Goal: Task Accomplishment & Management: Use online tool/utility

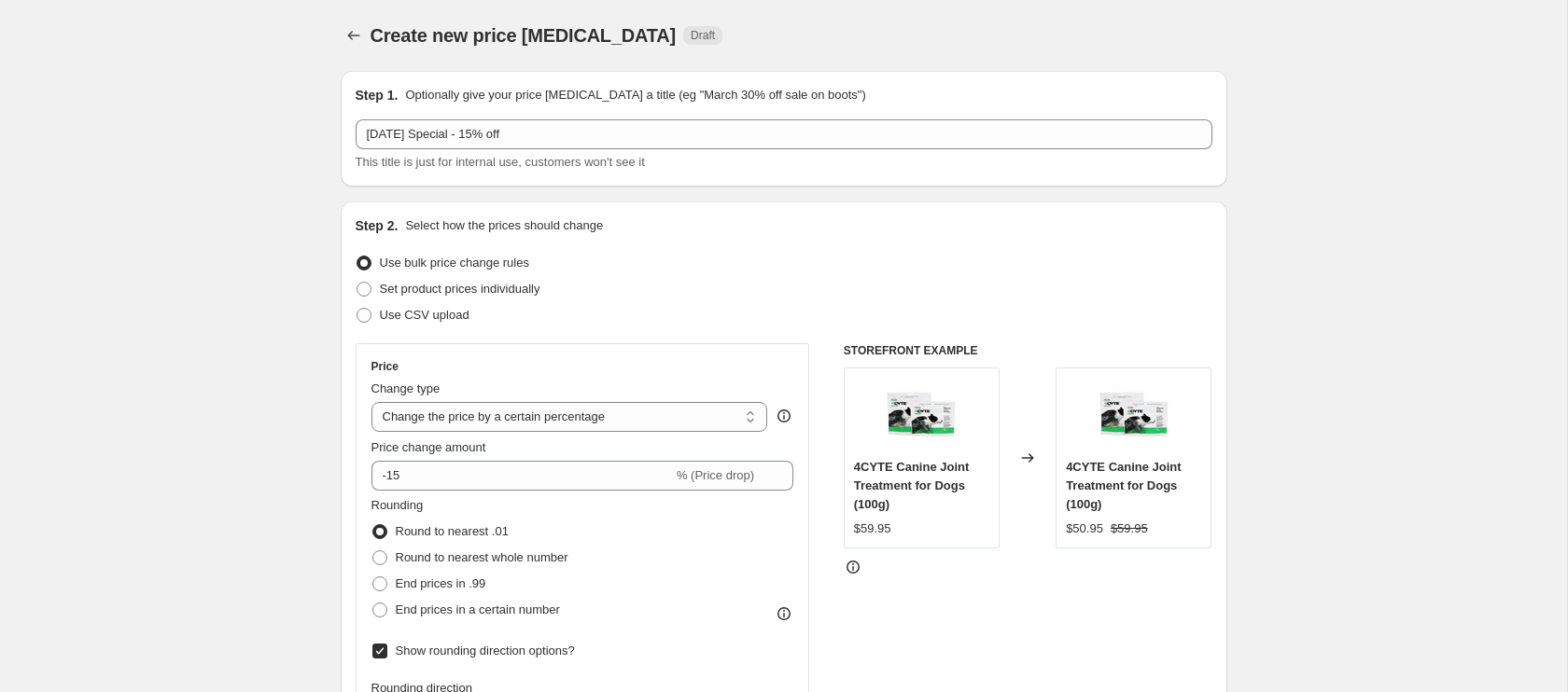
select select "percentage"
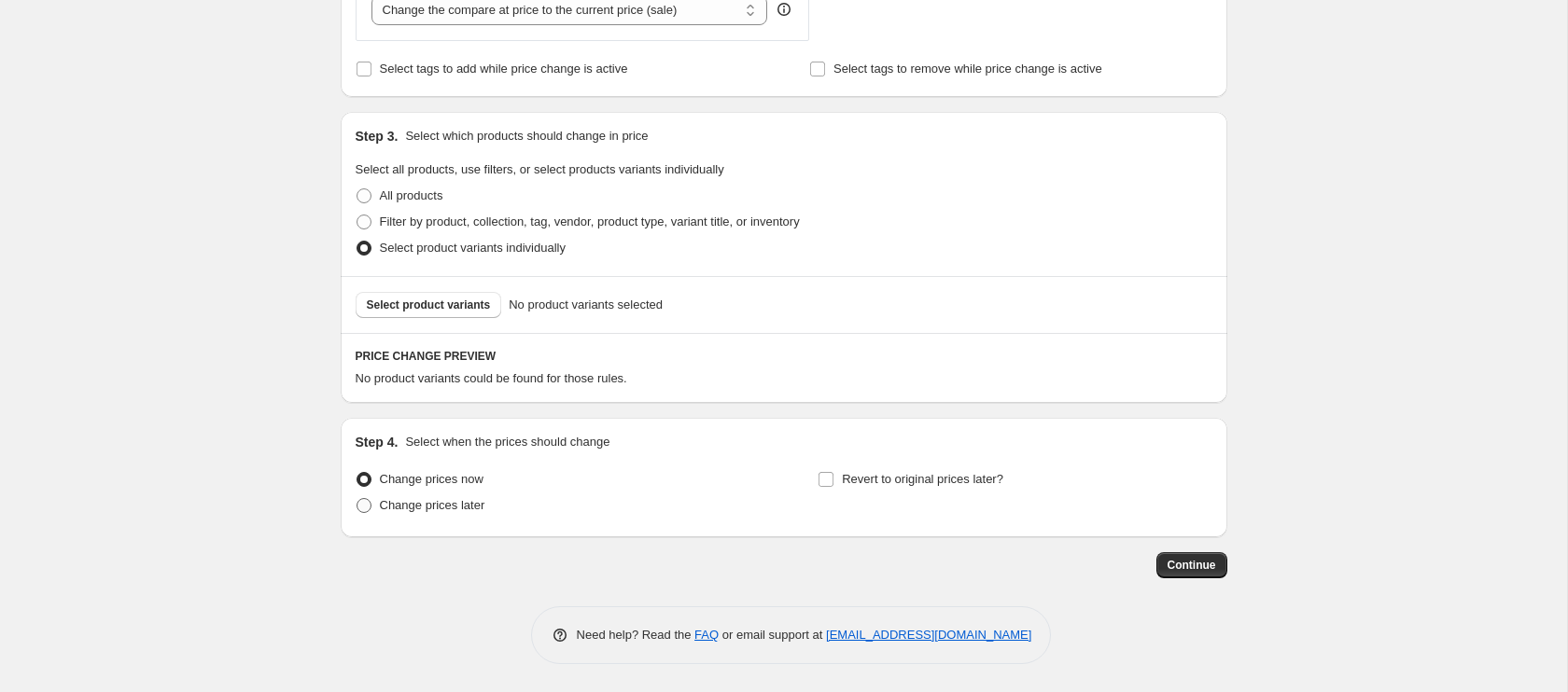
click at [363, 507] on span at bounding box center [364, 506] width 15 height 15
click at [358, 499] on input "Change prices later" at bounding box center [357, 498] width 1 height 1
radio input "true"
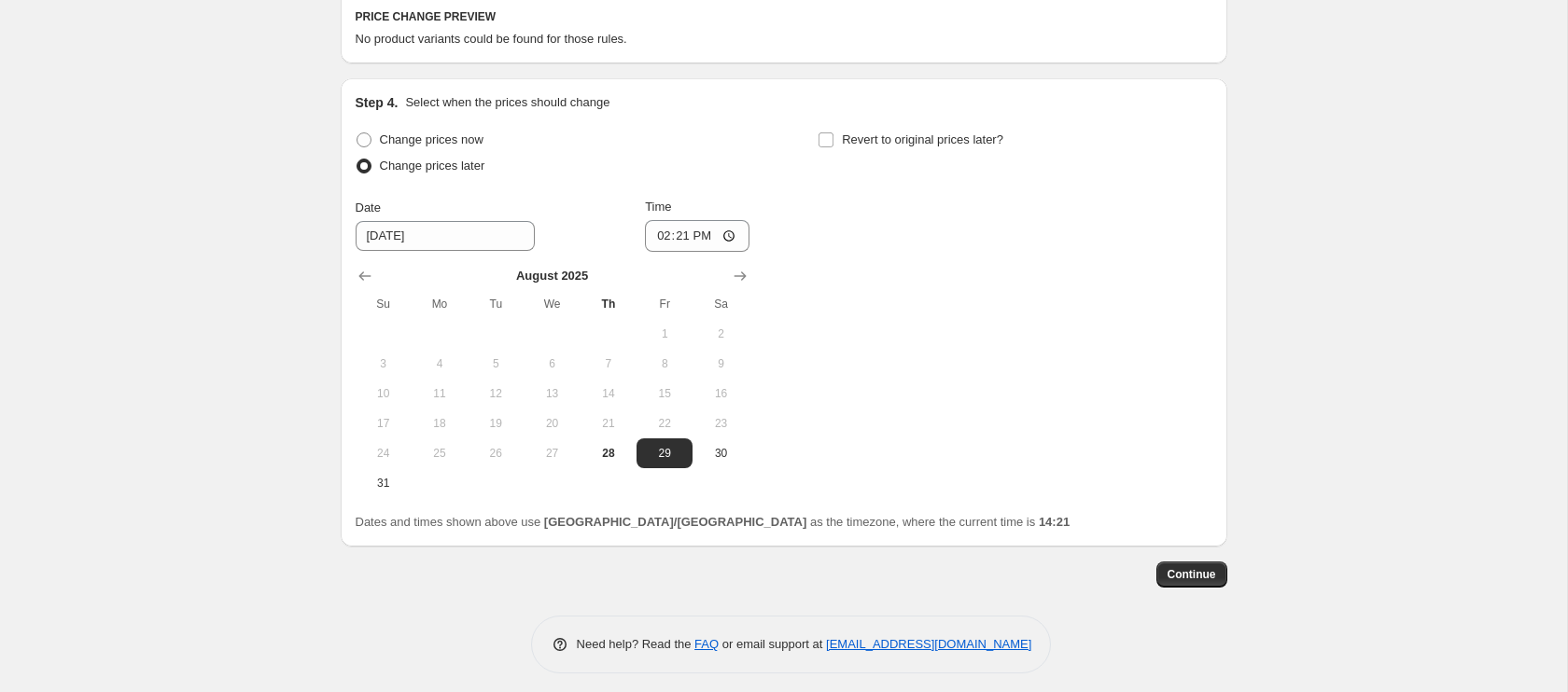
scroll to position [1224, 0]
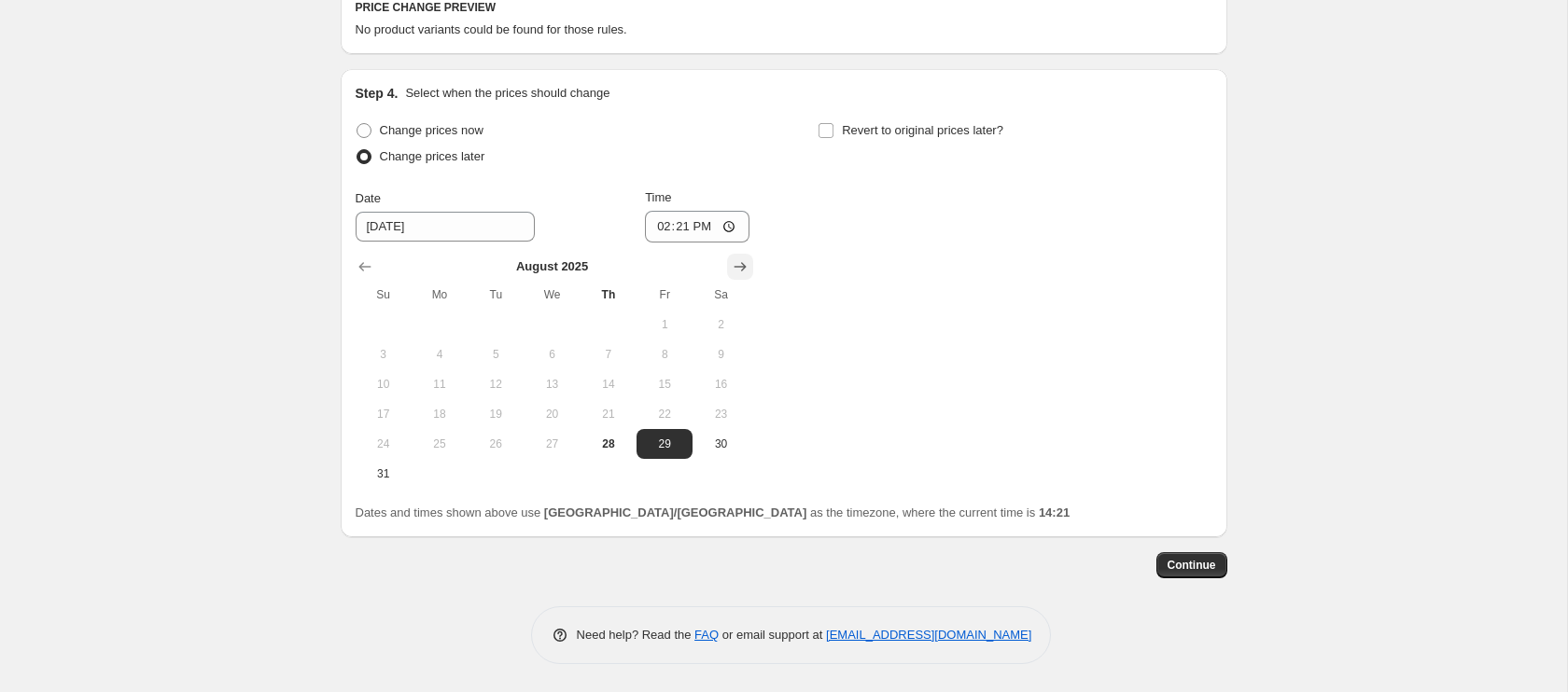
click at [745, 266] on icon "Show next month, September 2025" at bounding box center [740, 267] width 19 height 19
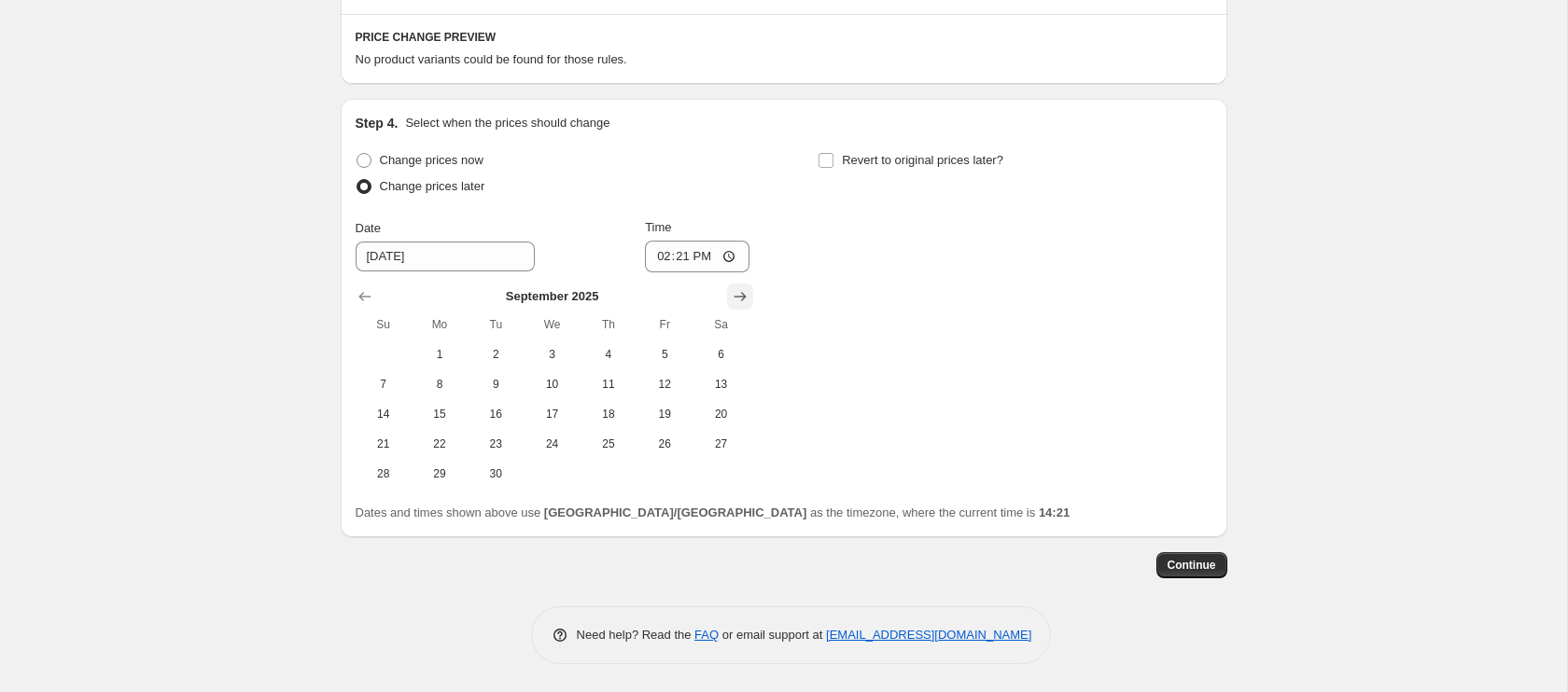
scroll to position [1194, 0]
click at [444, 357] on span "1" at bounding box center [440, 355] width 41 height 15
type input "[DATE]"
click at [659, 260] on input "14:21" at bounding box center [697, 257] width 105 height 32
type input "00:01"
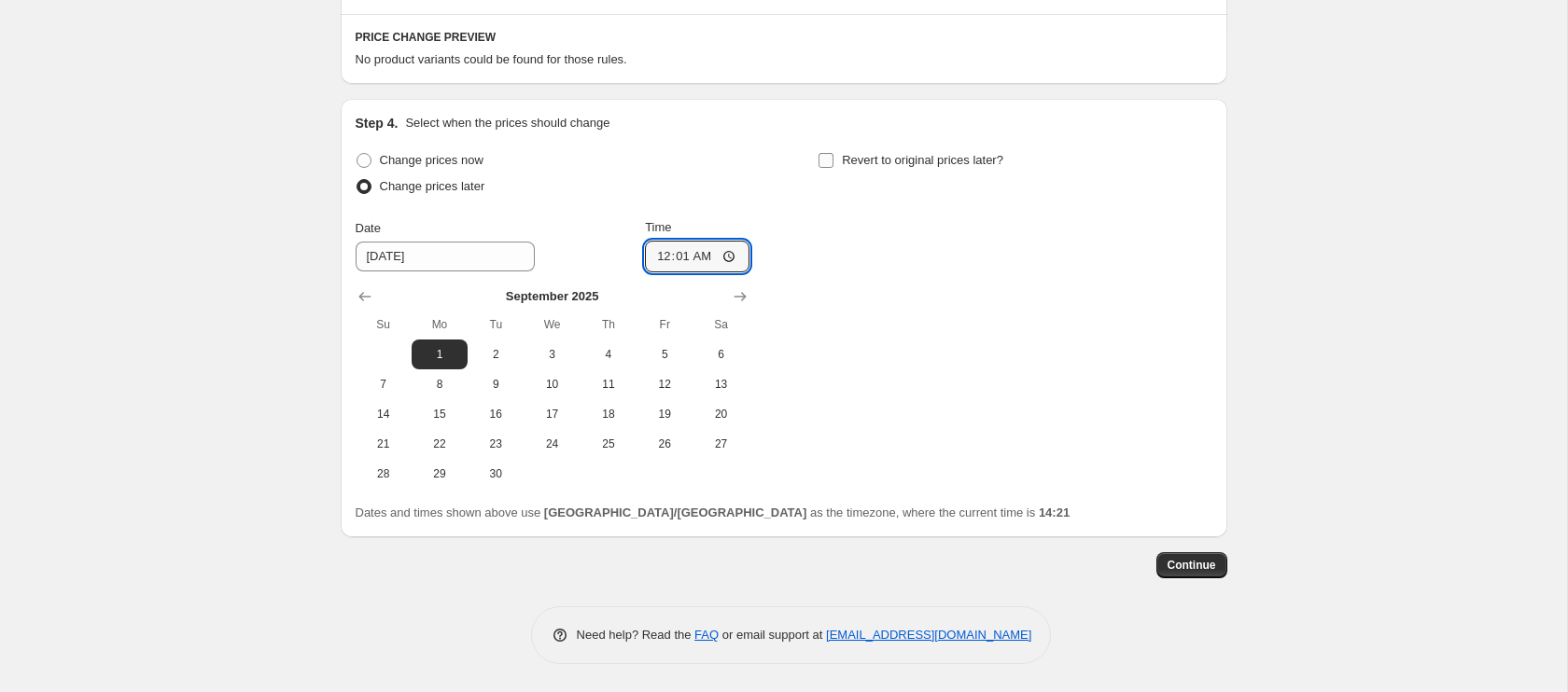
click at [822, 160] on input "Revert to original prices later?" at bounding box center [826, 161] width 15 height 15
checkbox input "true"
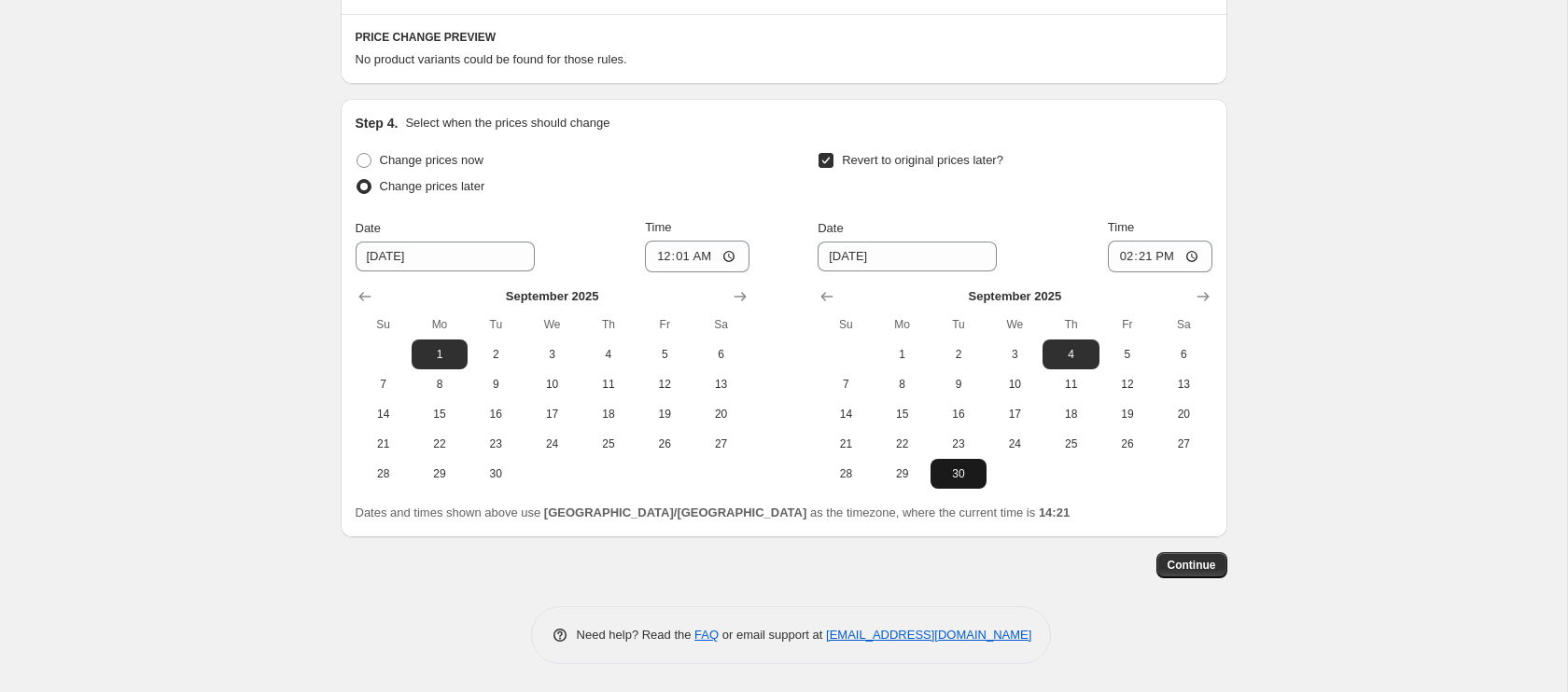
click at [962, 477] on span "30" at bounding box center [959, 474] width 41 height 15
type input "[DATE]"
click at [1126, 263] on input "14:21" at bounding box center [1159, 257] width 105 height 32
type input "23:59"
click at [1209, 570] on span "Continue" at bounding box center [1192, 566] width 49 height 15
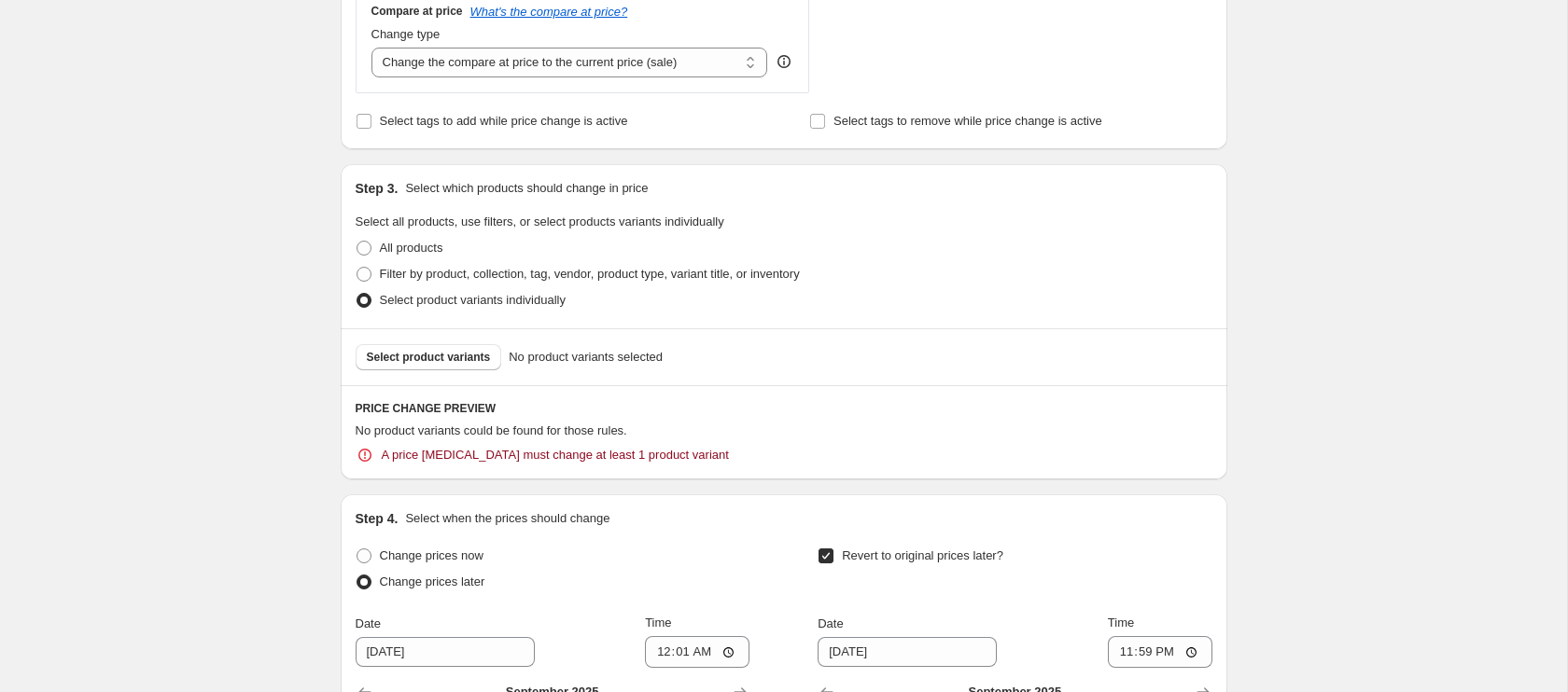
scroll to position [929, 0]
click at [450, 361] on span "Select product variants" at bounding box center [428, 356] width 124 height 15
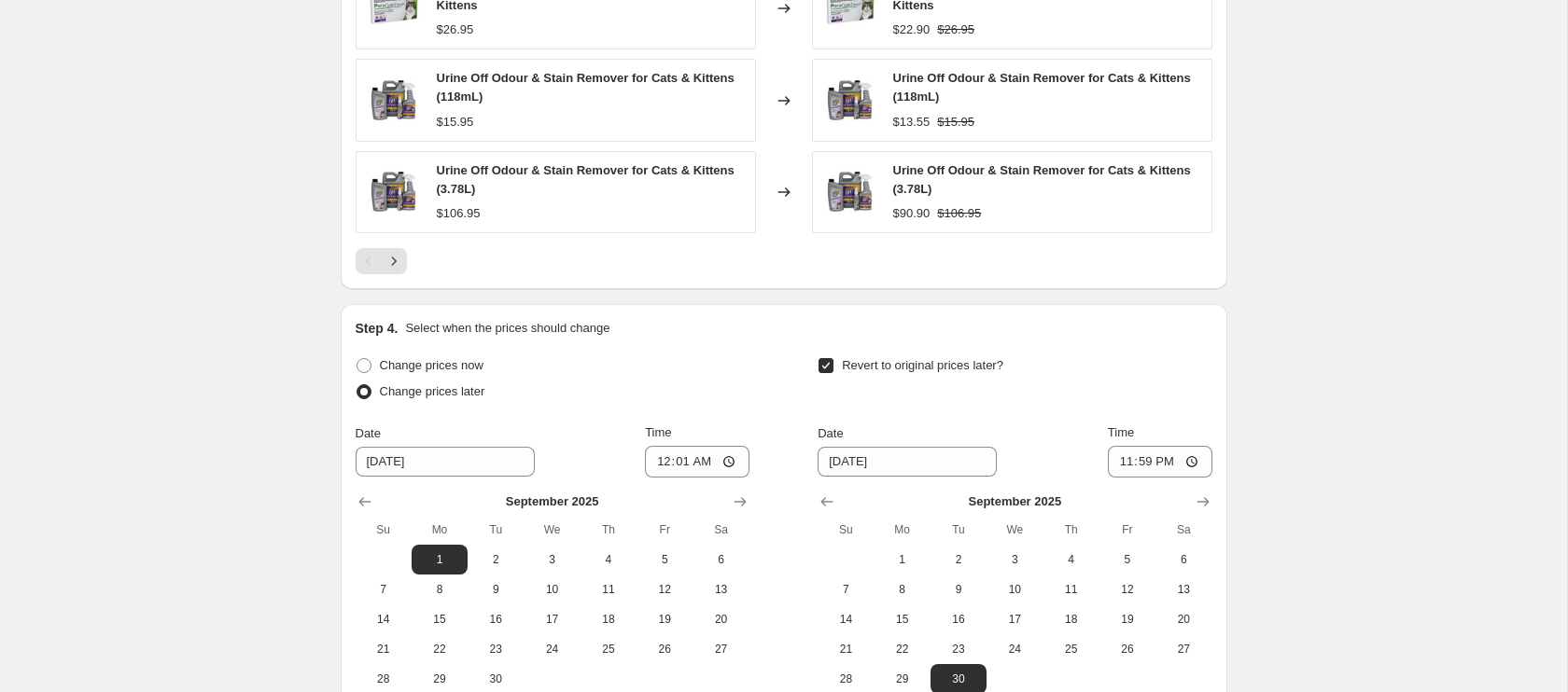
scroll to position [1677, 0]
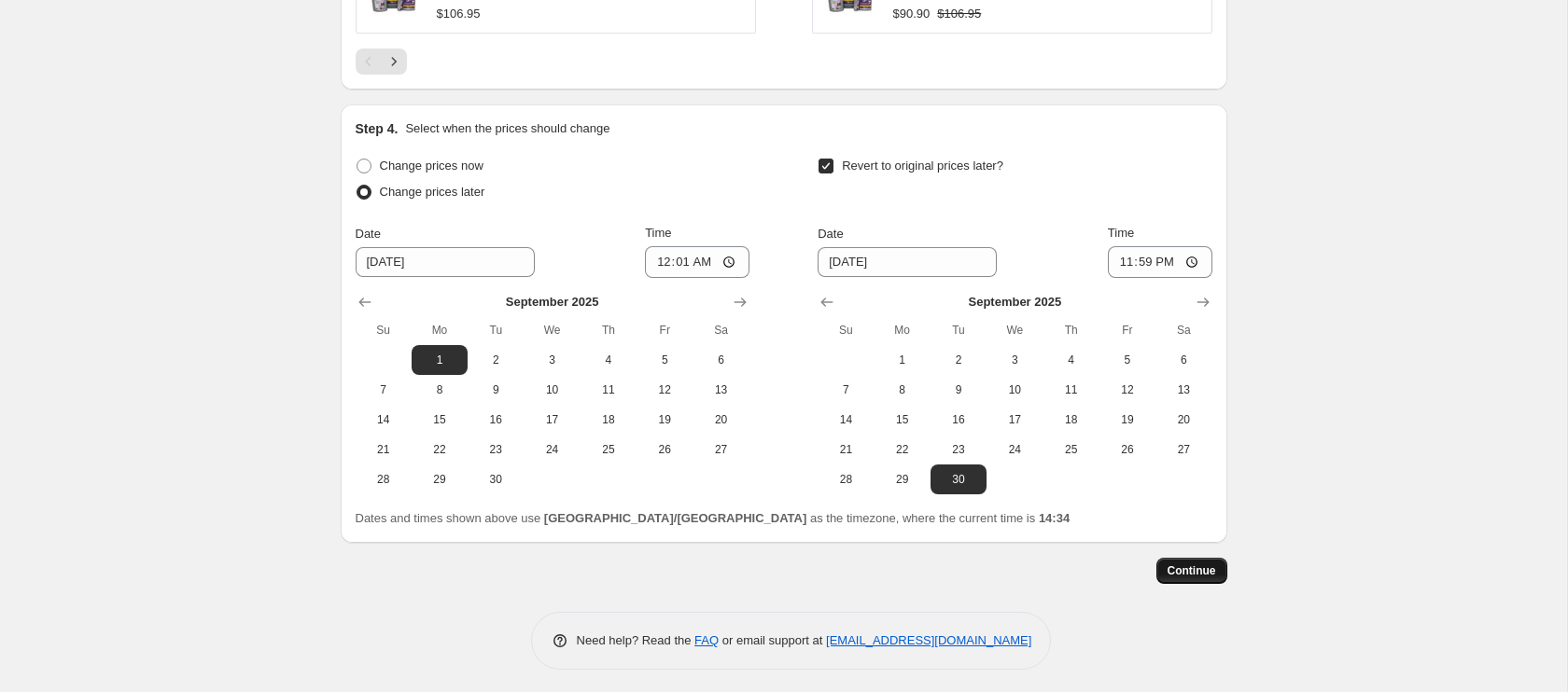
click at [1196, 573] on button "Continue" at bounding box center [1191, 571] width 71 height 26
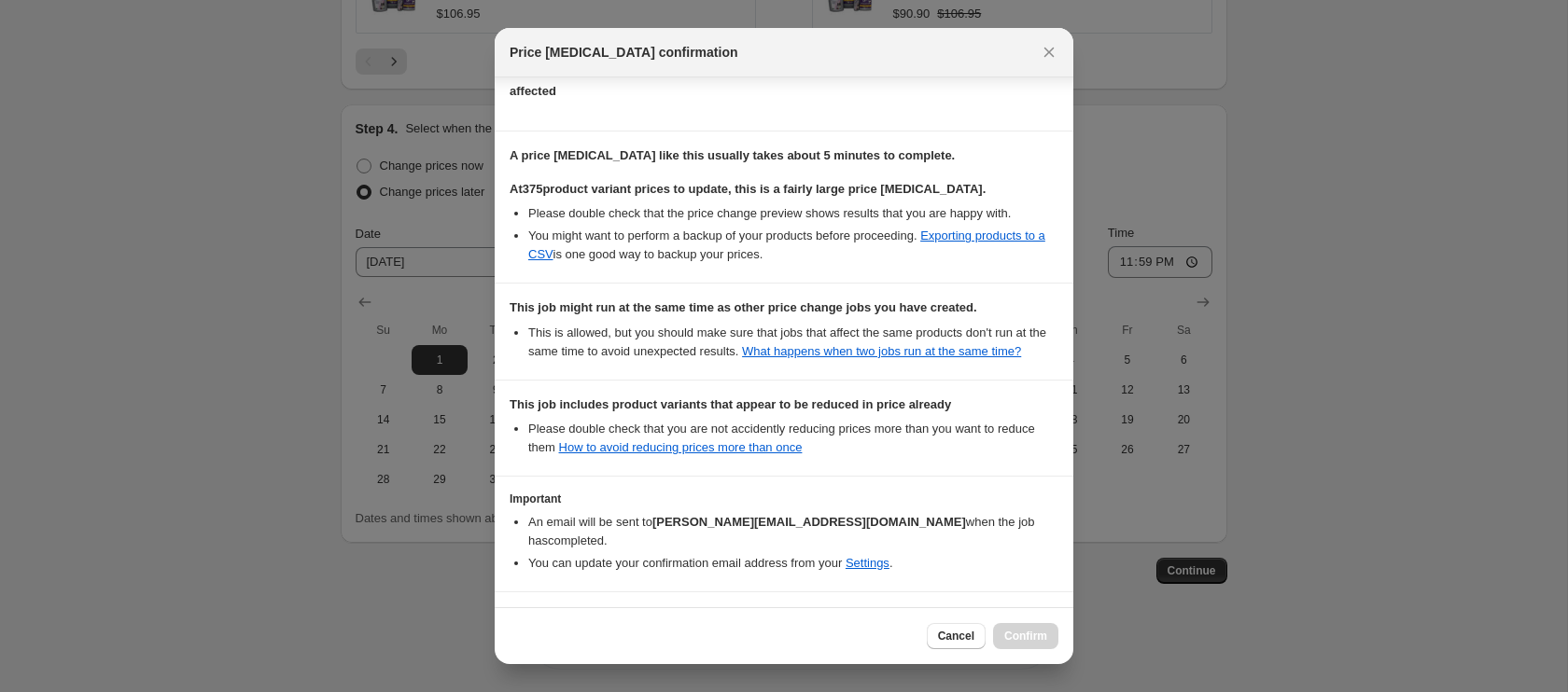
scroll to position [326, 0]
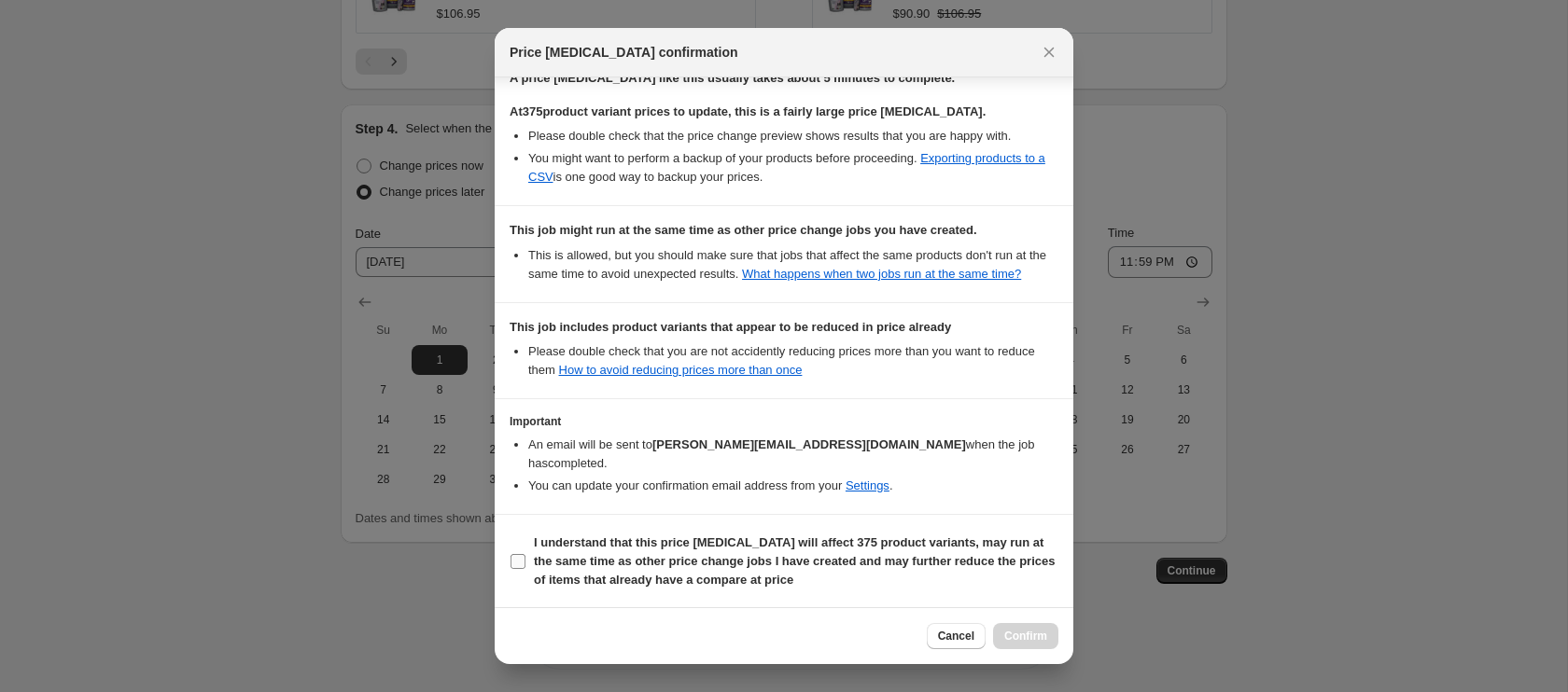
click at [520, 563] on input "I understand that this price [MEDICAL_DATA] will affect 375 product variants, m…" at bounding box center [518, 562] width 15 height 15
checkbox input "true"
click at [1033, 641] on span "Confirm" at bounding box center [1026, 636] width 43 height 15
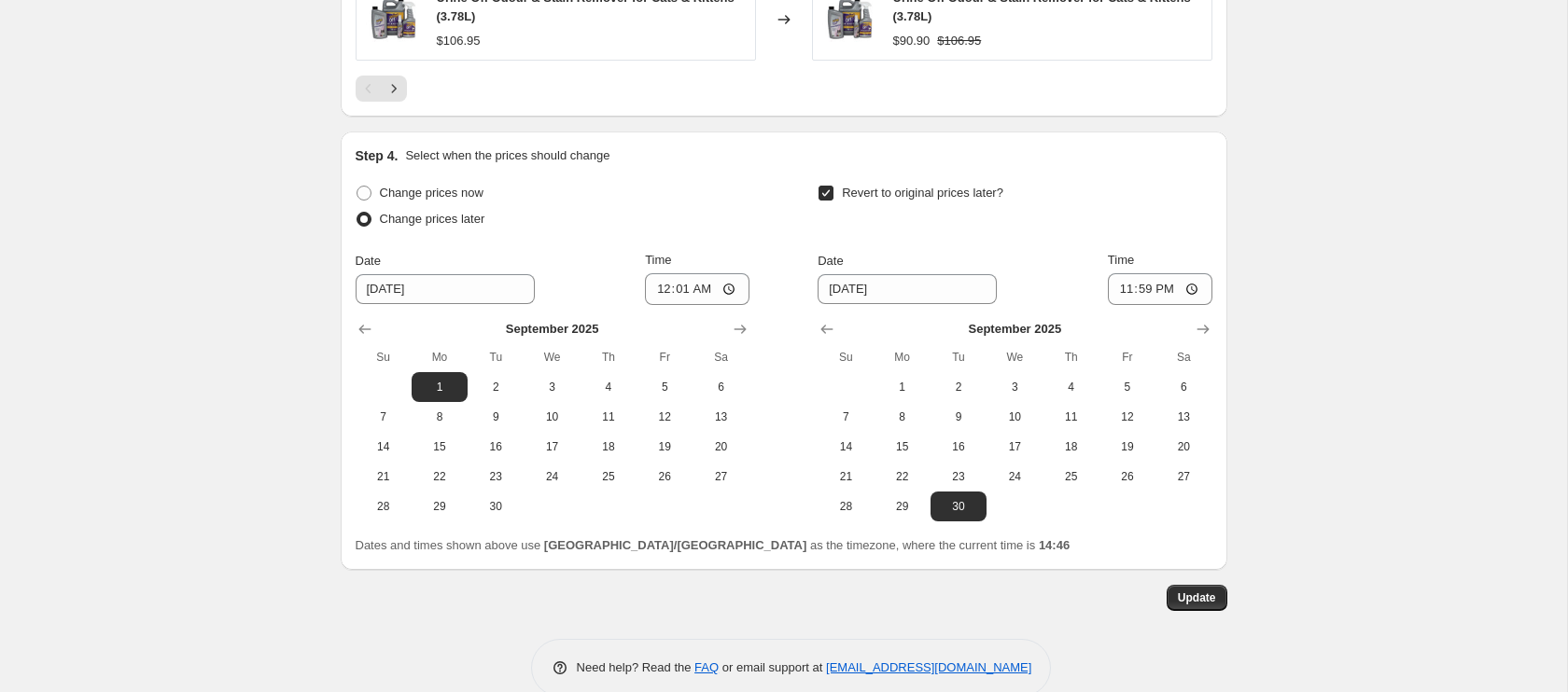
scroll to position [1791, 0]
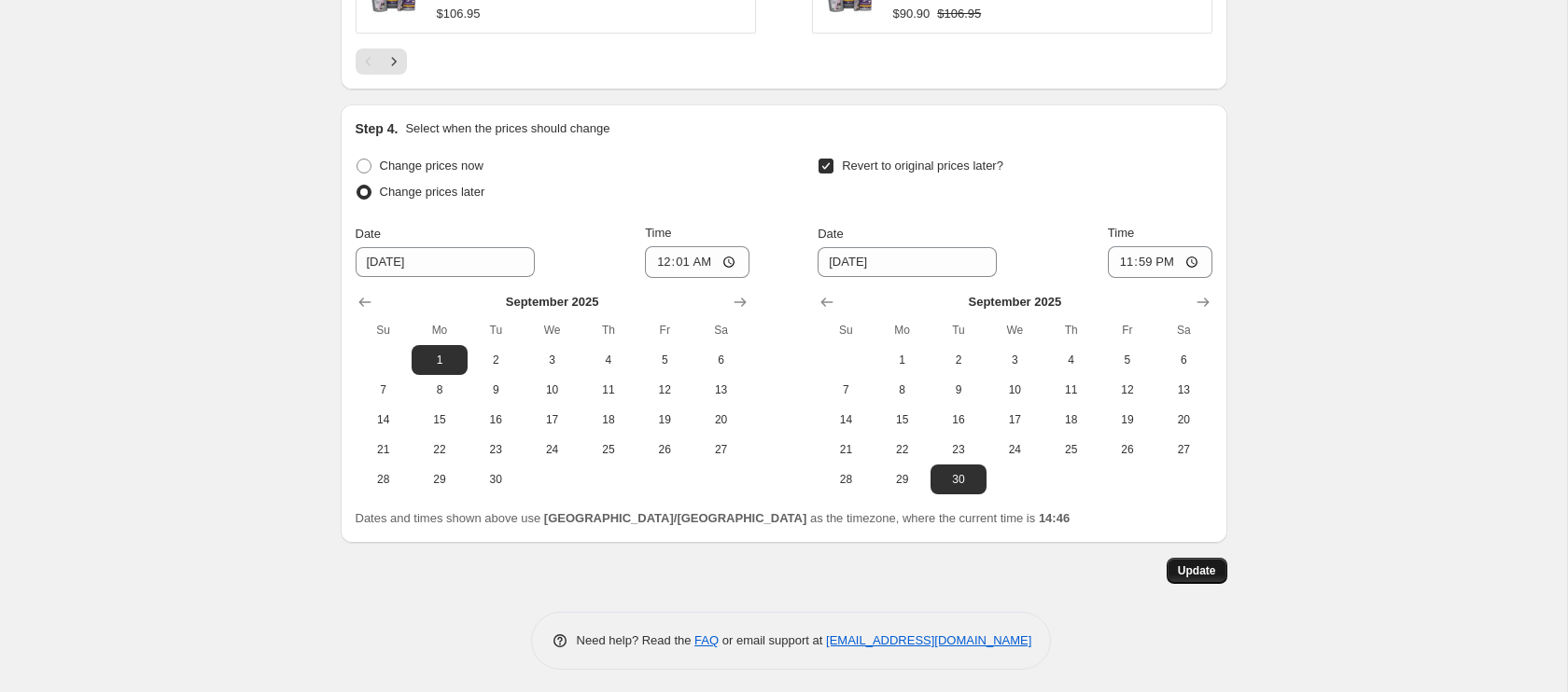
click at [1211, 565] on span "Update" at bounding box center [1197, 571] width 39 height 15
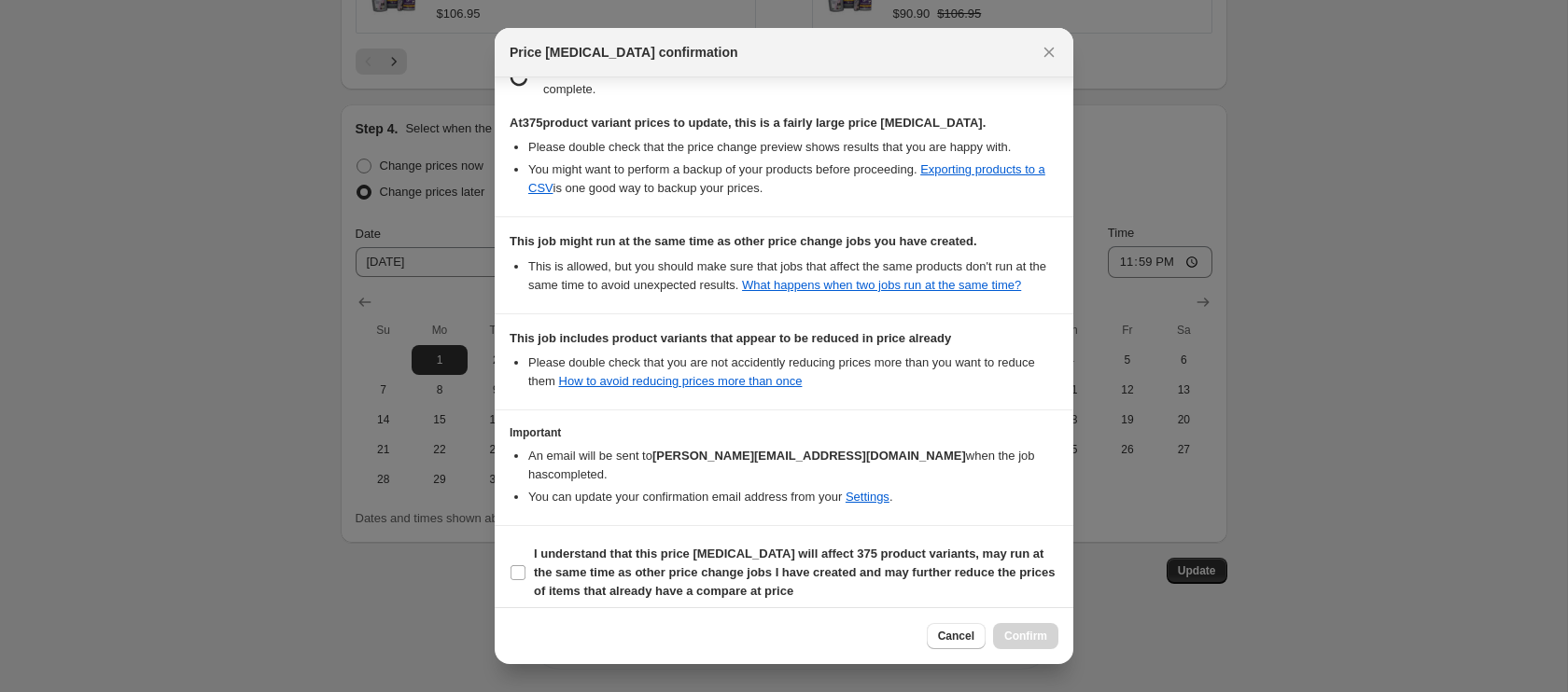
scroll to position [345, 0]
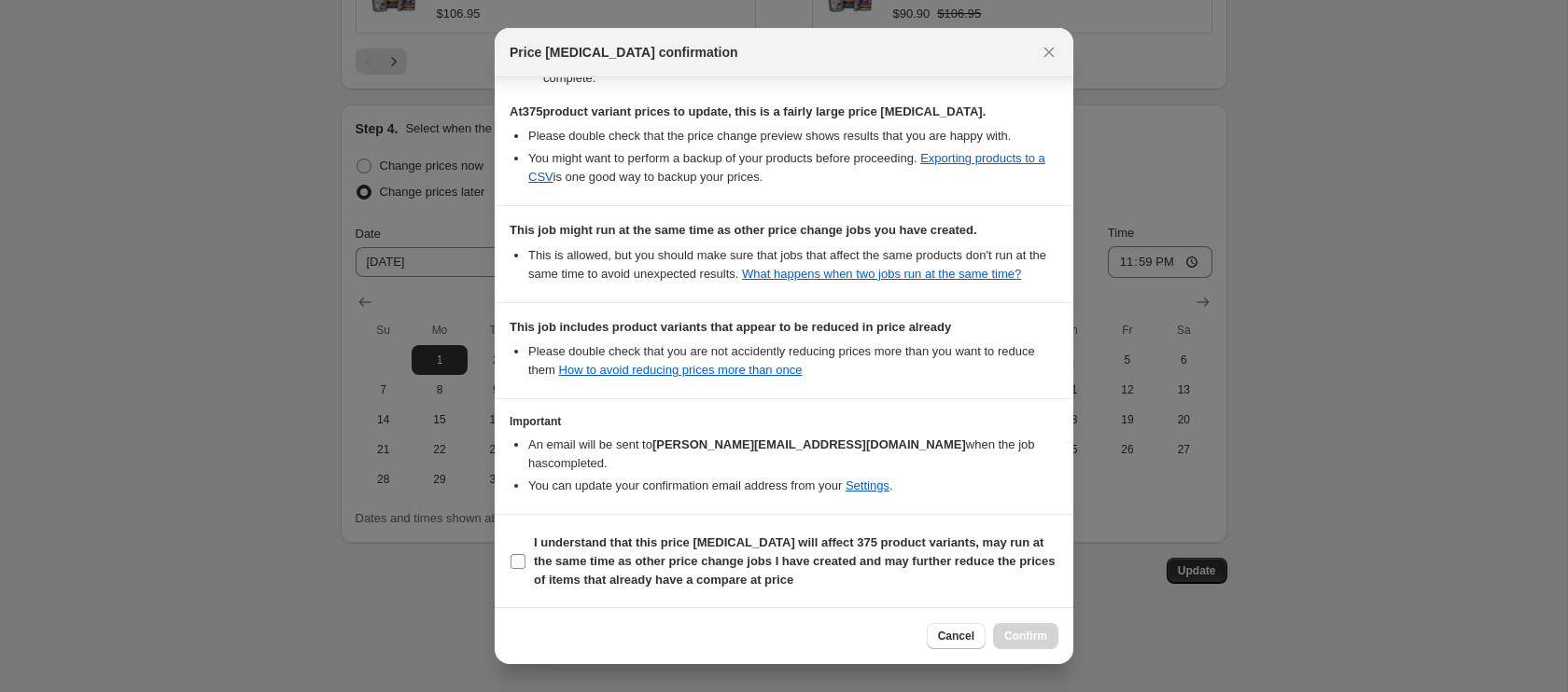
click at [517, 562] on input "I understand that this price [MEDICAL_DATA] will affect 375 product variants, m…" at bounding box center [518, 562] width 15 height 15
checkbox input "true"
click at [1006, 638] on span "Confirm" at bounding box center [1026, 636] width 43 height 15
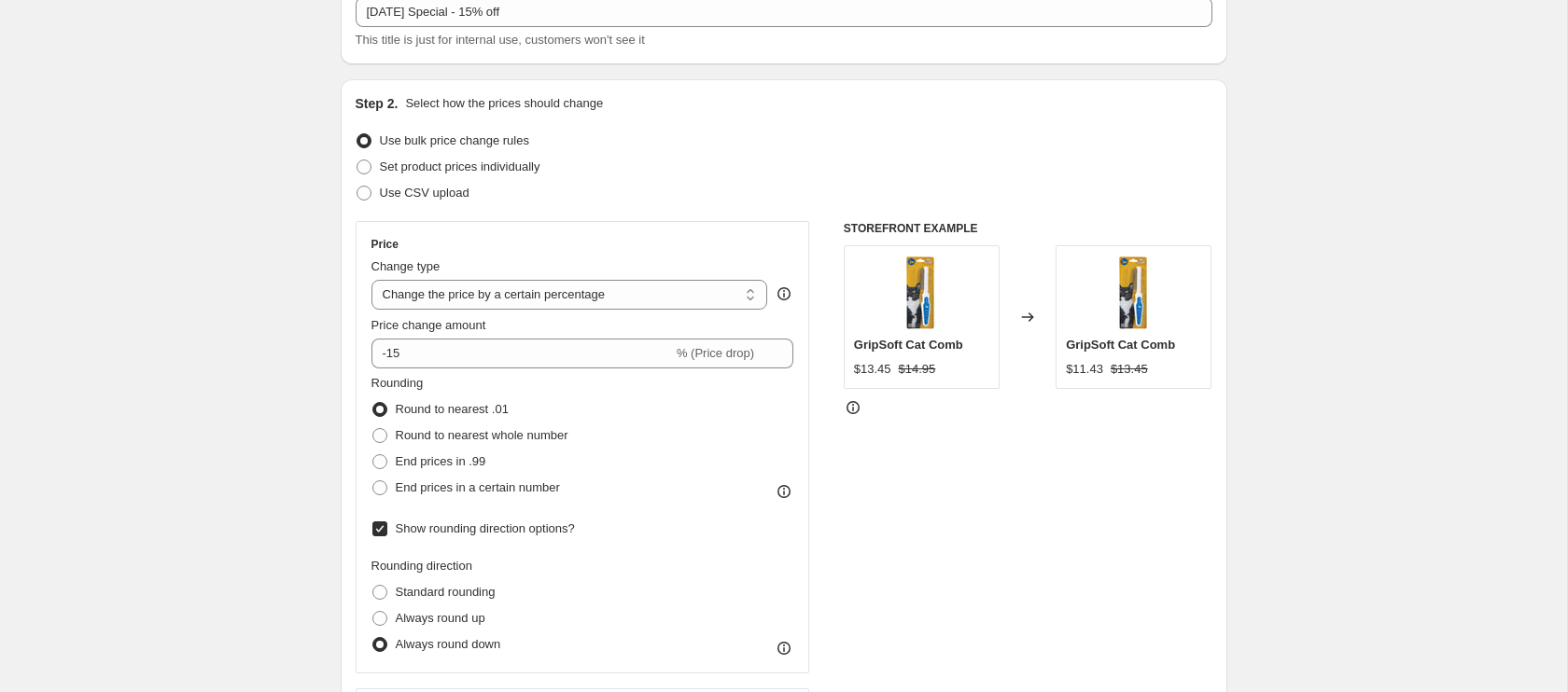
scroll to position [0, 0]
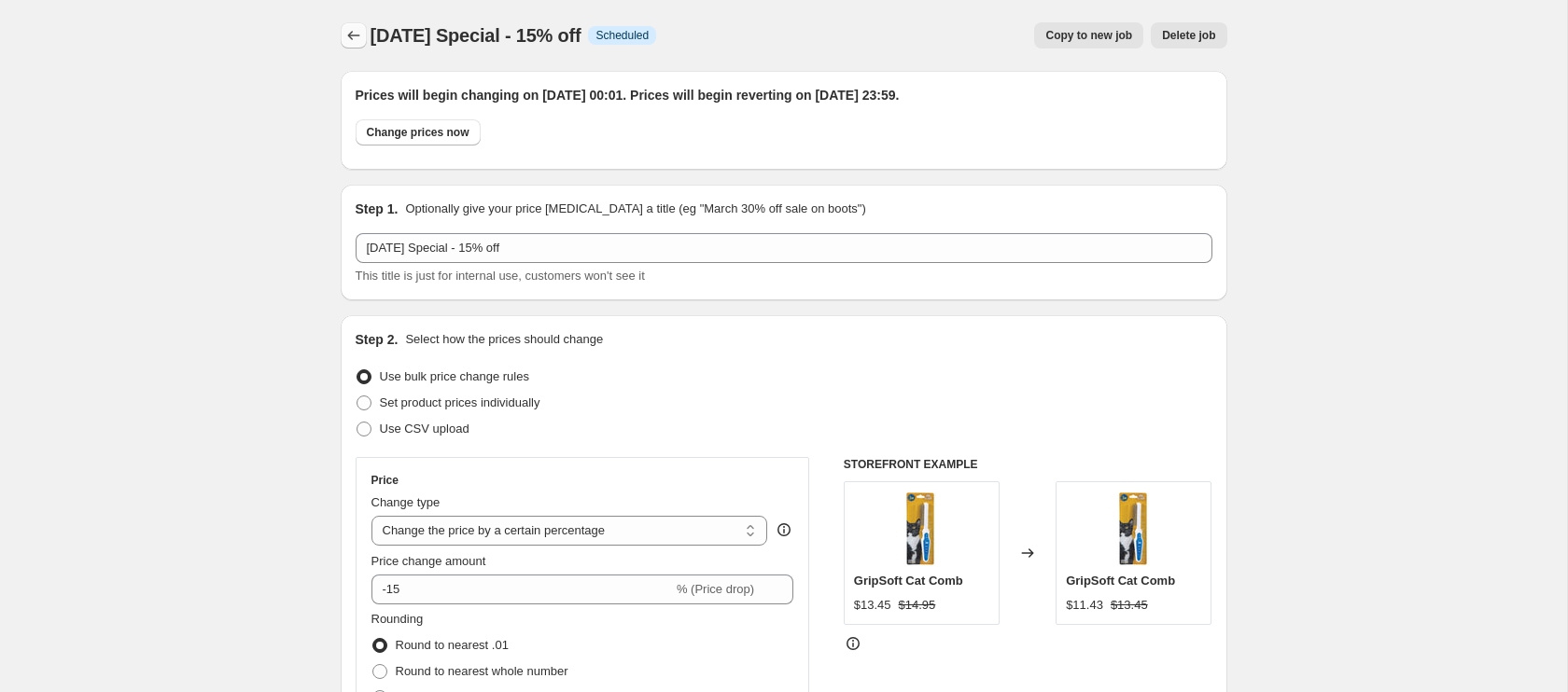
click at [361, 35] on icon "Price change jobs" at bounding box center [354, 36] width 19 height 19
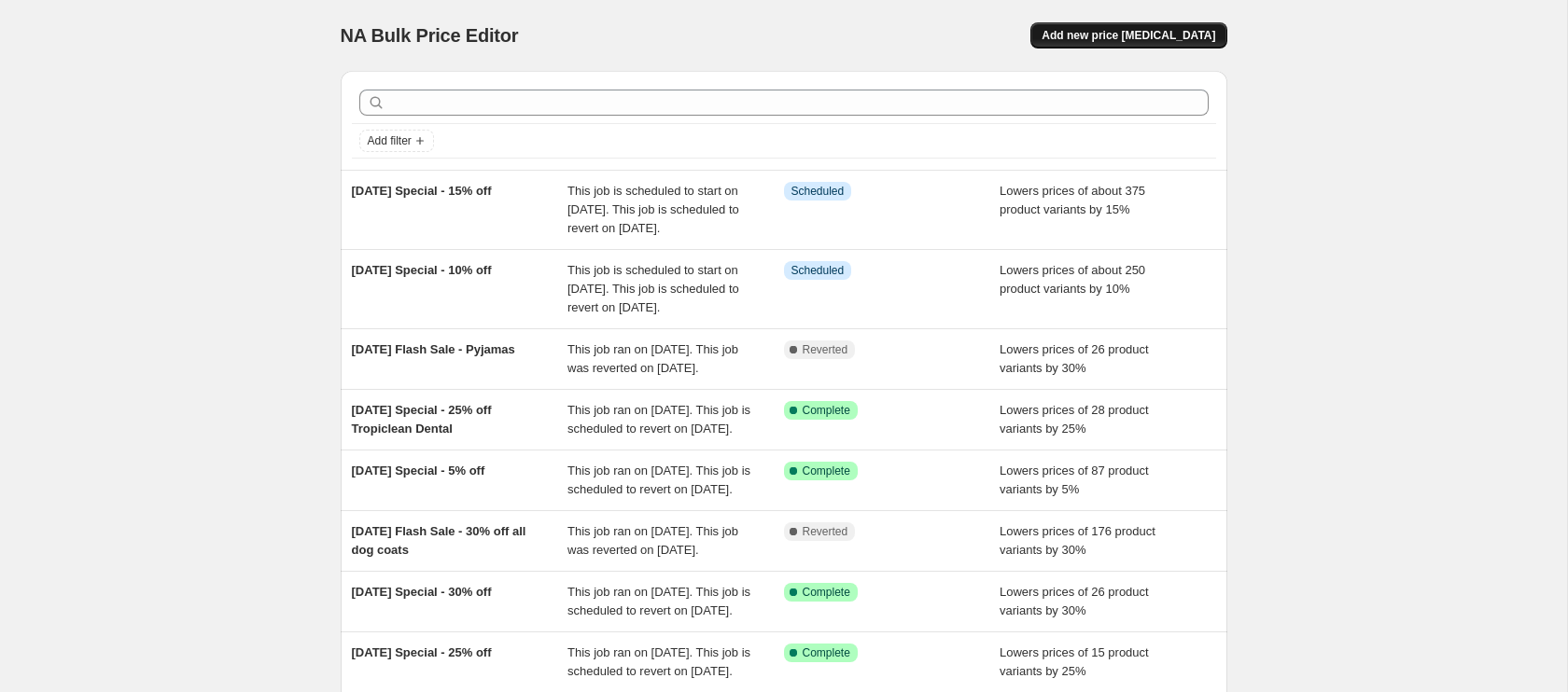
click at [1147, 39] on span "Add new price [MEDICAL_DATA]" at bounding box center [1128, 36] width 173 height 15
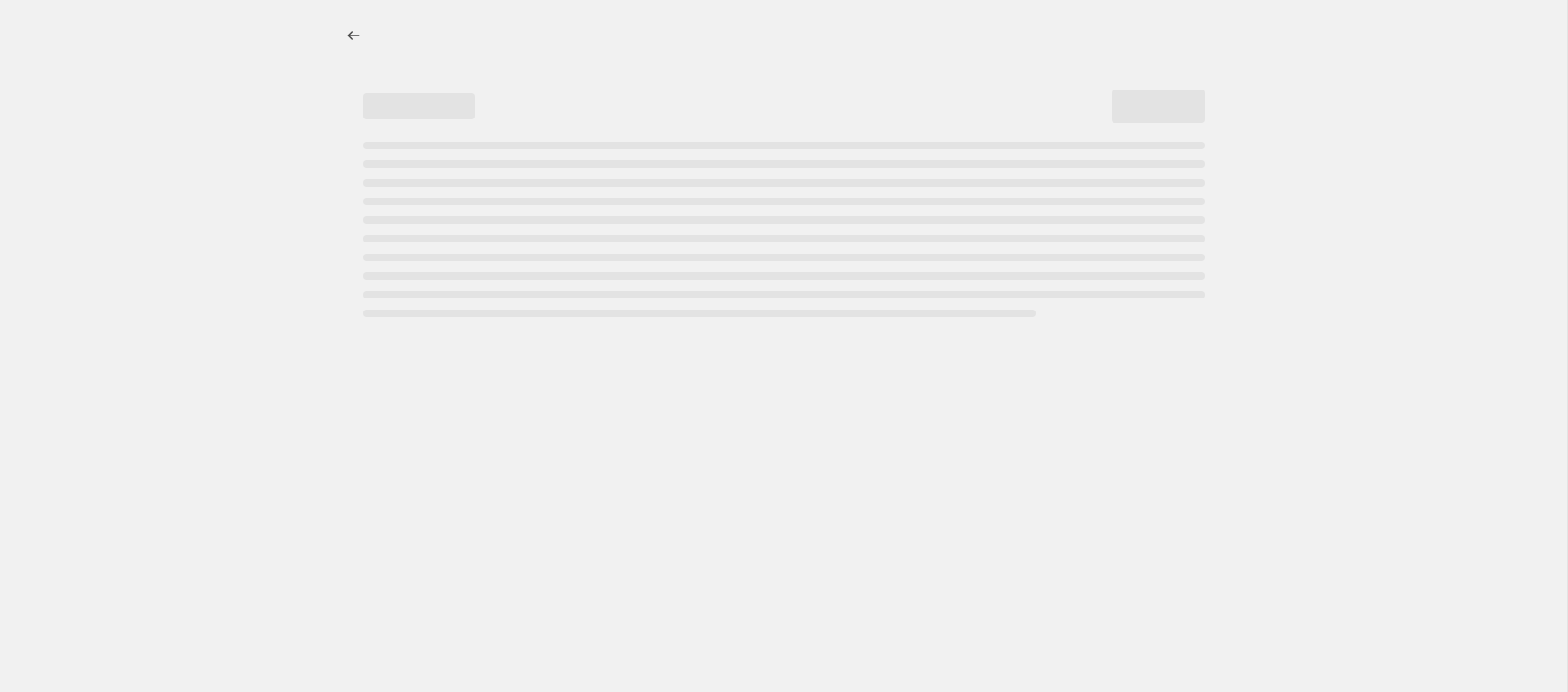
select select "percentage"
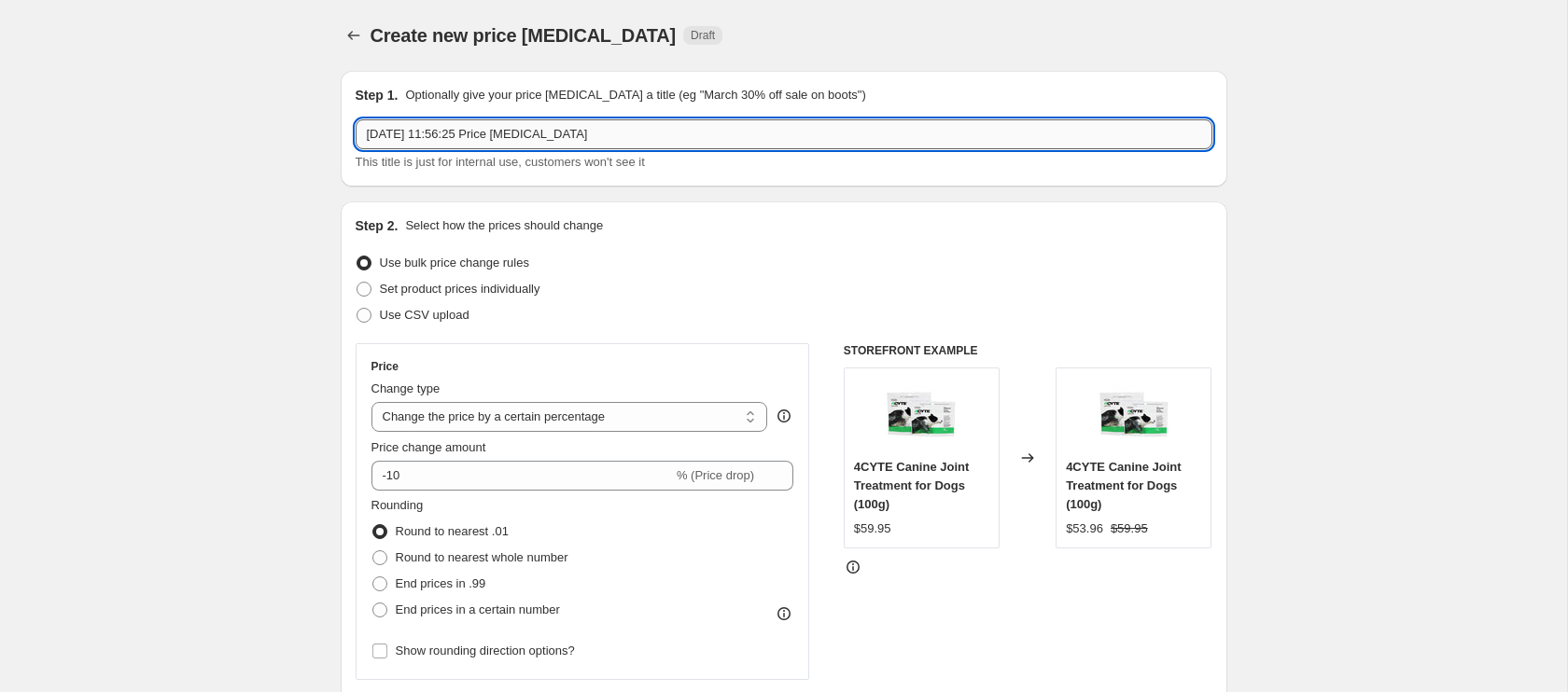
click at [460, 137] on input "[DATE] 11:56:25 Price [MEDICAL_DATA]" at bounding box center [784, 135] width 857 height 30
drag, startPoint x: 456, startPoint y: 134, endPoint x: 326, endPoint y: 138, distance: 130.1
drag, startPoint x: 485, startPoint y: 136, endPoint x: 712, endPoint y: 134, distance: 227.0
click at [712, 134] on input "[DATE] Special - :56:25 Price [MEDICAL_DATA]" at bounding box center [784, 135] width 857 height 30
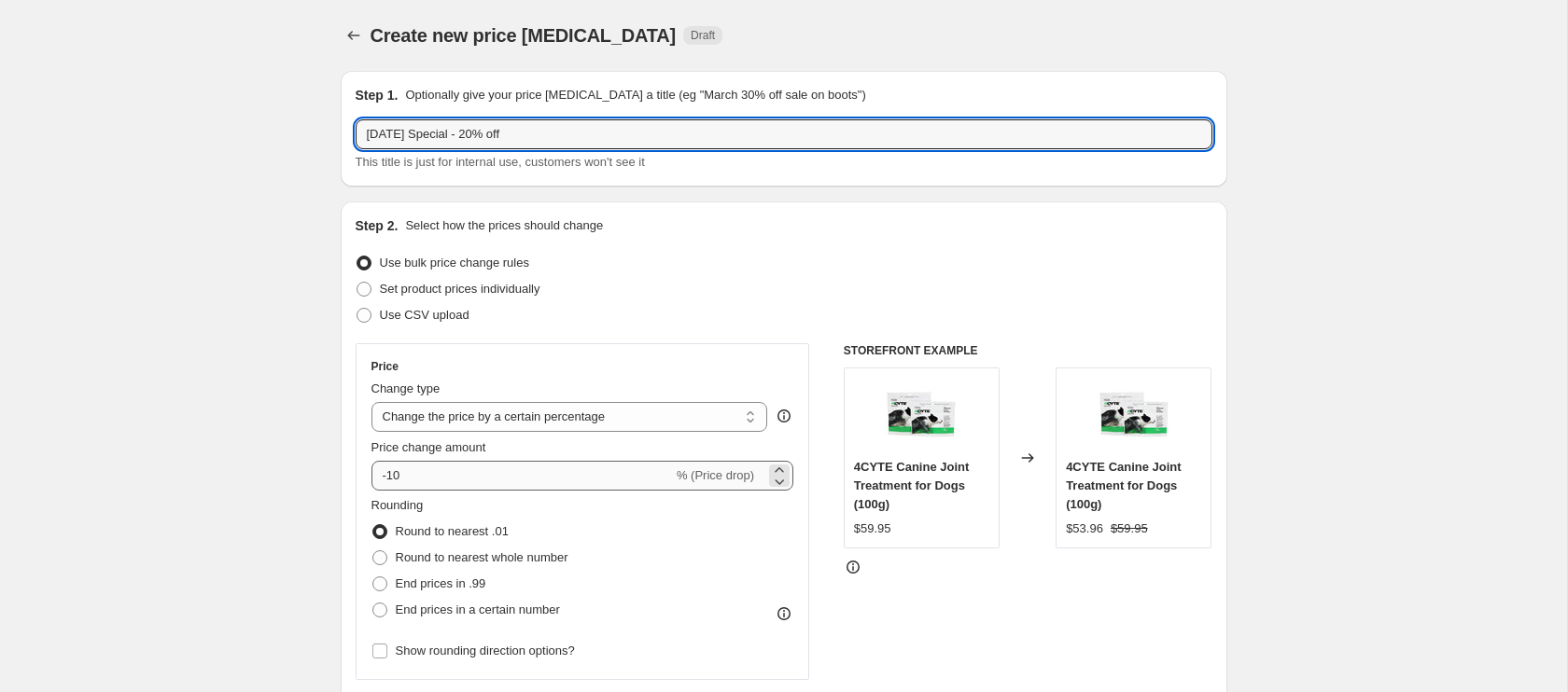
type input "[DATE] Special - 20% off"
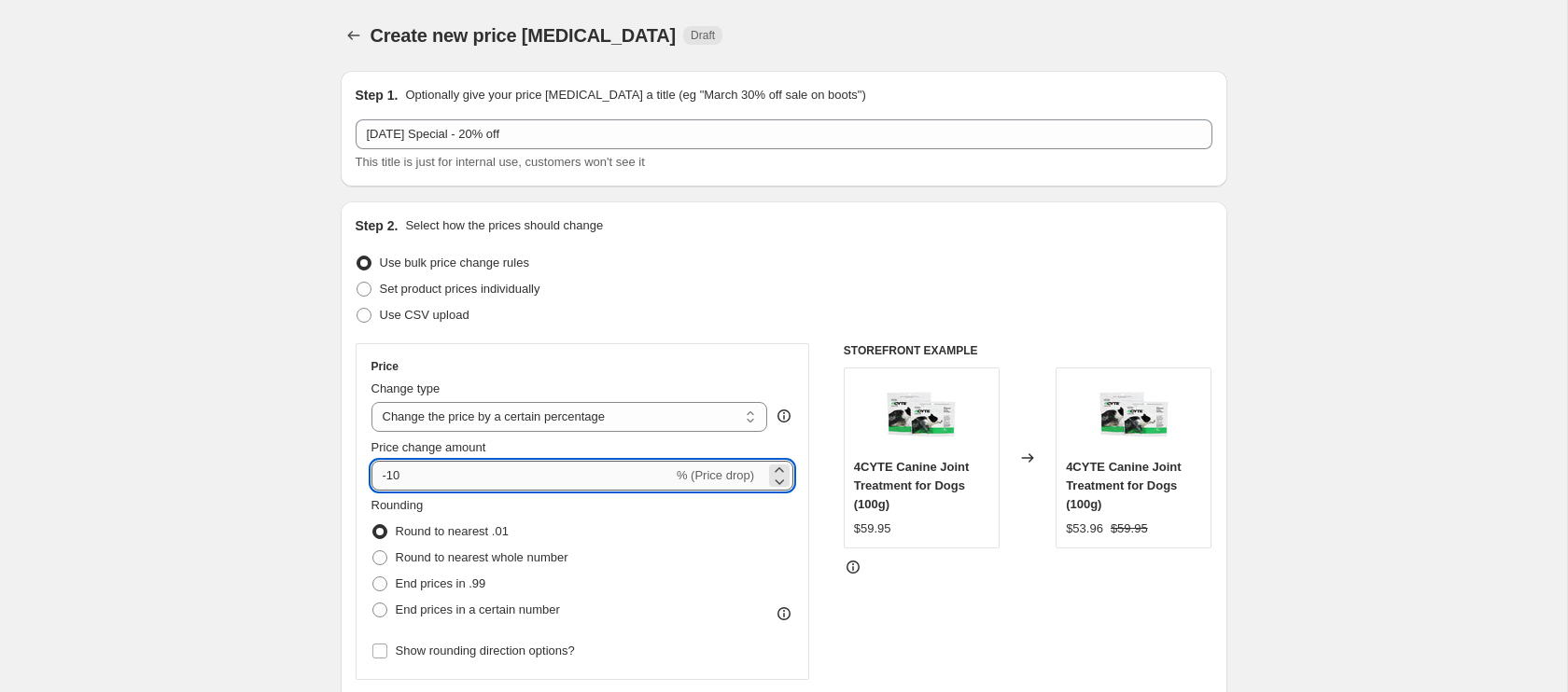
drag, startPoint x: 390, startPoint y: 478, endPoint x: 410, endPoint y: 478, distance: 20.0
click at [410, 478] on input "-10" at bounding box center [522, 476] width 301 height 30
type input "-20"
click at [701, 617] on div "Rounding Round to nearest .01 Round to nearest whole number End prices in .99 E…" at bounding box center [582, 559] width 423 height 127
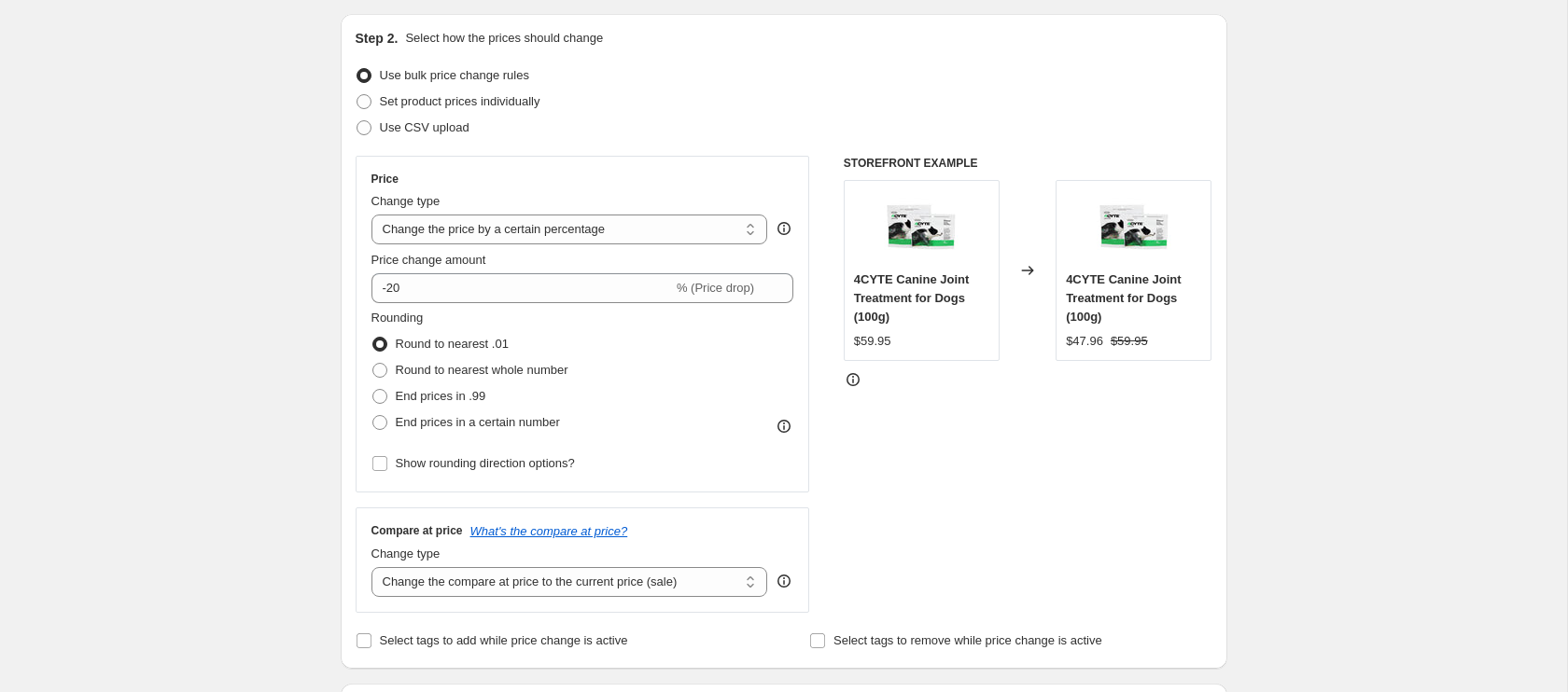
drag, startPoint x: 375, startPoint y: 466, endPoint x: 422, endPoint y: 479, distance: 48.8
click at [375, 466] on input "Show rounding direction options?" at bounding box center [380, 464] width 15 height 15
checkbox input "true"
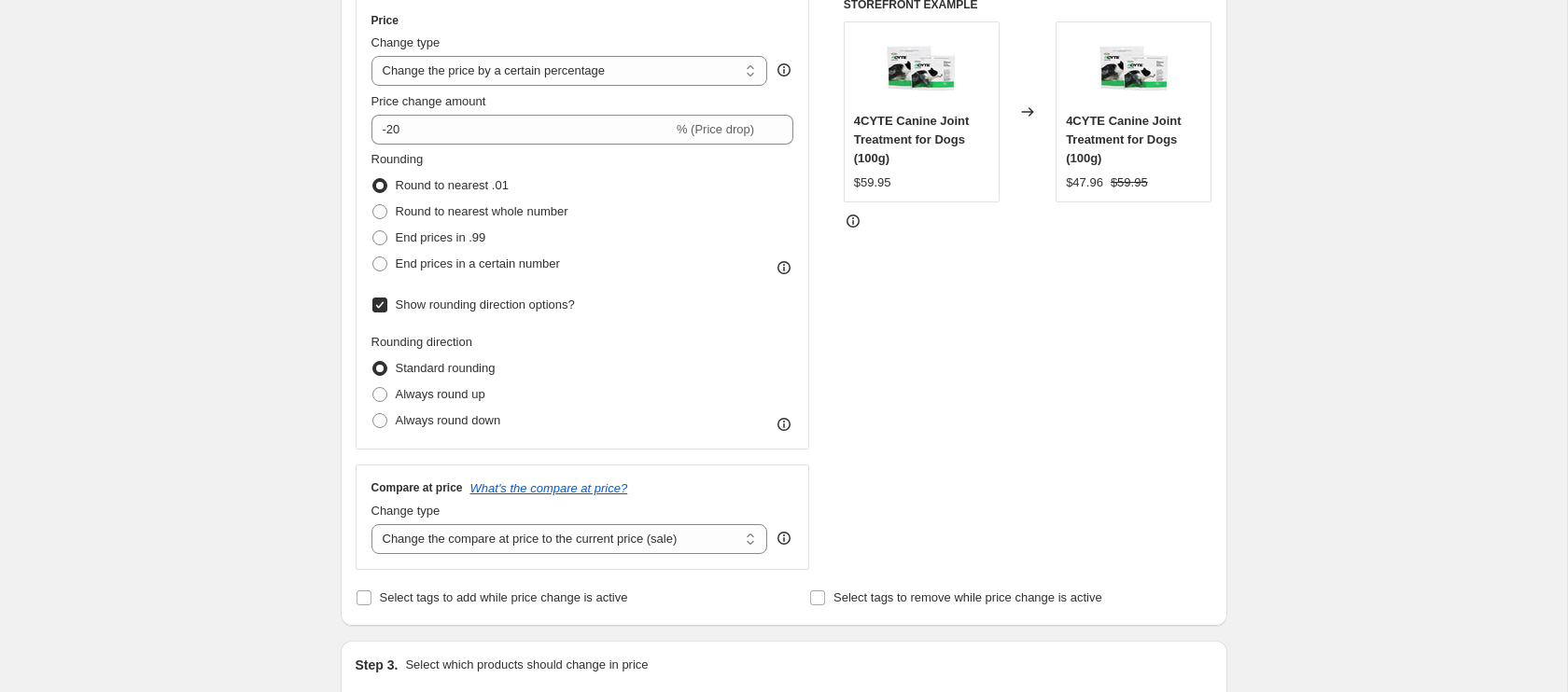
drag, startPoint x: 384, startPoint y: 419, endPoint x: 511, endPoint y: 457, distance: 132.6
click at [384, 419] on span at bounding box center [380, 421] width 15 height 15
click at [373, 414] on input "Always round down" at bounding box center [372, 413] width 1 height 1
radio input "true"
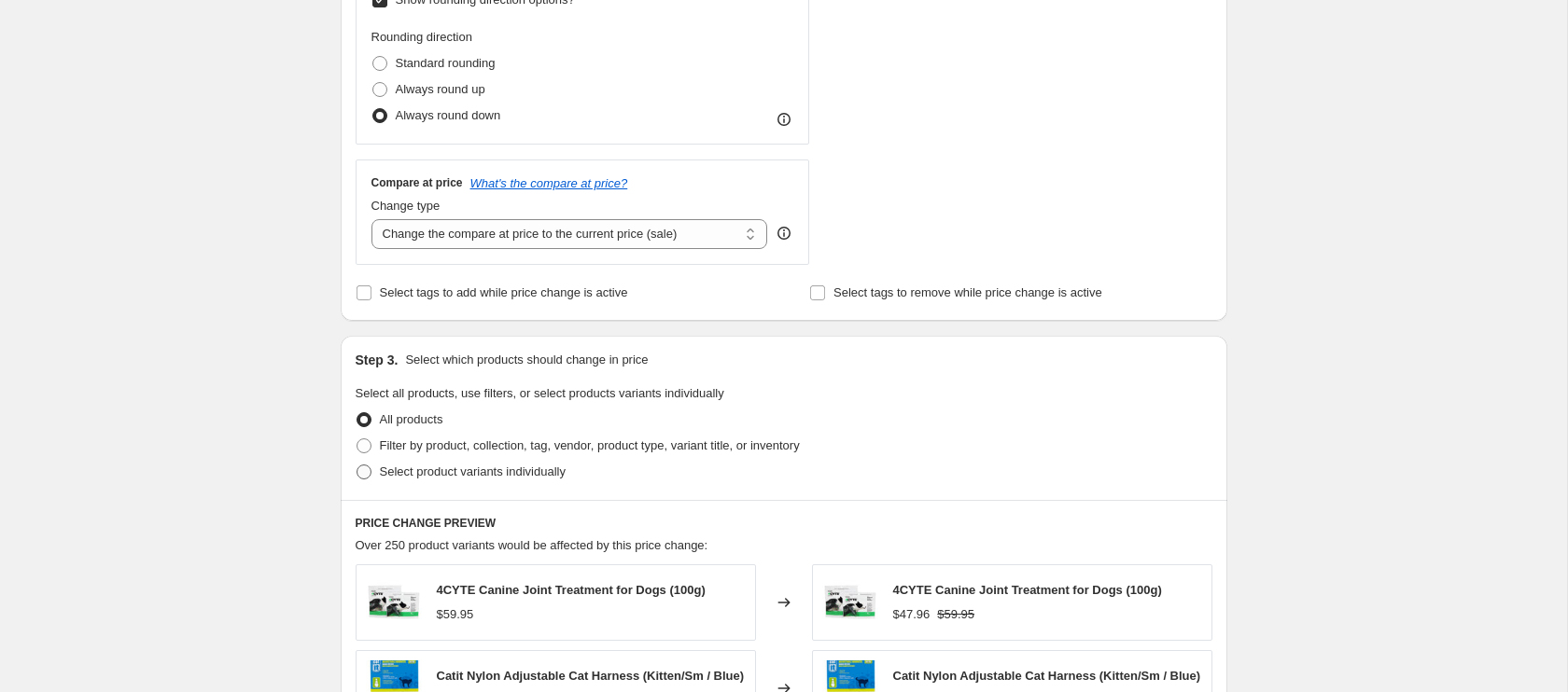
scroll to position [653, 0]
click at [364, 465] on span at bounding box center [364, 471] width 15 height 15
click at [358, 464] on input "Select product variants individually" at bounding box center [357, 463] width 1 height 1
radio input "true"
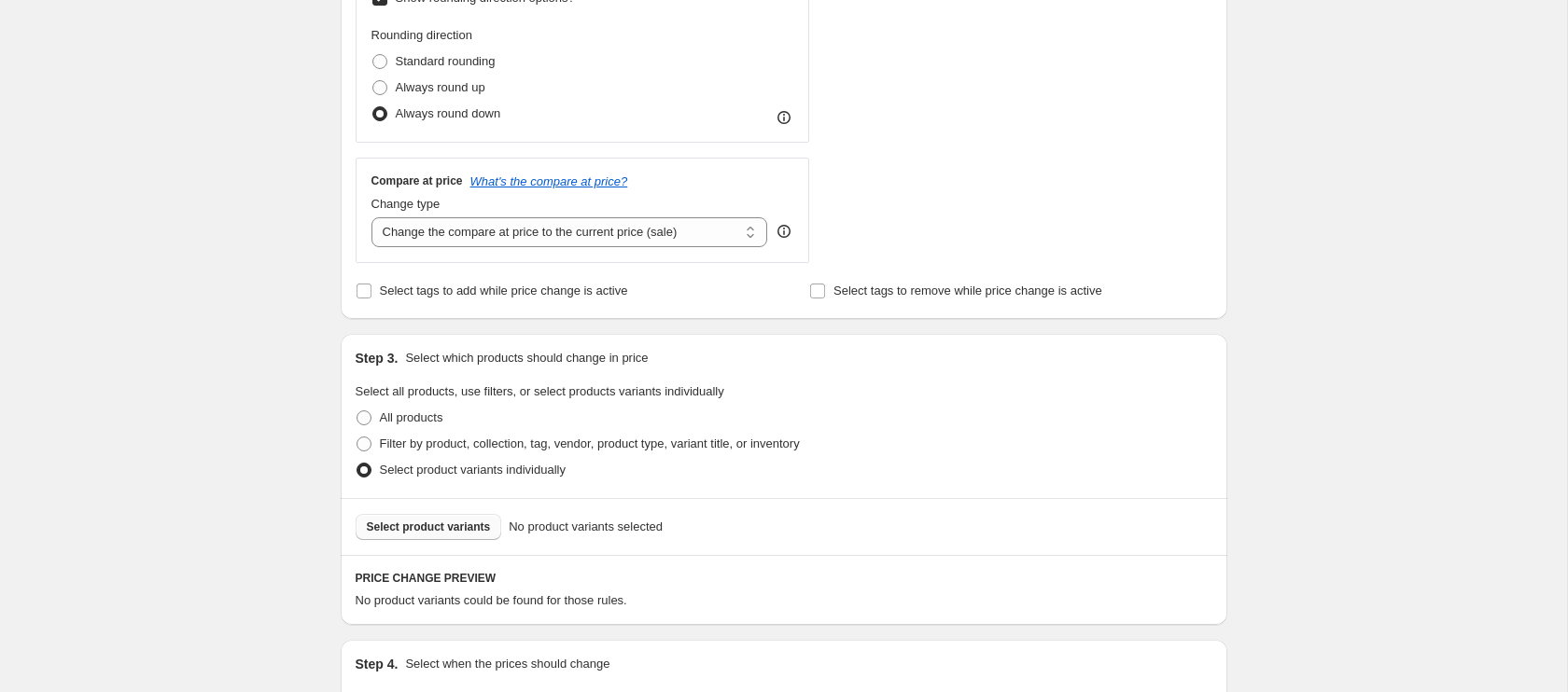
click at [458, 534] on button "Select product variants" at bounding box center [429, 527] width 147 height 26
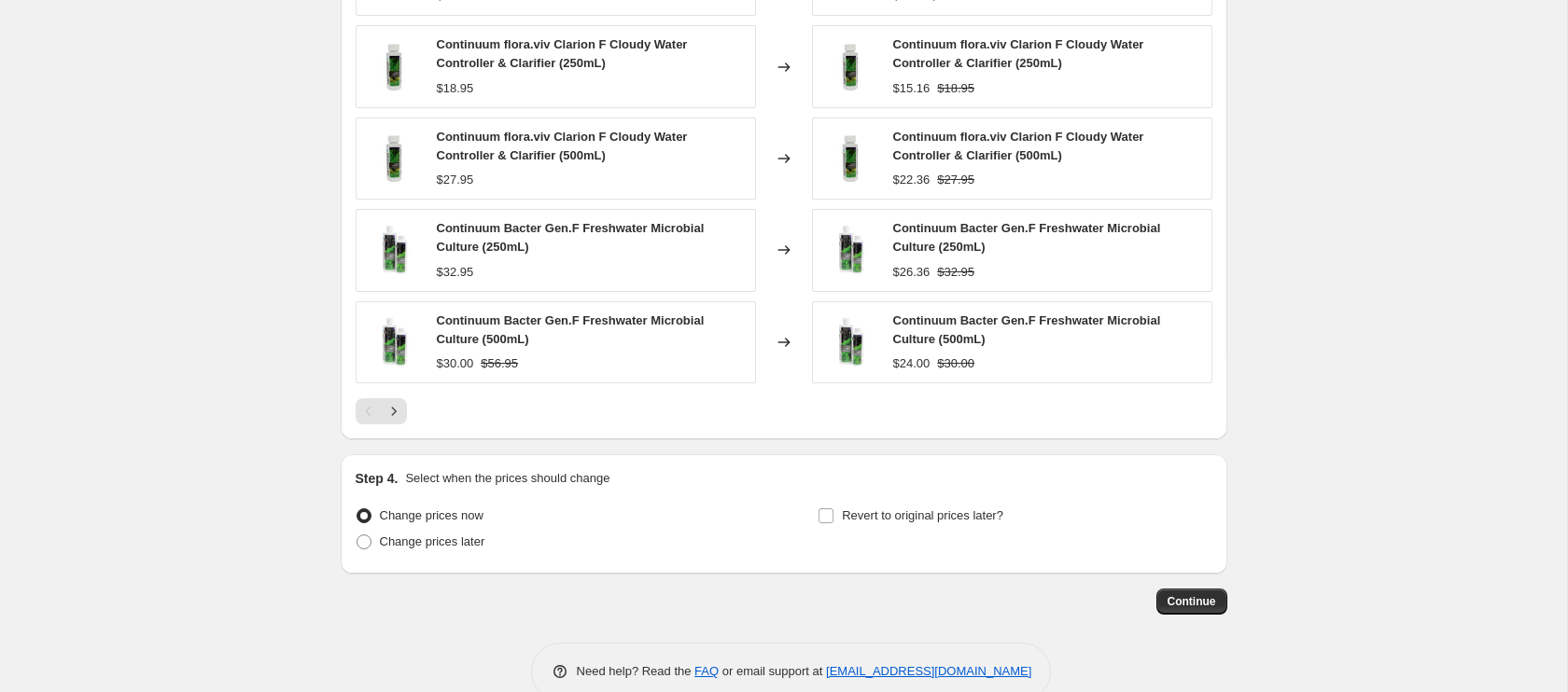
scroll to position [1376, 0]
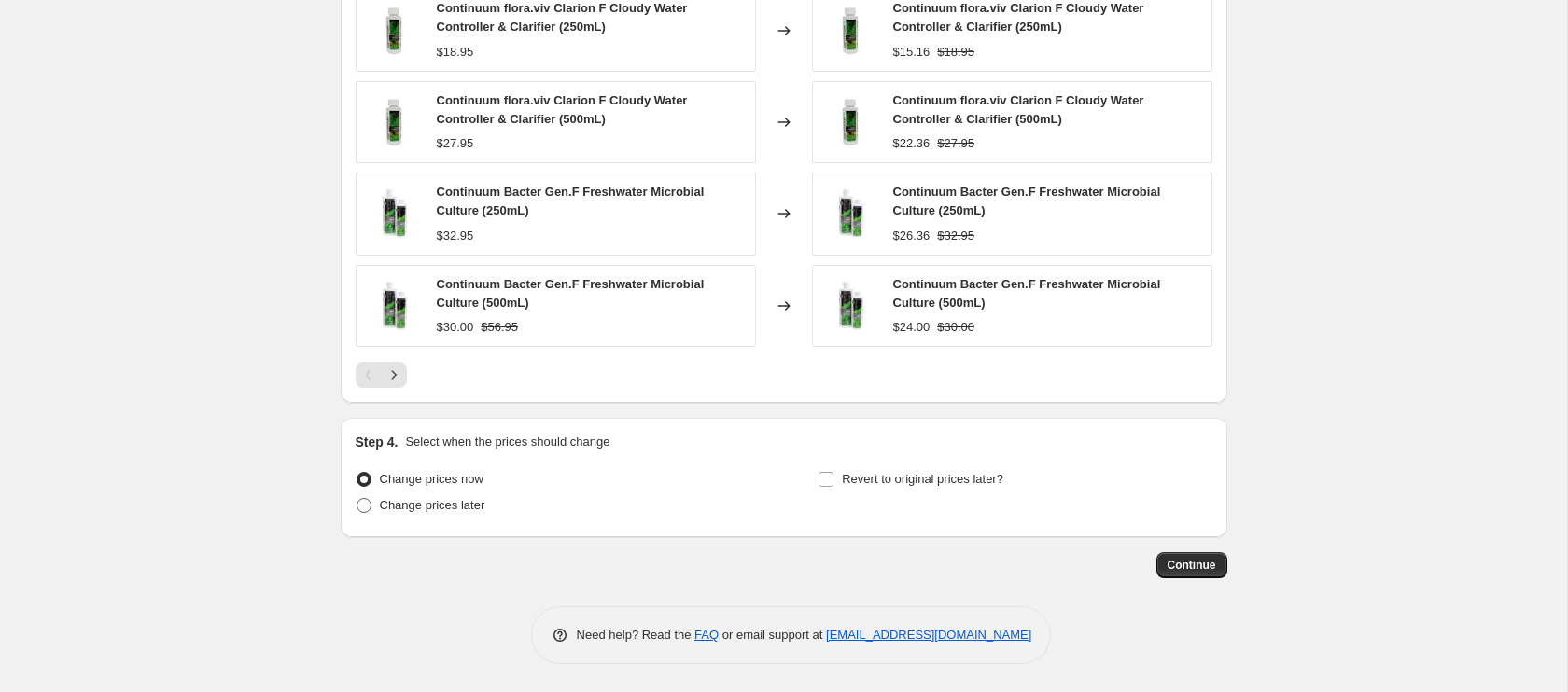
click at [367, 504] on span at bounding box center [364, 506] width 15 height 15
click at [358, 499] on input "Change prices later" at bounding box center [357, 498] width 1 height 1
radio input "true"
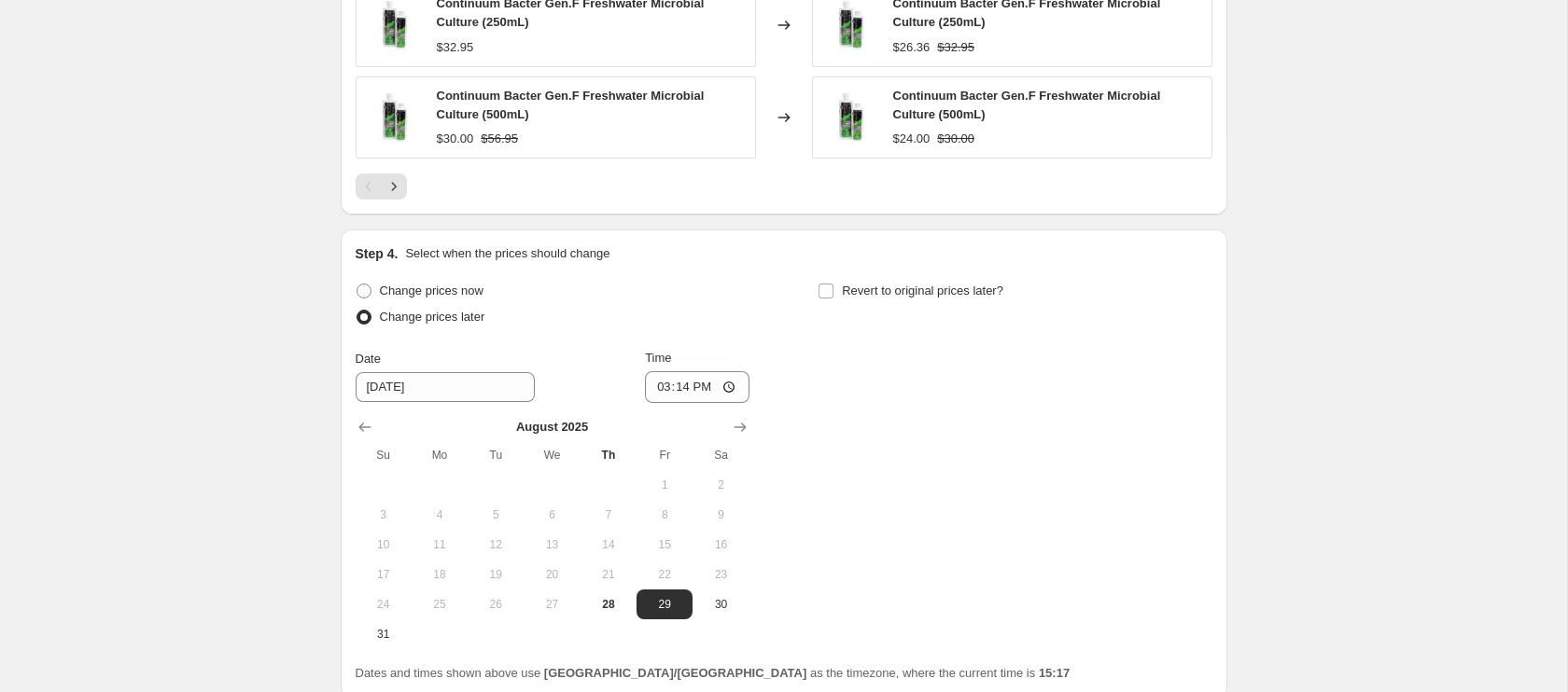
scroll to position [1569, 0]
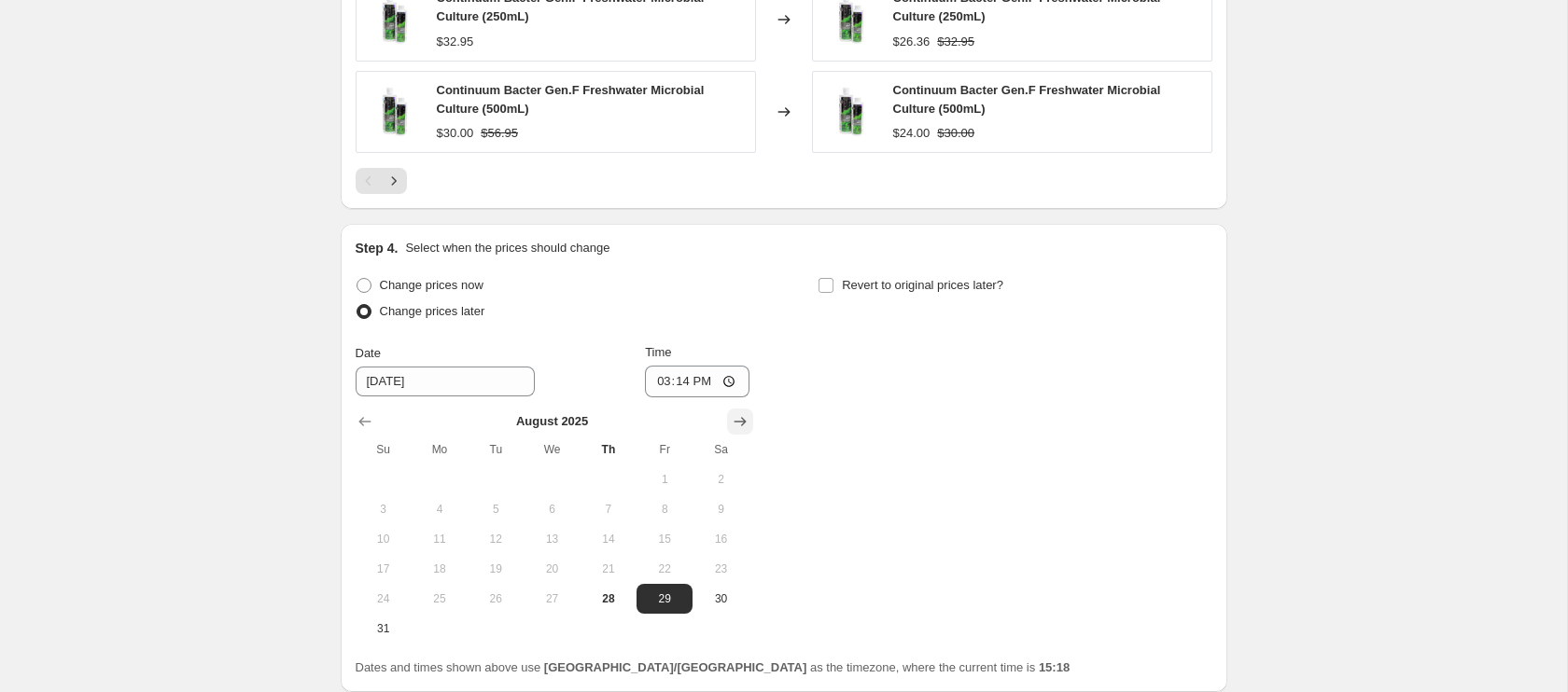
click at [744, 421] on icon "Show next month, September 2025" at bounding box center [739, 422] width 12 height 9
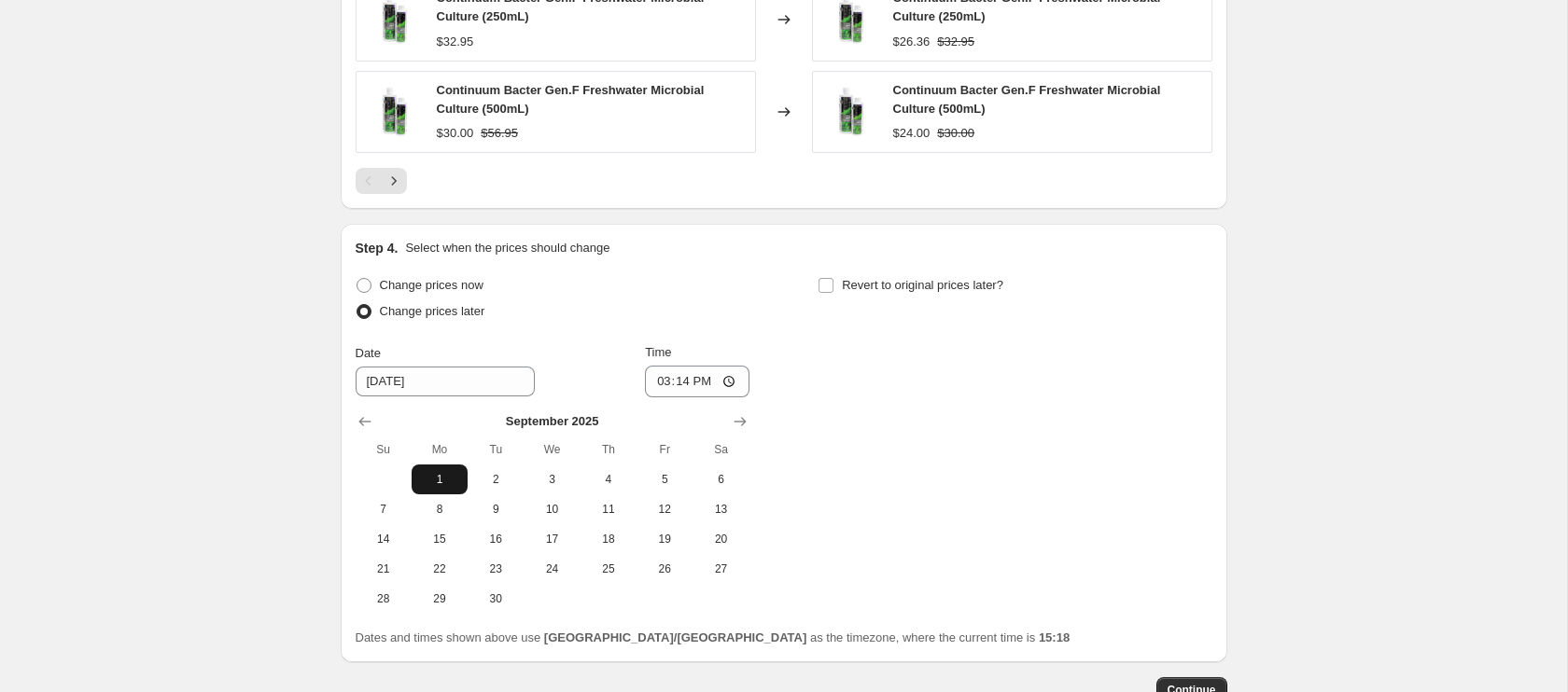
click at [445, 480] on span "1" at bounding box center [440, 479] width 41 height 15
type input "[DATE]"
click at [660, 383] on input "15:14" at bounding box center [697, 381] width 105 height 32
type input "00:01"
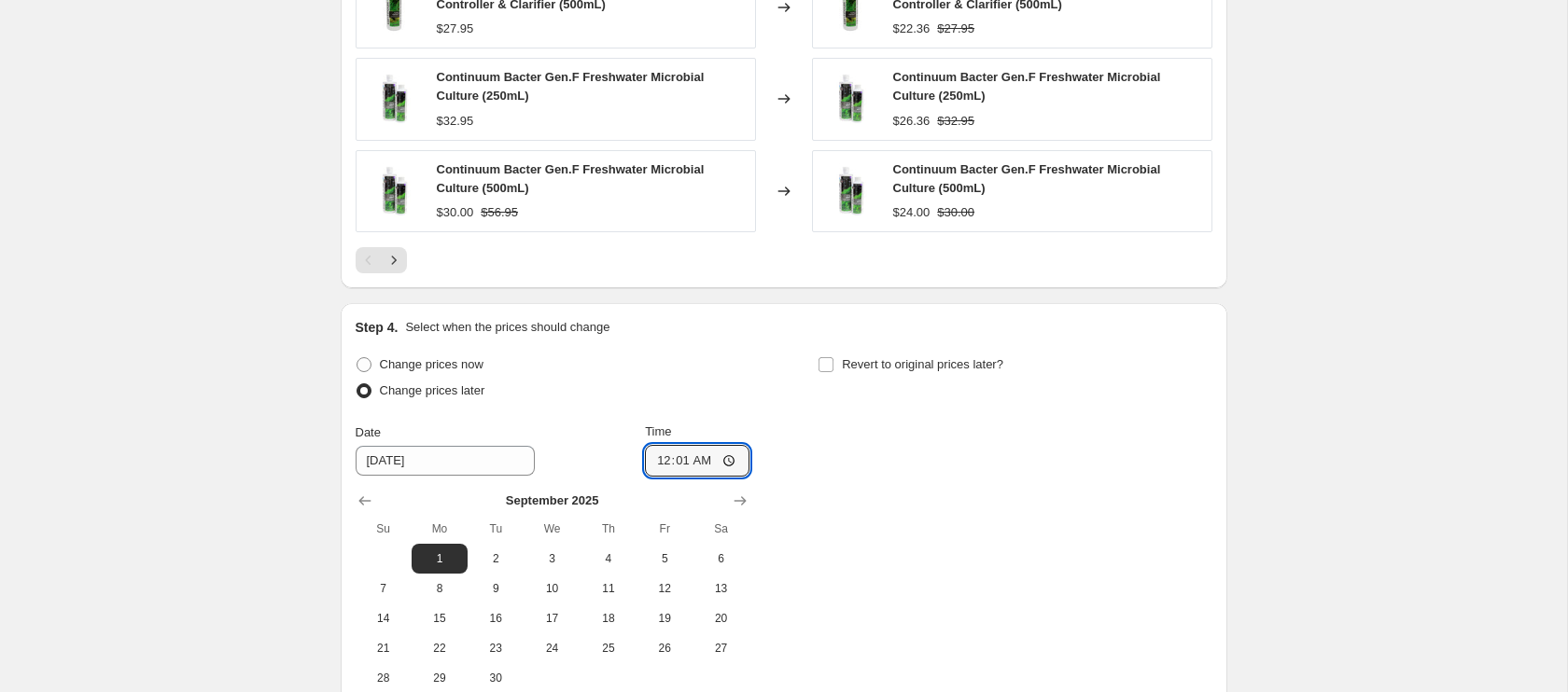
scroll to position [1500, 0]
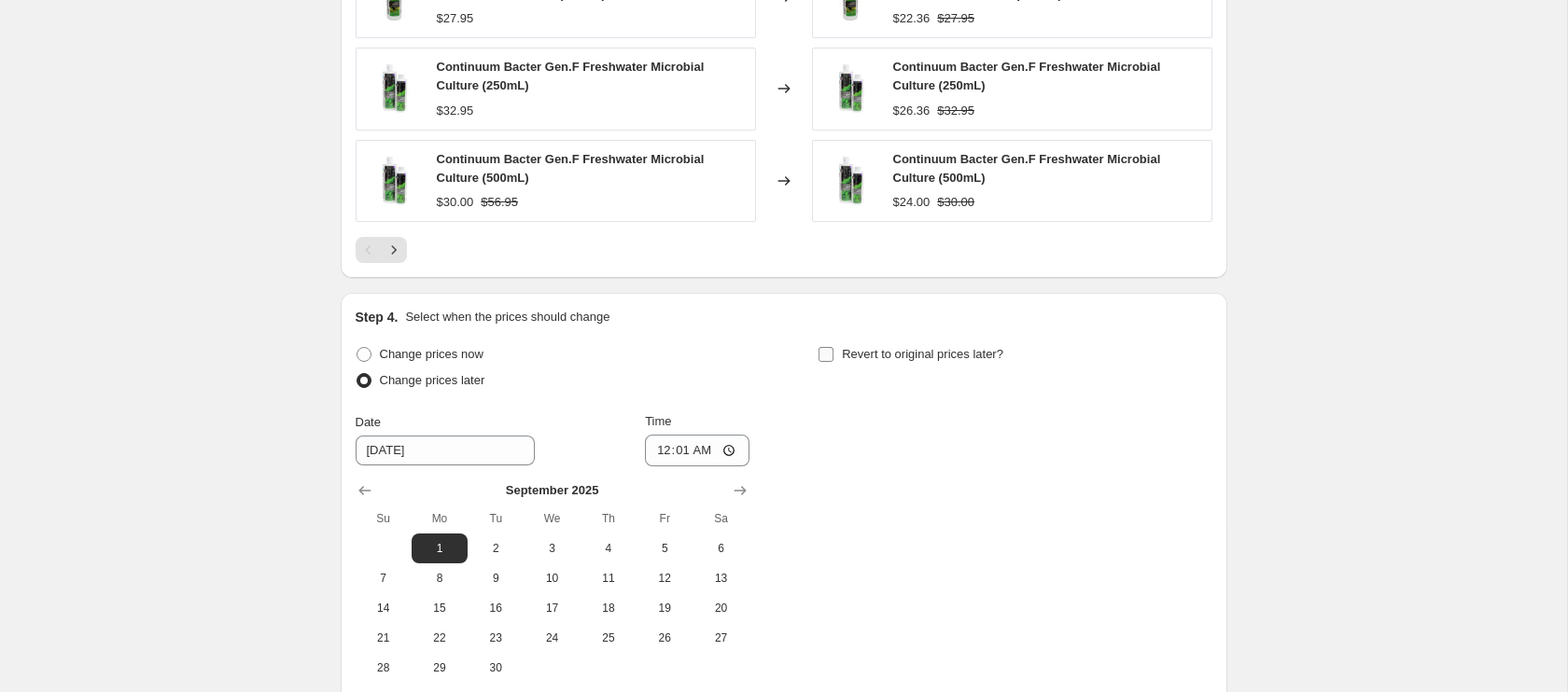
click at [829, 357] on input "Revert to original prices later?" at bounding box center [826, 355] width 15 height 15
checkbox input "true"
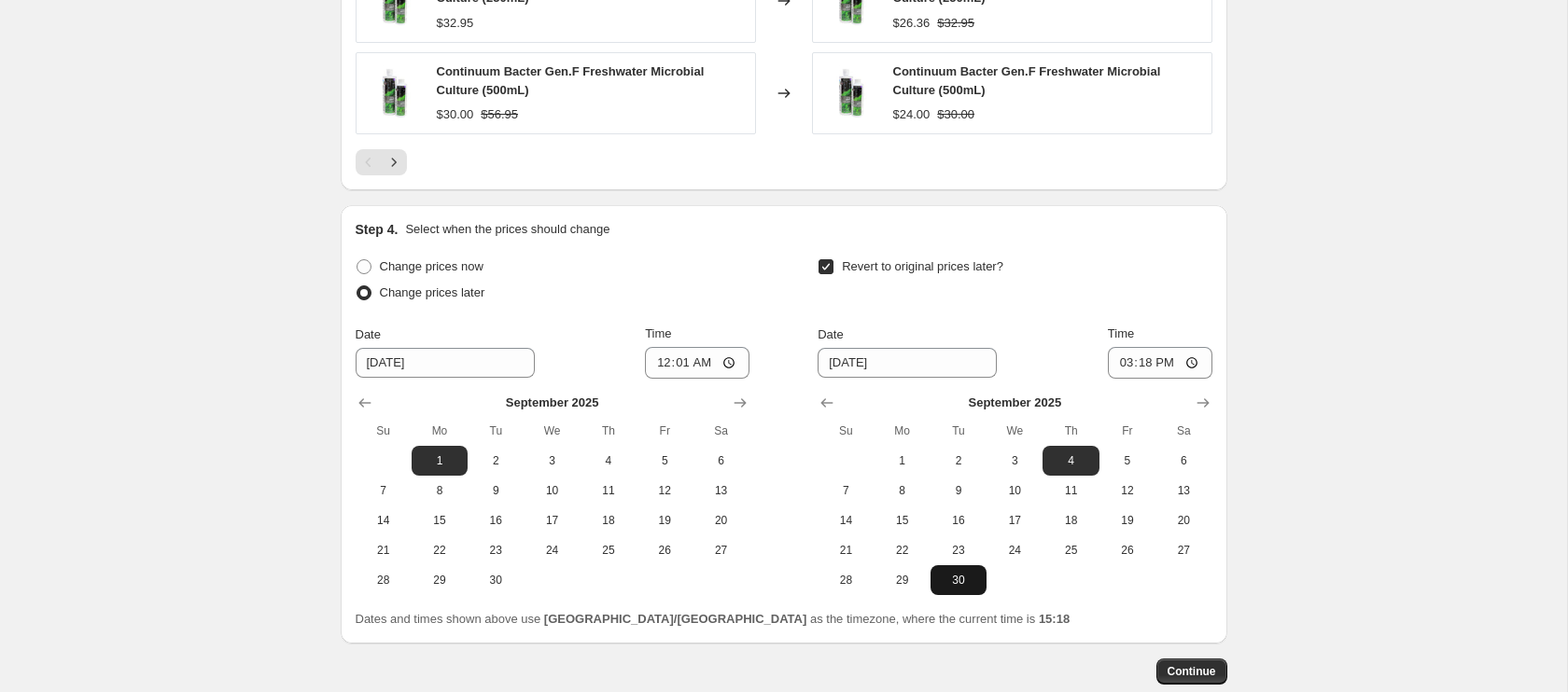
scroll to position [1591, 0]
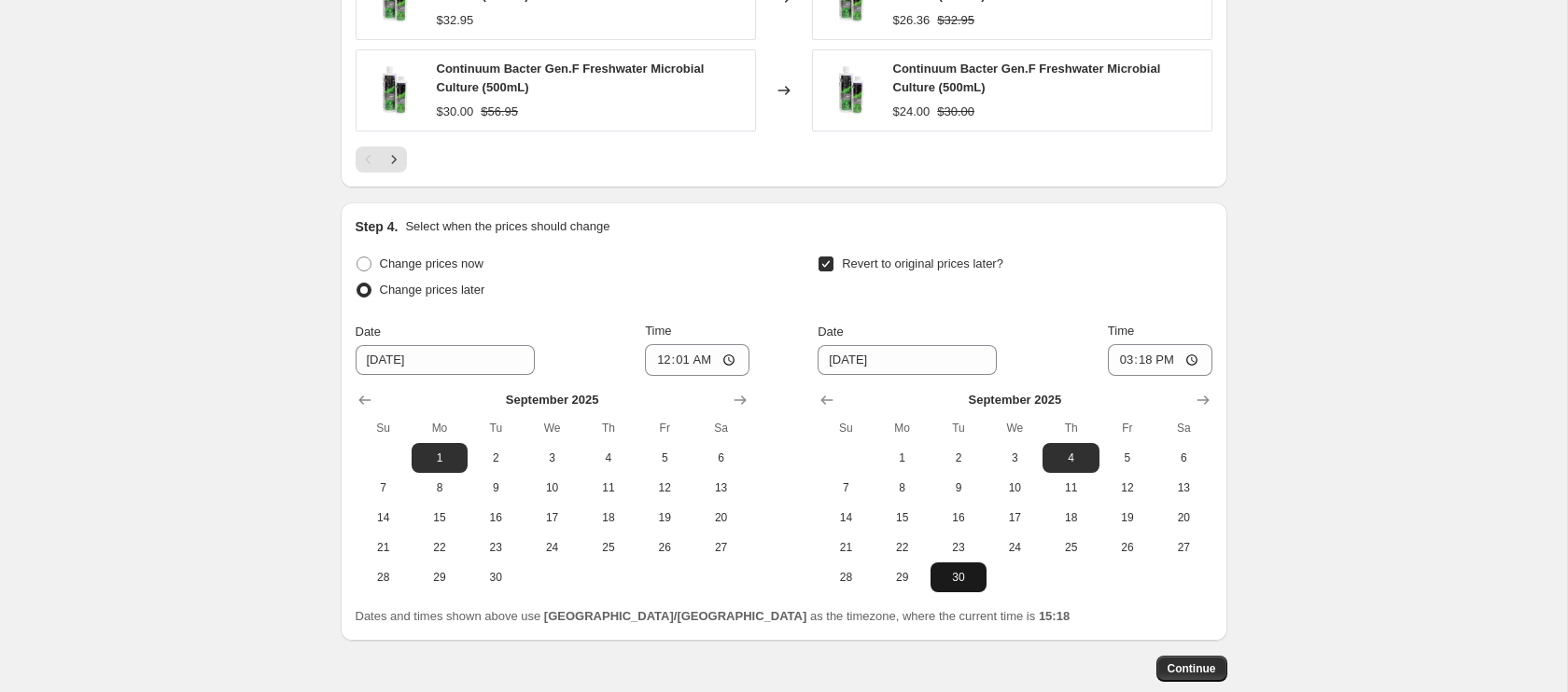
drag, startPoint x: 958, startPoint y: 581, endPoint x: 1095, endPoint y: 446, distance: 192.3
click at [958, 581] on span "30" at bounding box center [959, 577] width 41 height 15
type input "[DATE]"
click at [1121, 362] on input "15:18" at bounding box center [1159, 361] width 105 height 32
type input "23:59"
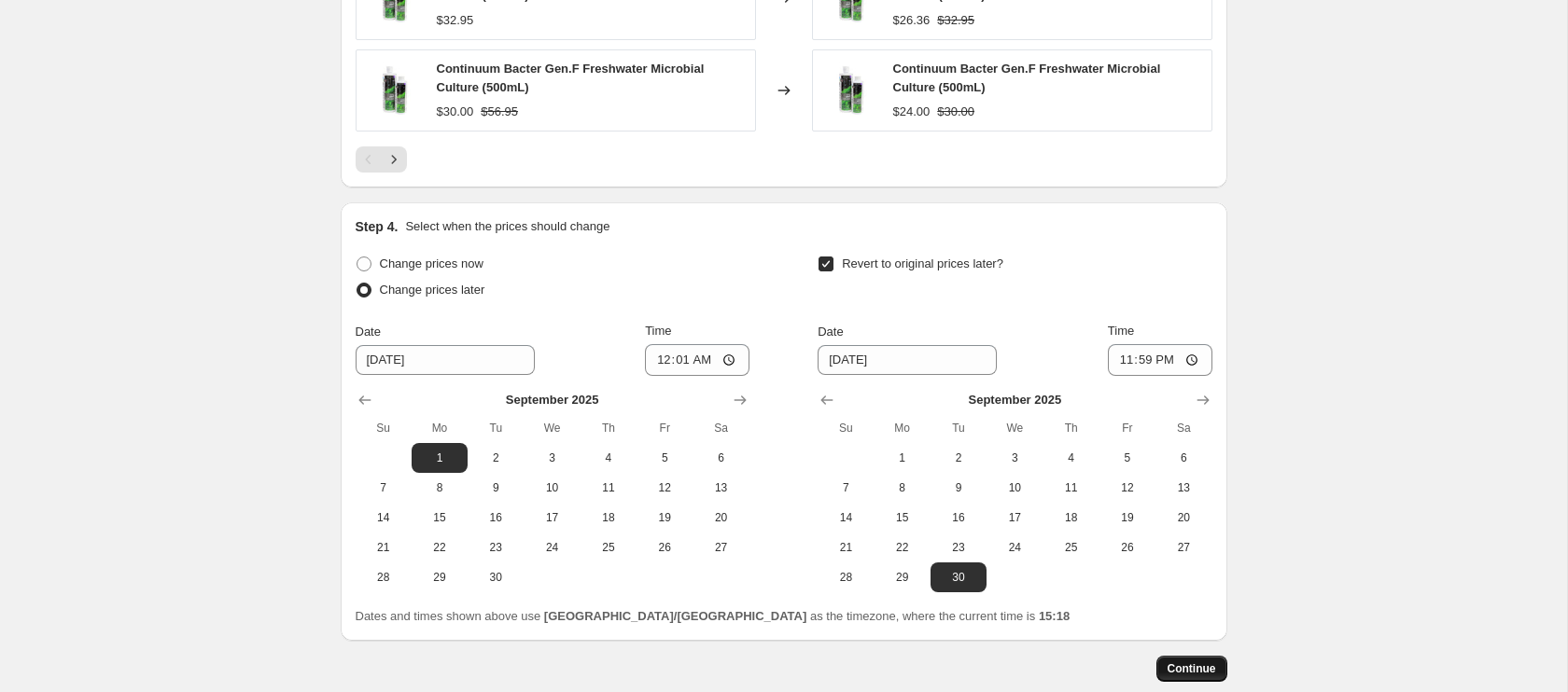
click at [1203, 665] on span "Continue" at bounding box center [1192, 669] width 49 height 15
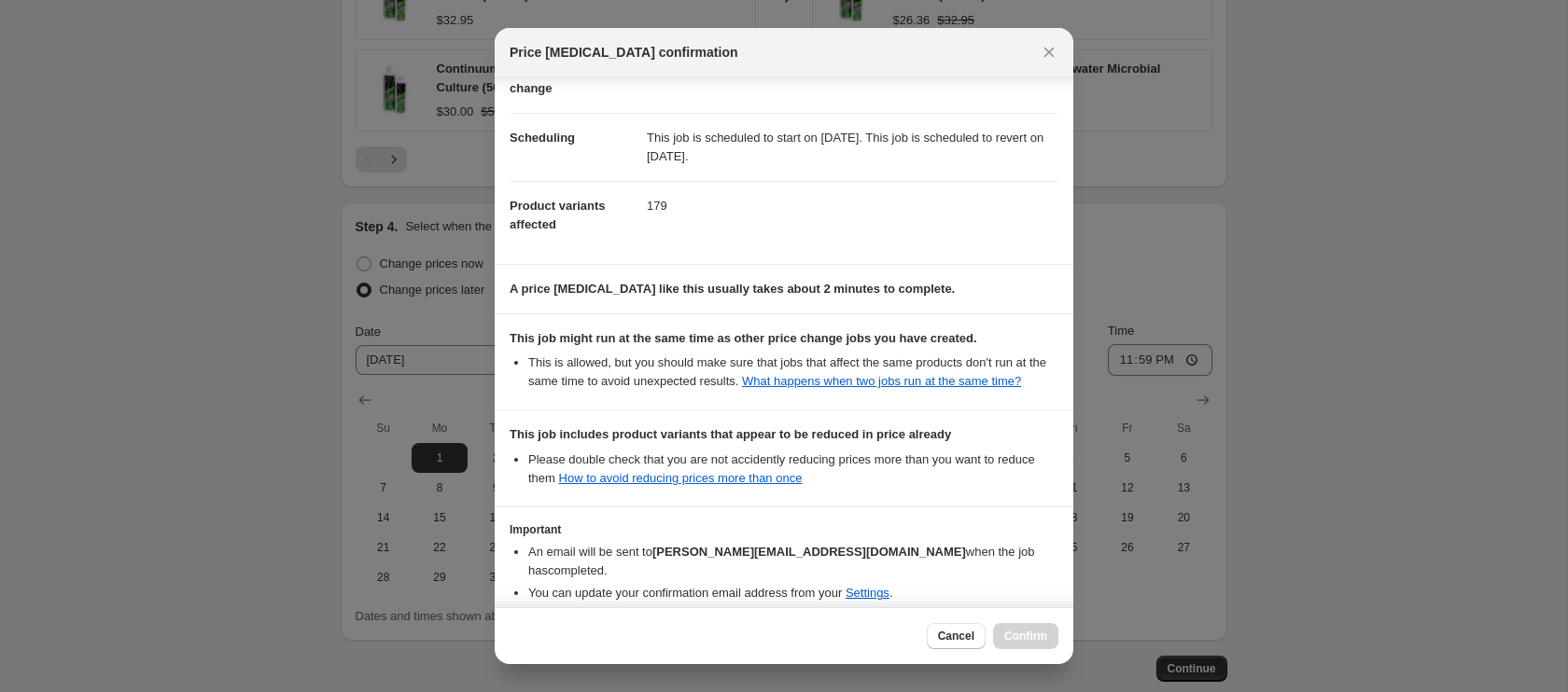
scroll to position [223, 0]
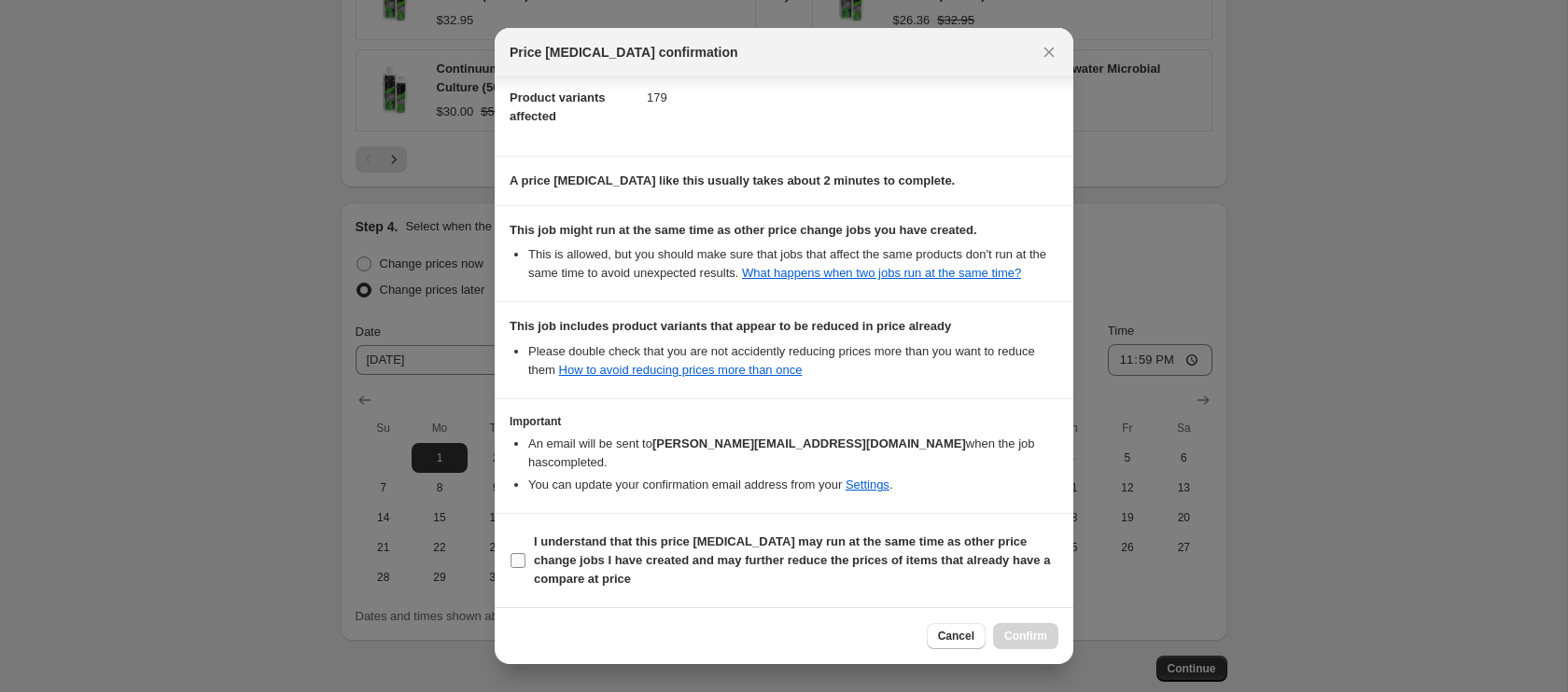
click at [521, 563] on input "I understand that this price [MEDICAL_DATA] may run at the same time as other p…" at bounding box center [518, 561] width 15 height 15
checkbox input "true"
click at [1017, 641] on span "Confirm" at bounding box center [1026, 636] width 43 height 15
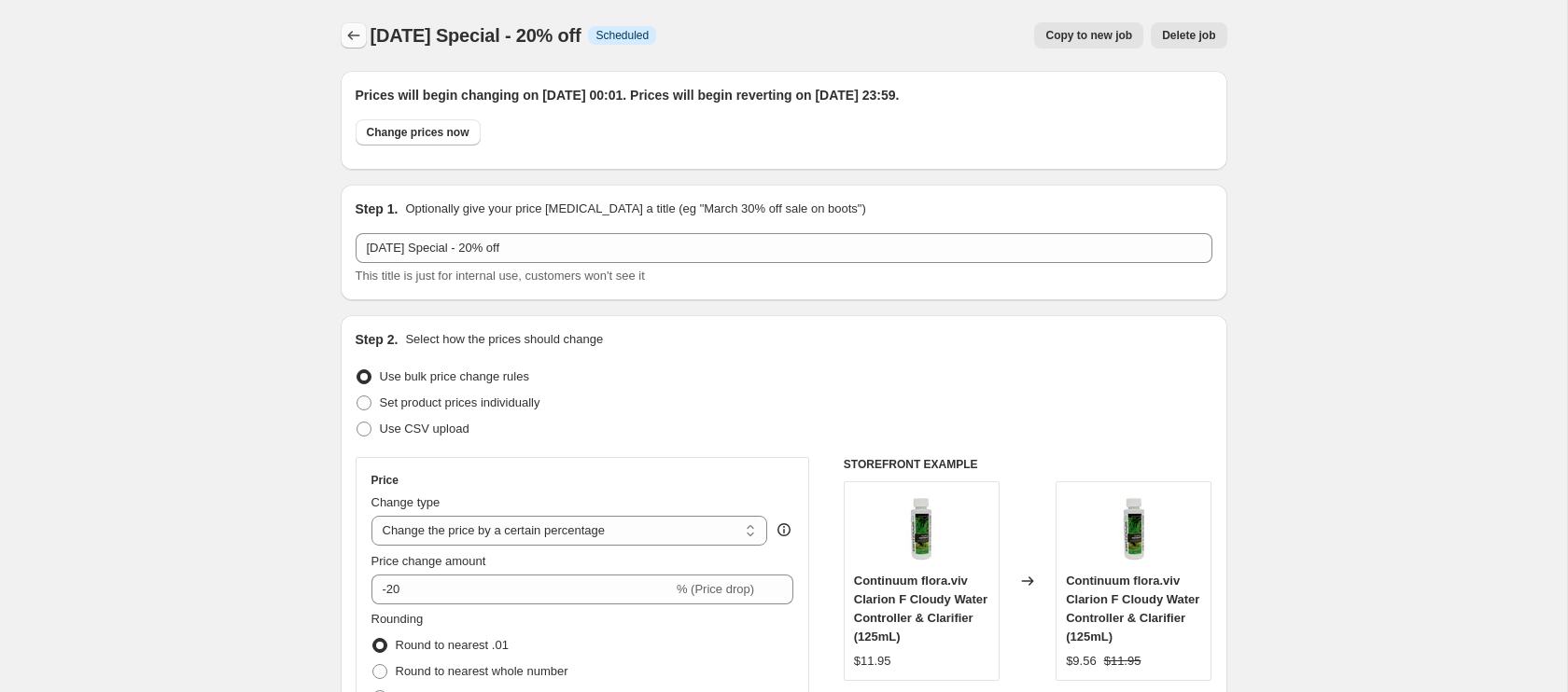
click at [355, 40] on icon "Price change jobs" at bounding box center [354, 36] width 19 height 19
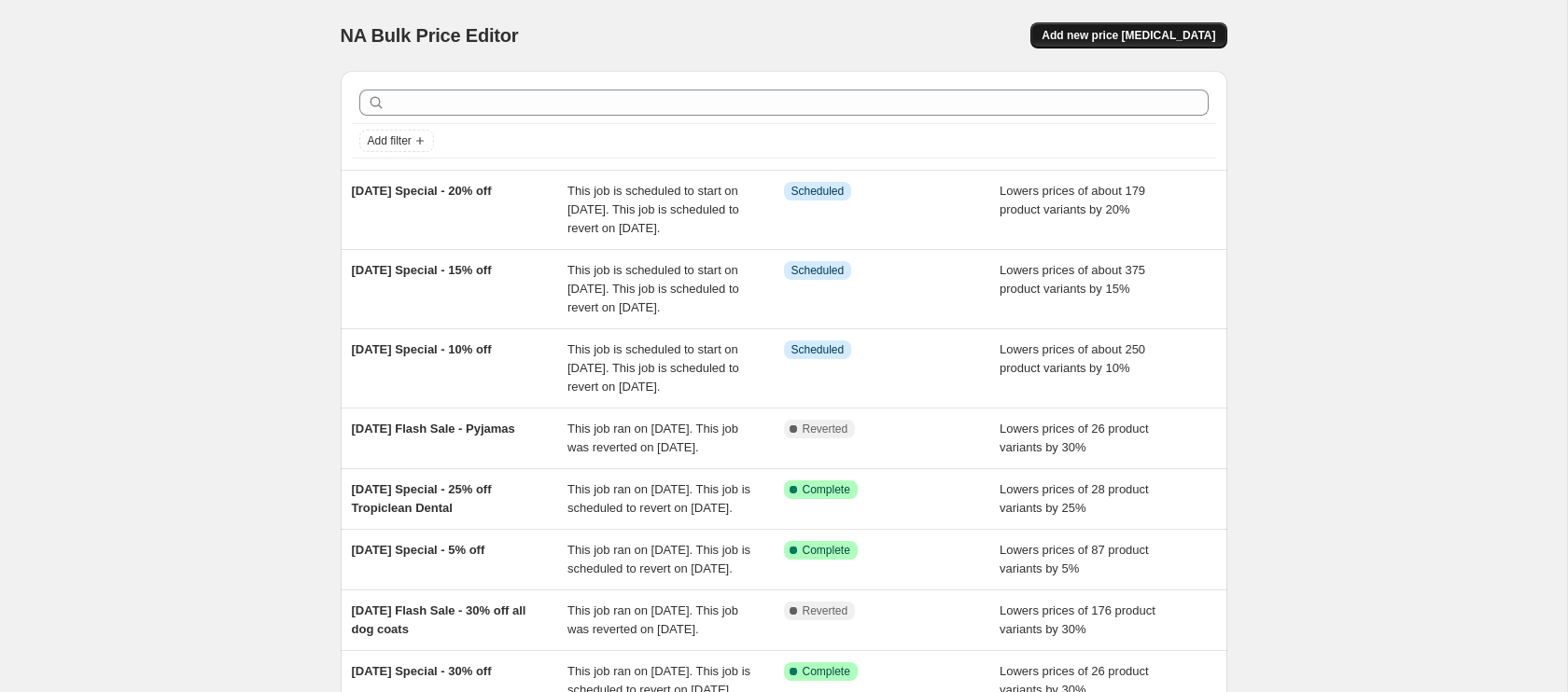
click at [1154, 24] on button "Add new price [MEDICAL_DATA]" at bounding box center [1128, 36] width 196 height 26
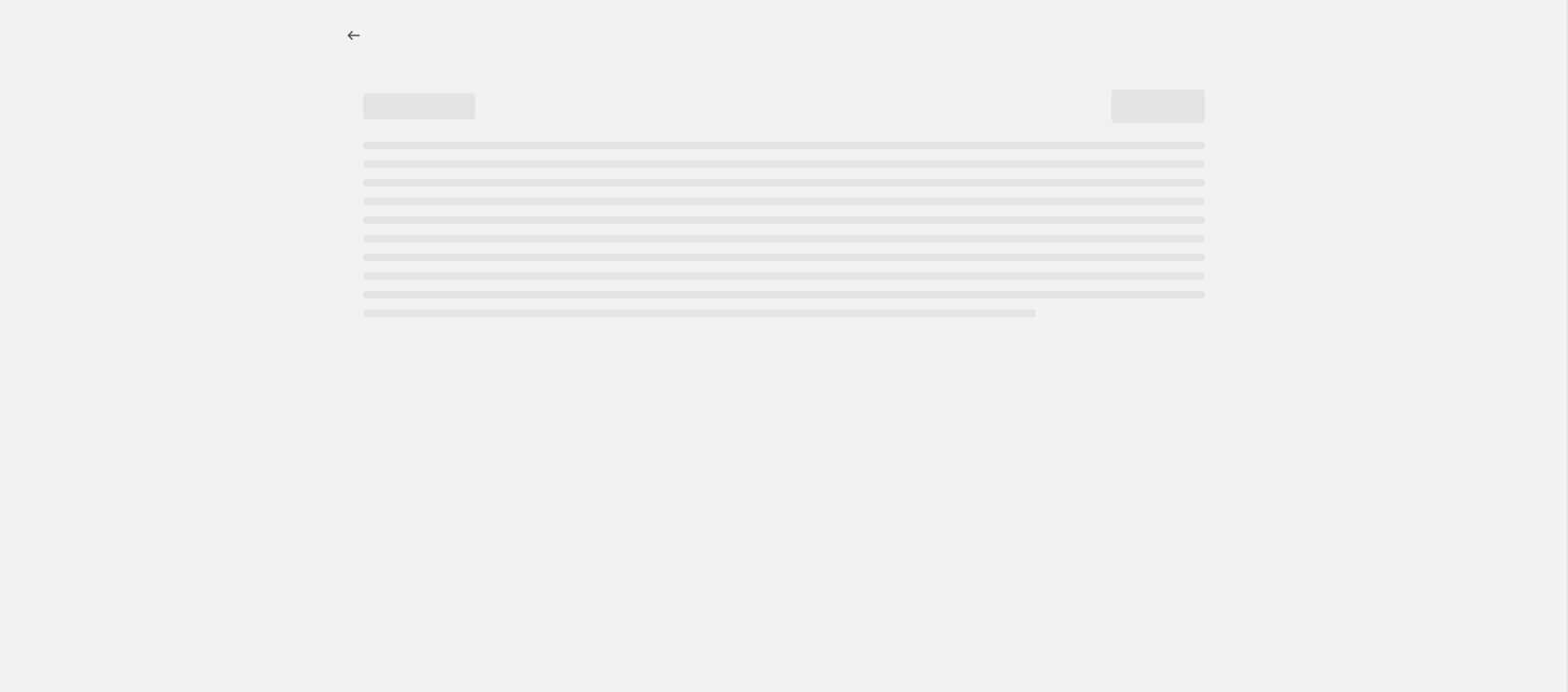
select select "percentage"
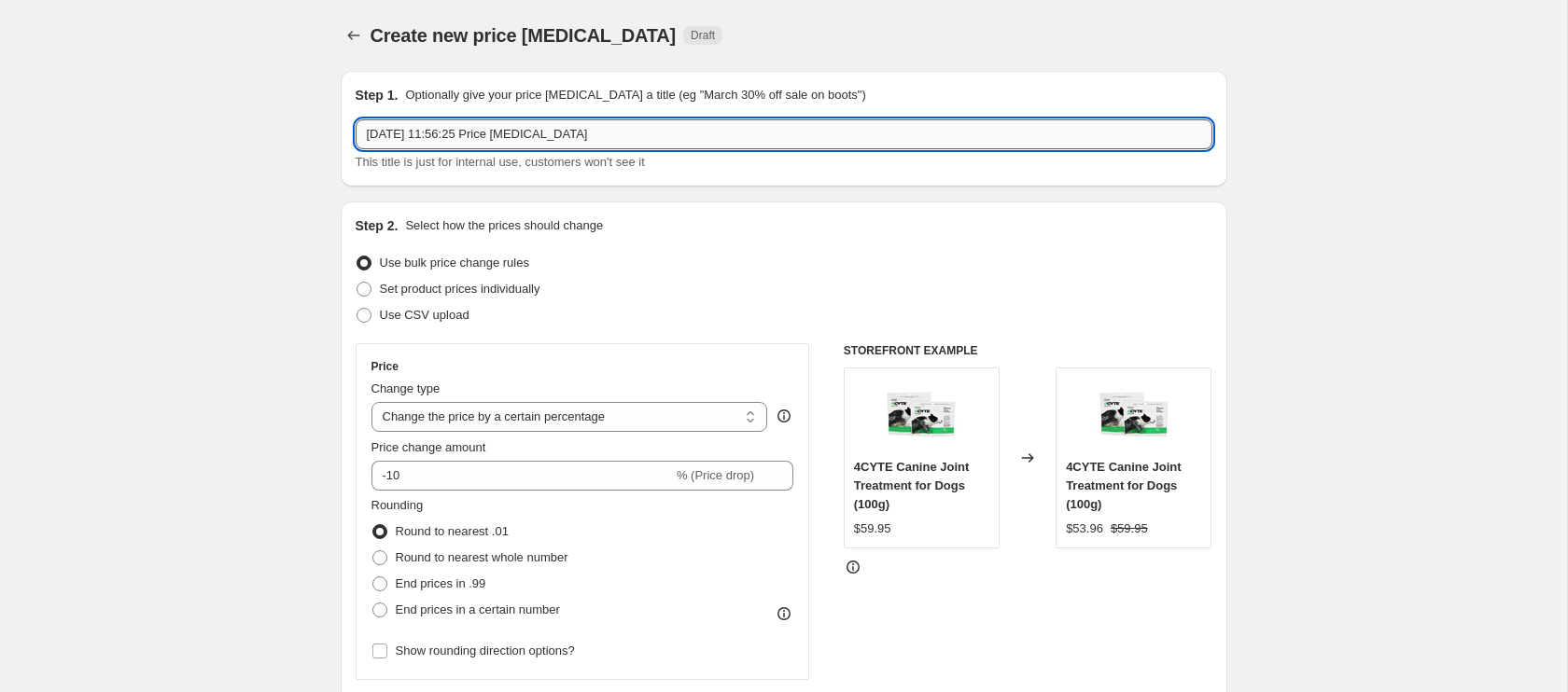
click at [518, 137] on input "[DATE] 11:56:25 Price [MEDICAL_DATA]" at bounding box center [784, 135] width 857 height 30
click at [519, 137] on input "[DATE] 11:56:25 Price [MEDICAL_DATA]" at bounding box center [784, 135] width 857 height 30
type input "[DATE] Special - 25% off"
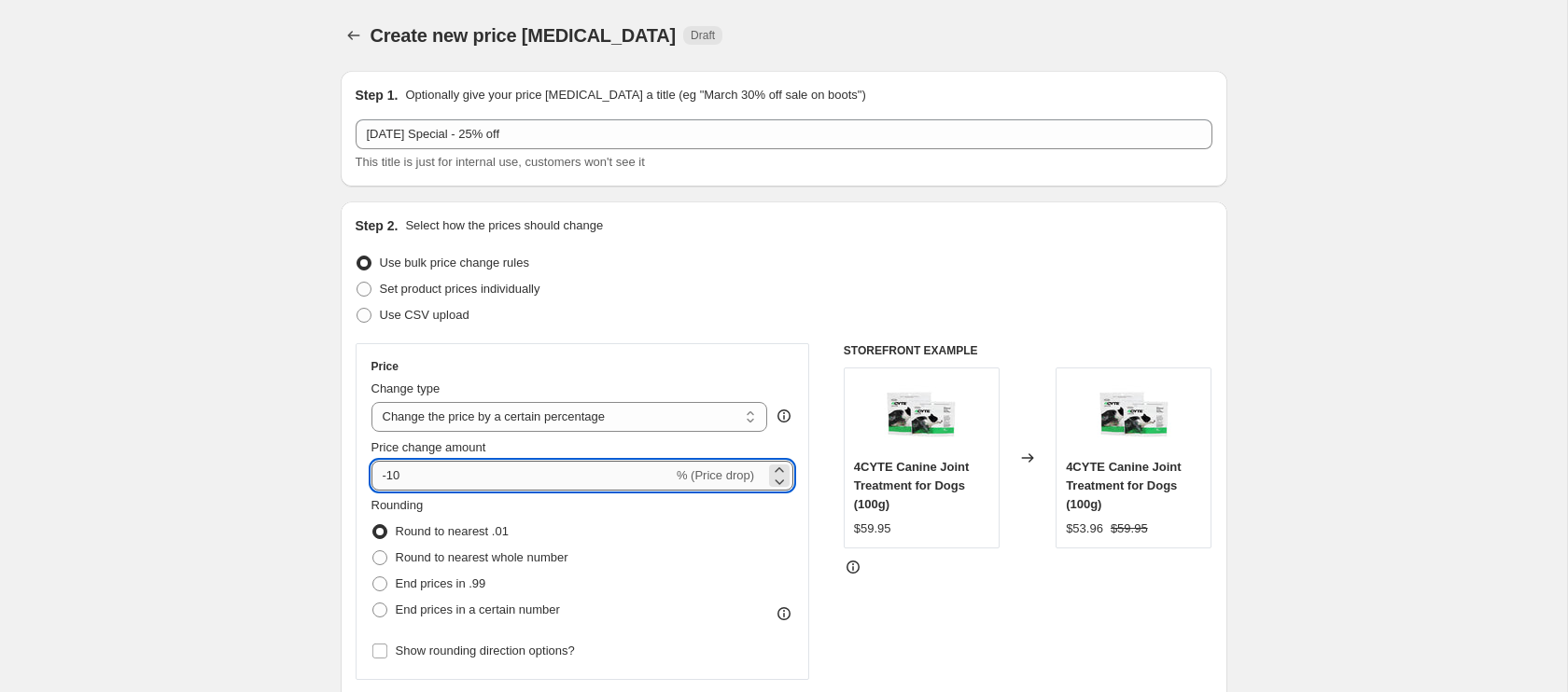
drag, startPoint x: 387, startPoint y: 475, endPoint x: 425, endPoint y: 475, distance: 38.0
click at [424, 475] on input "-10" at bounding box center [522, 476] width 301 height 30
type input "-25"
click at [583, 521] on div "Rounding Round to nearest .01 Round to nearest whole number End prices in .99 E…" at bounding box center [582, 559] width 423 height 127
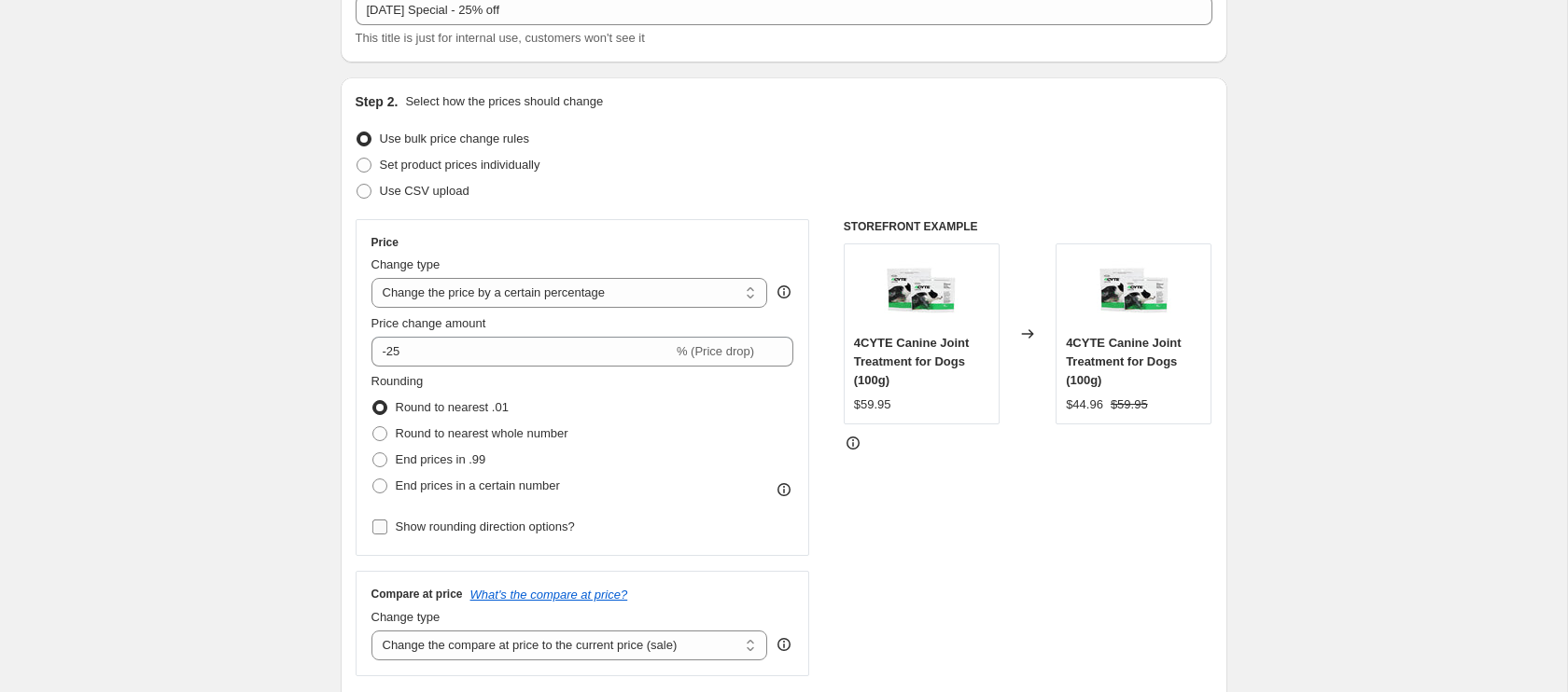
scroll to position [162, 0]
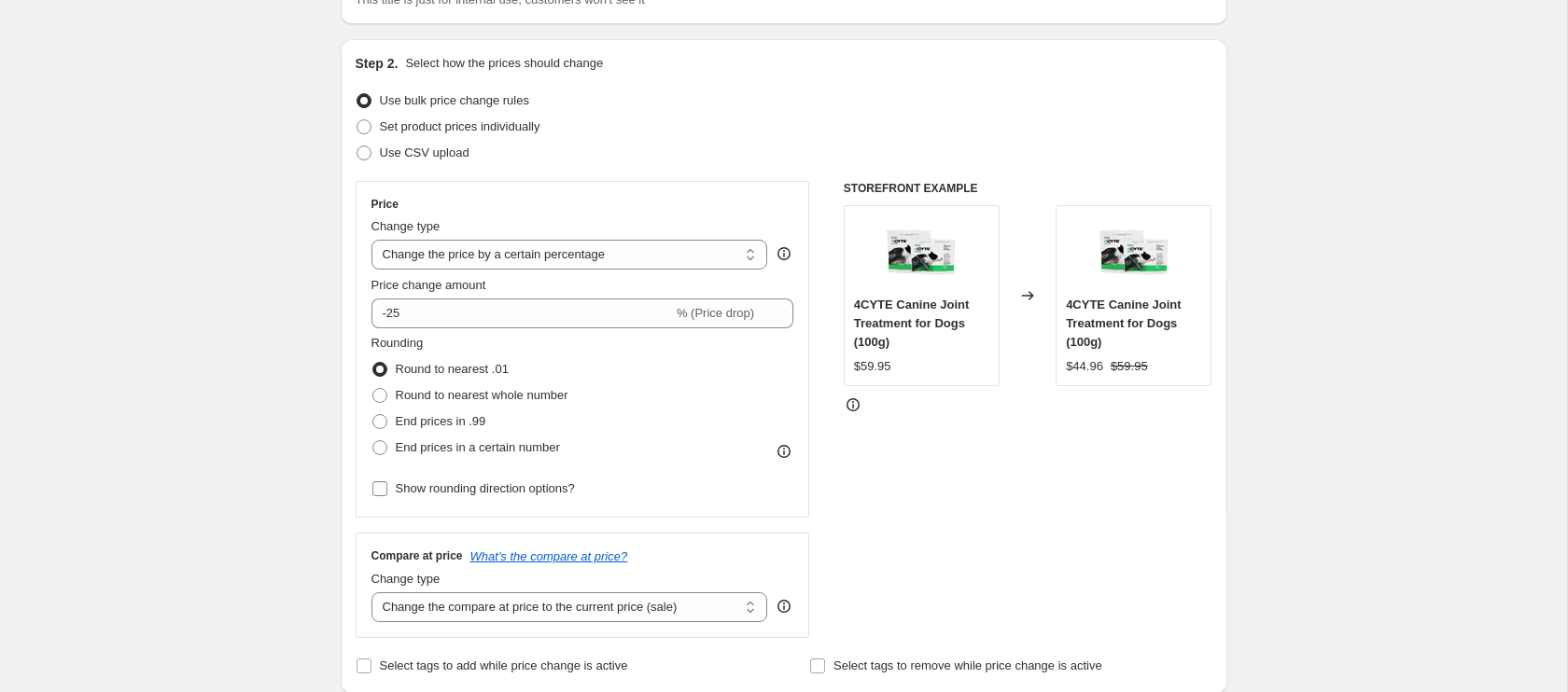
click at [381, 486] on input "Show rounding direction options?" at bounding box center [380, 489] width 15 height 15
checkbox input "true"
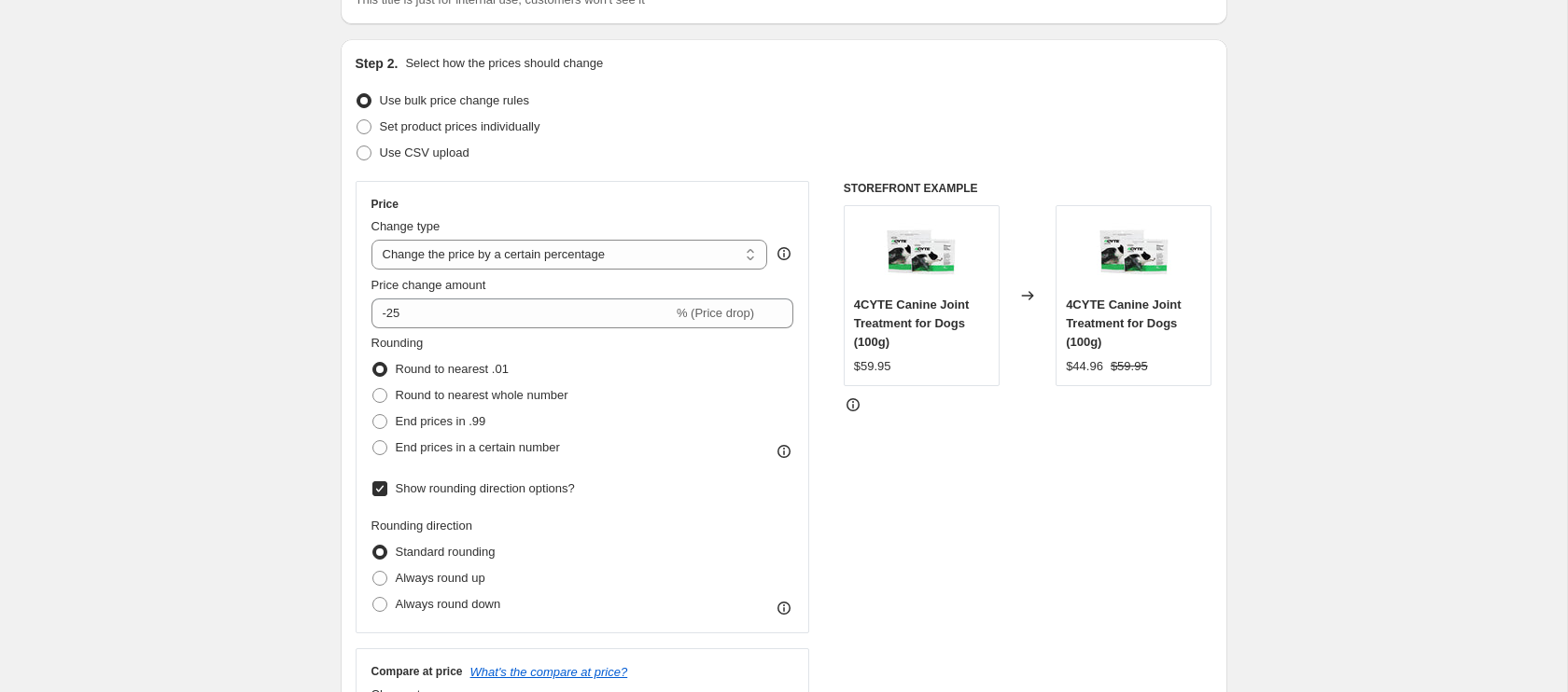
scroll to position [223, 0]
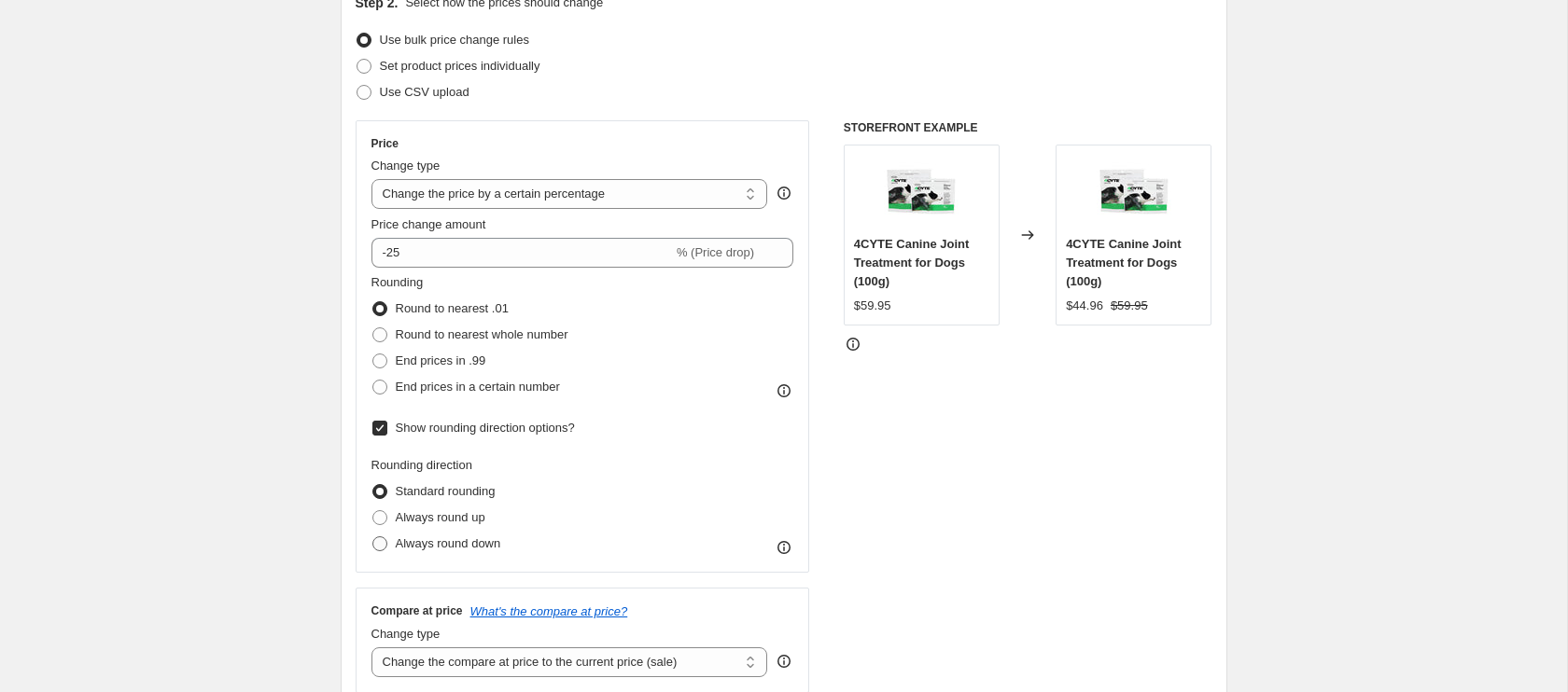
click at [380, 540] on span at bounding box center [380, 544] width 15 height 15
click at [373, 538] on input "Always round down" at bounding box center [372, 537] width 1 height 1
radio input "true"
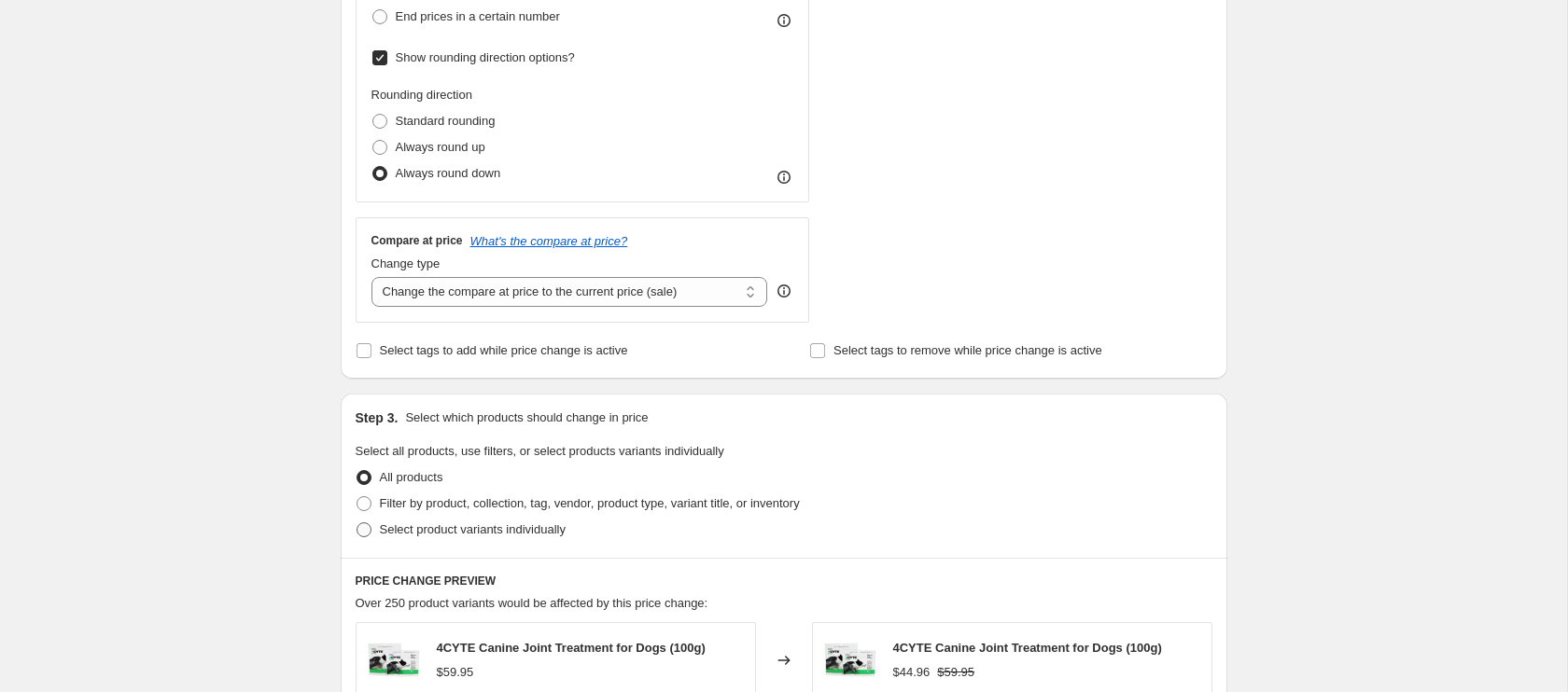
scroll to position [596, 0]
click at [366, 531] on span at bounding box center [364, 527] width 15 height 15
click at [358, 521] on input "Select product variants individually" at bounding box center [357, 520] width 1 height 1
radio input "true"
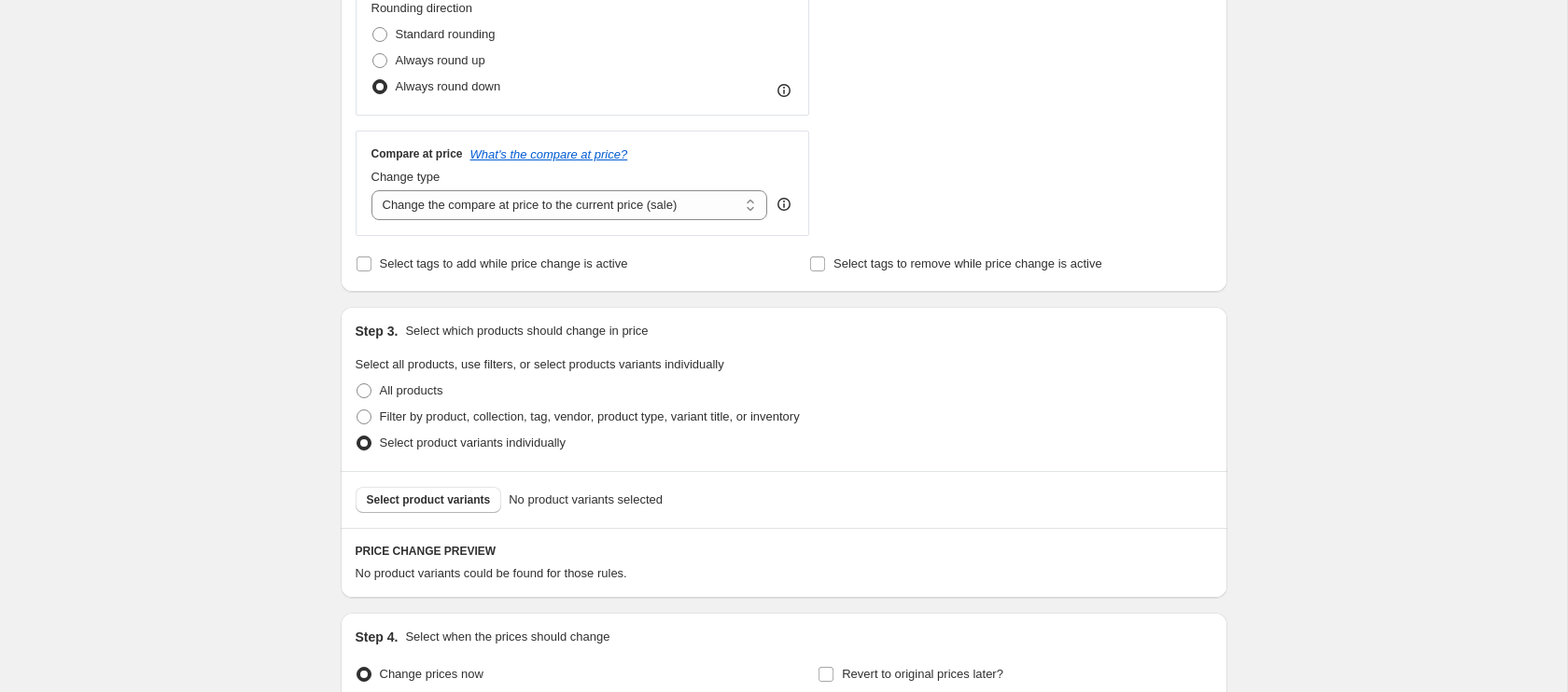
scroll to position [681, 0]
click at [448, 506] on span "Select product variants" at bounding box center [428, 499] width 124 height 15
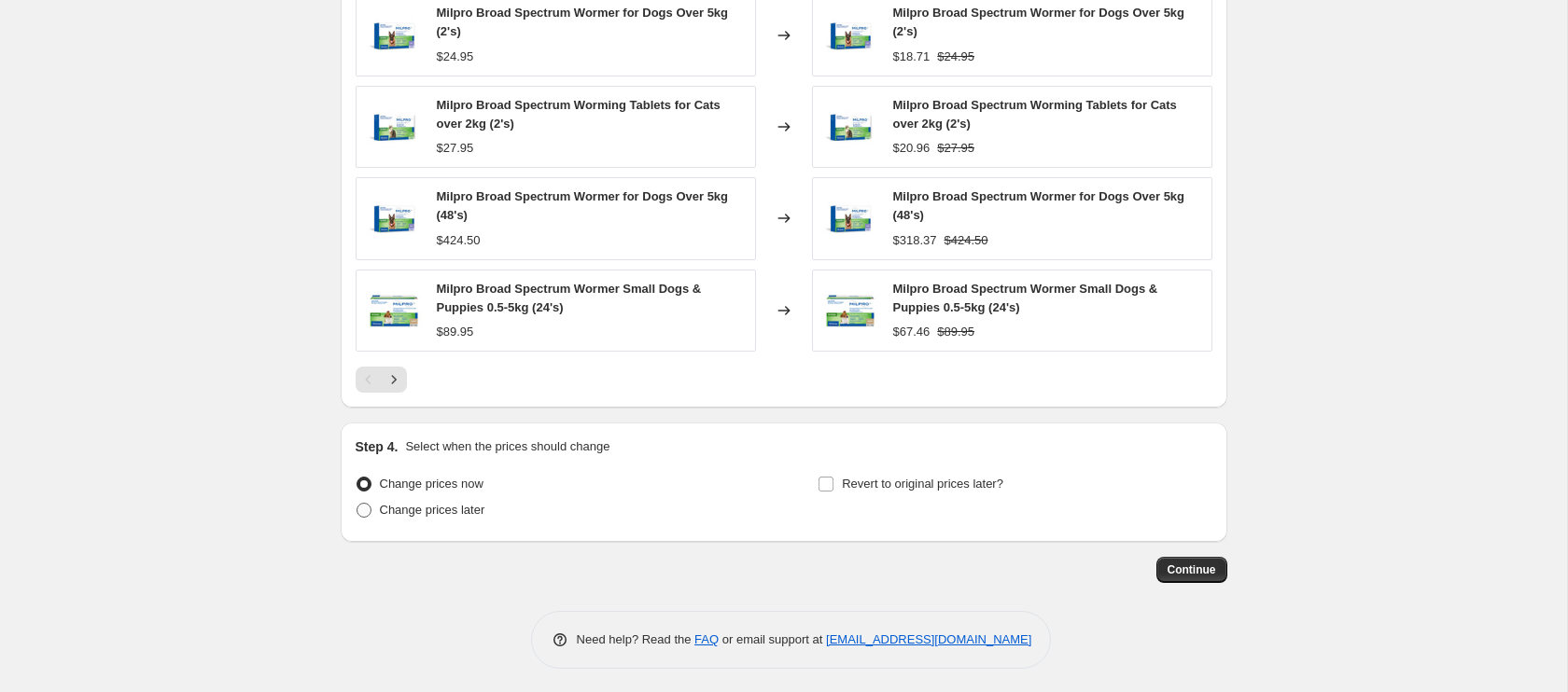
scroll to position [1375, 0]
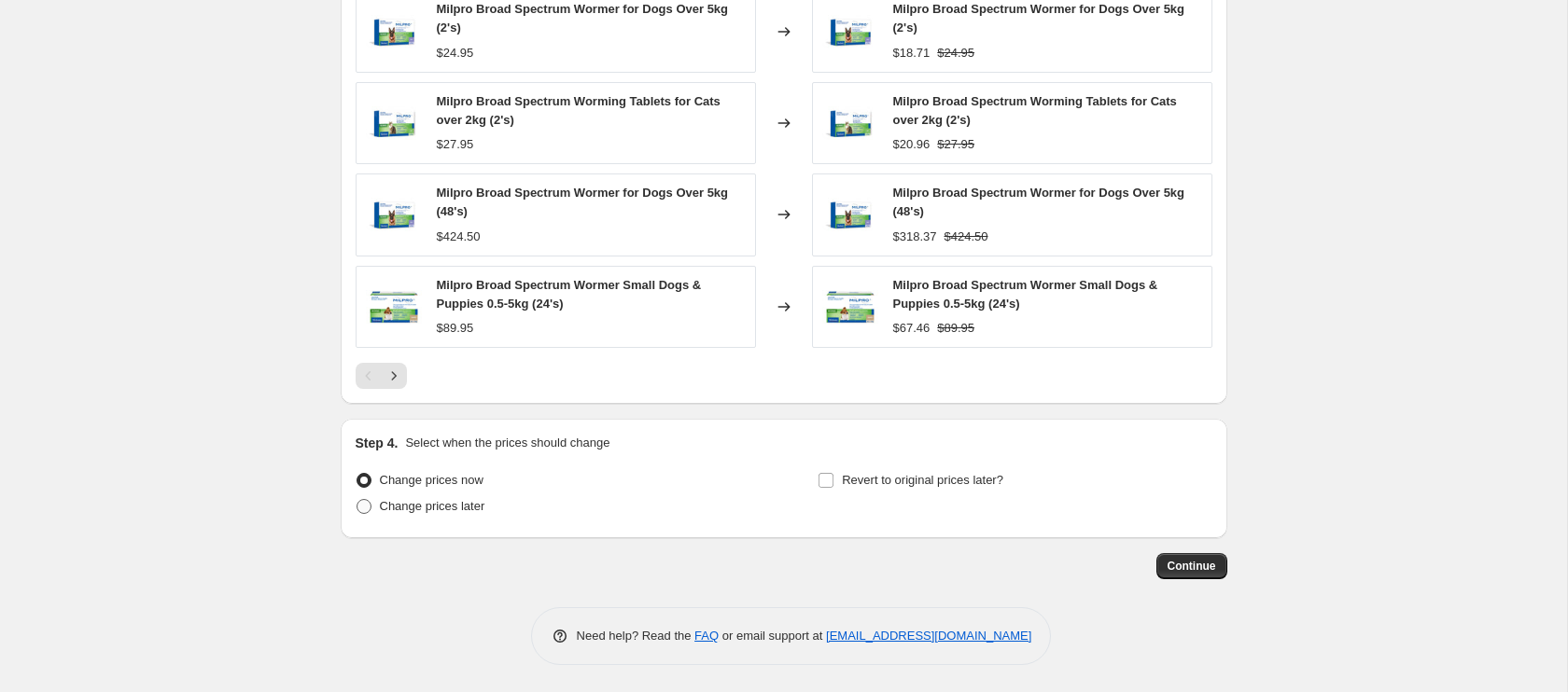
click at [366, 507] on span at bounding box center [364, 507] width 15 height 15
click at [358, 500] on input "Change prices later" at bounding box center [357, 499] width 1 height 1
radio input "true"
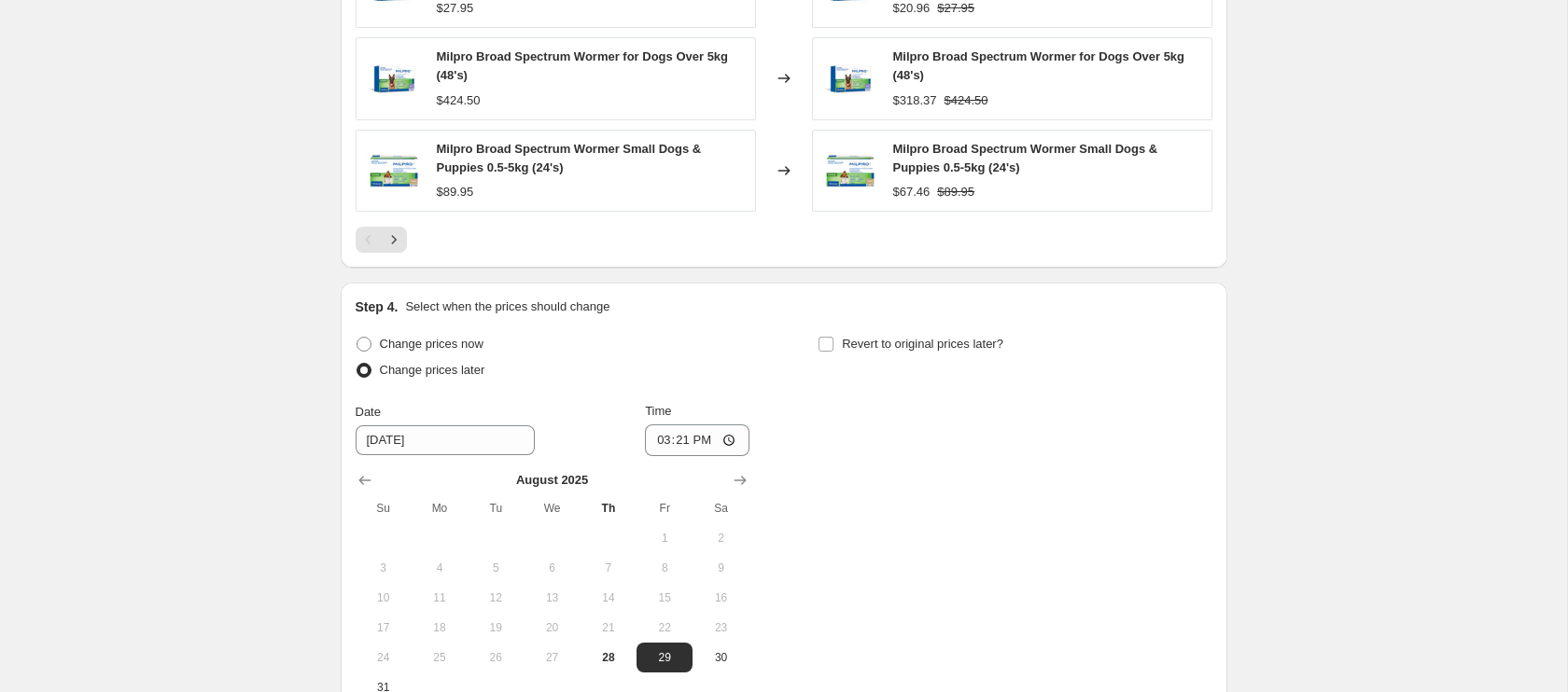
scroll to position [1514, 0]
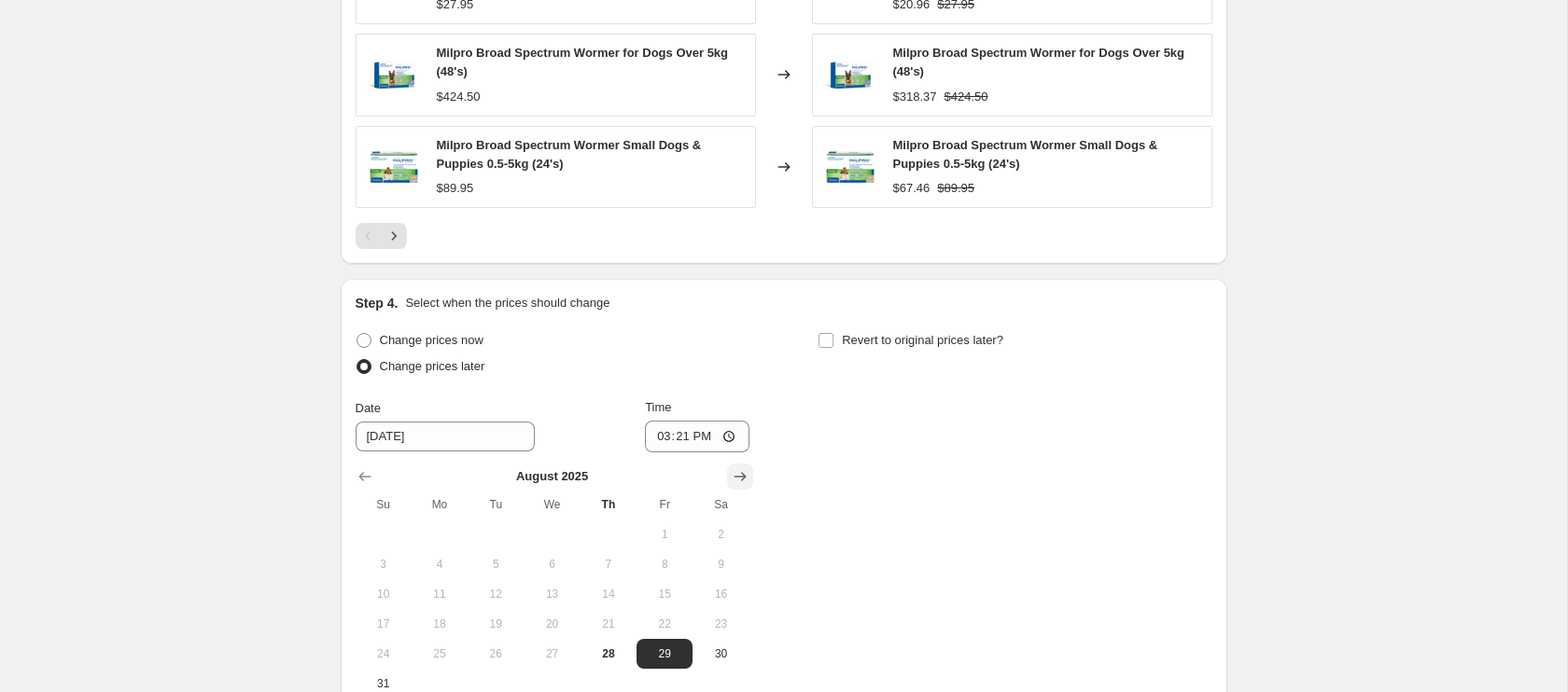
click at [736, 478] on icon "Show next month, September 2025" at bounding box center [740, 476] width 19 height 19
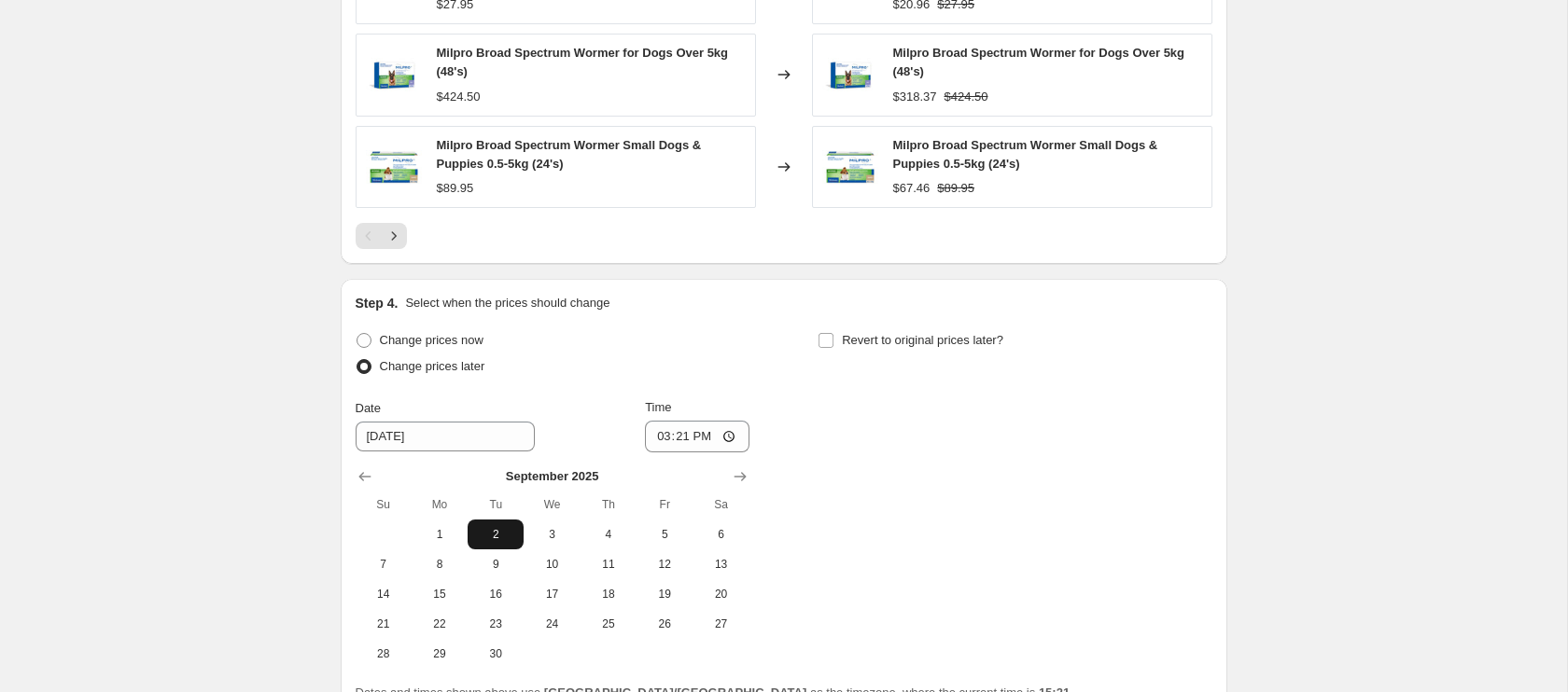
drag, startPoint x: 440, startPoint y: 535, endPoint x: 467, endPoint y: 527, distance: 28.2
click at [440, 535] on span "1" at bounding box center [440, 535] width 41 height 15
type input "[DATE]"
click at [656, 441] on input "15:21" at bounding box center [697, 437] width 105 height 32
type input "00:01"
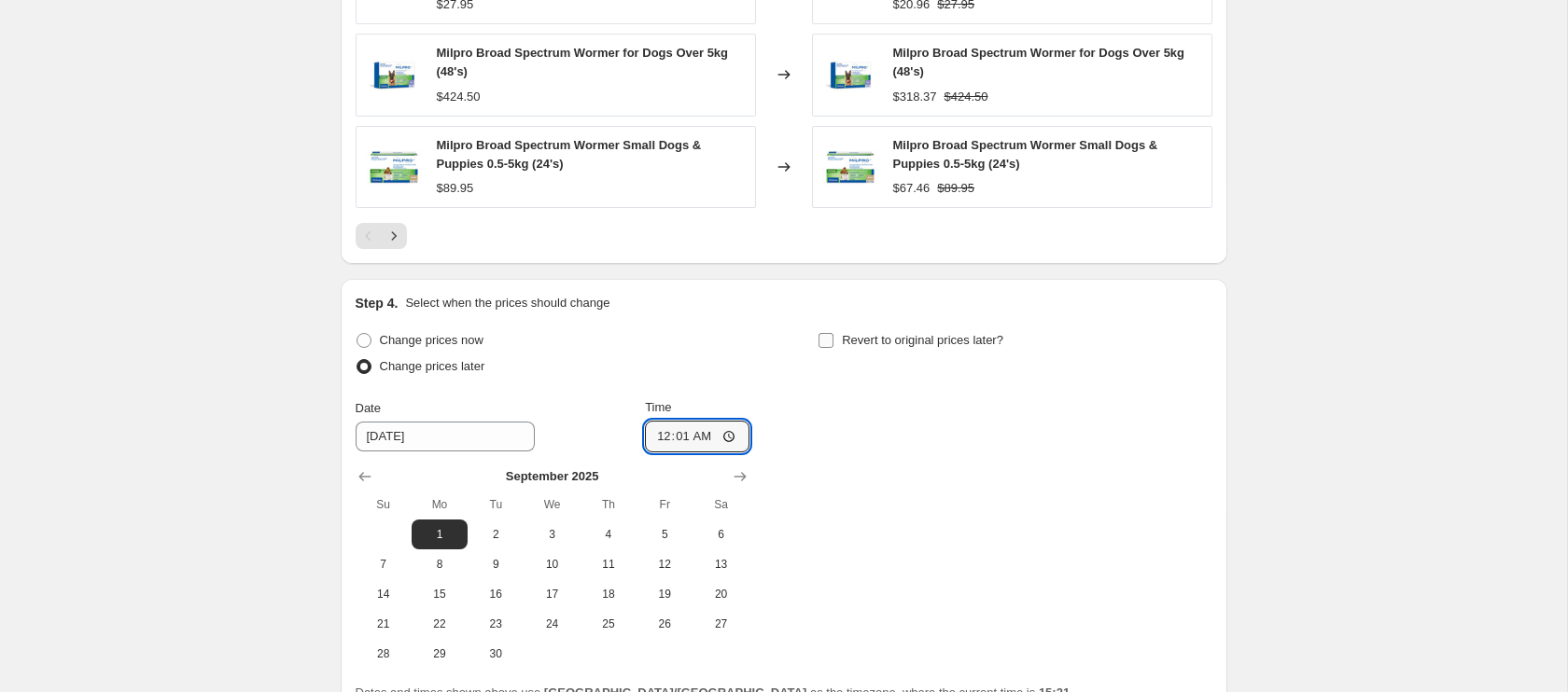
click at [823, 341] on input "Revert to original prices later?" at bounding box center [826, 341] width 15 height 15
checkbox input "true"
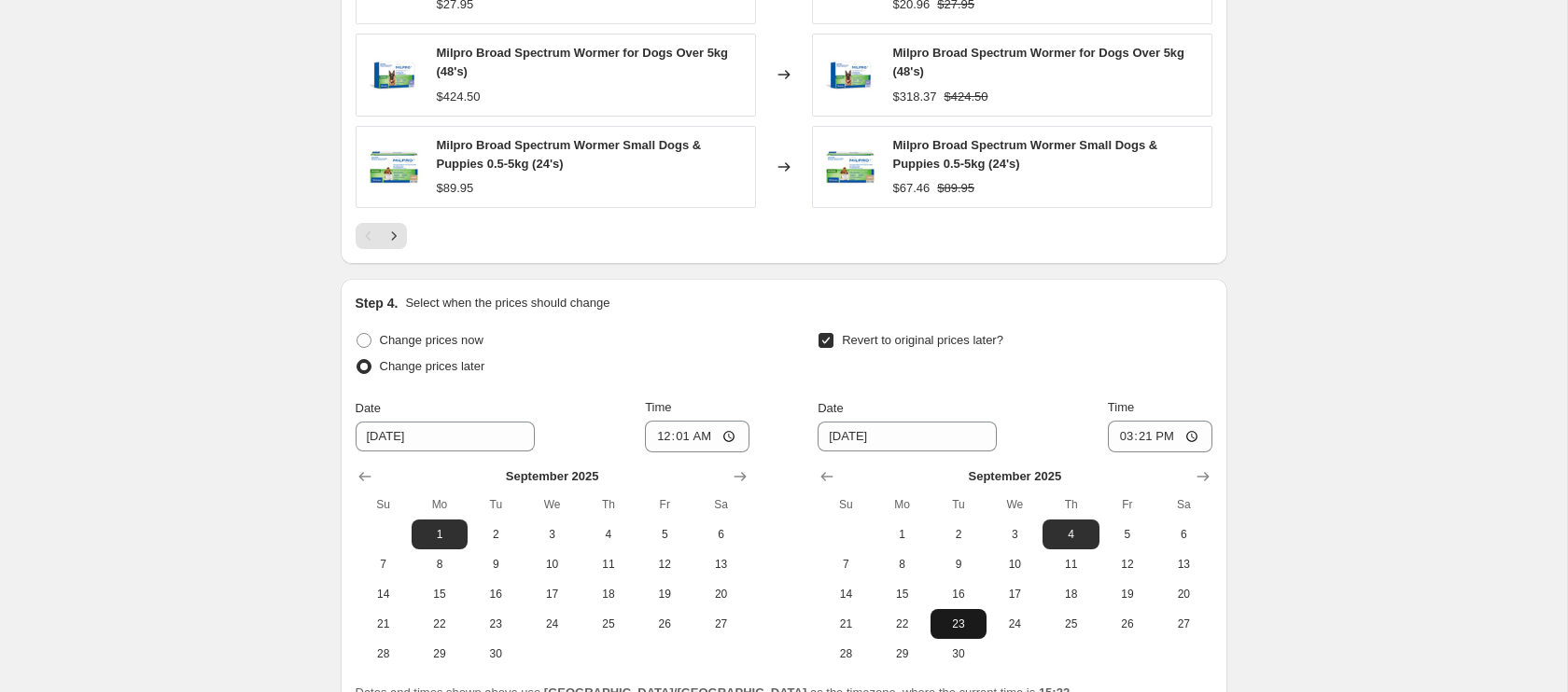
drag, startPoint x: 957, startPoint y: 654, endPoint x: 977, endPoint y: 632, distance: 29.7
click at [959, 652] on span "30" at bounding box center [959, 654] width 41 height 15
type input "[DATE]"
click at [1119, 438] on input "15:21" at bounding box center [1159, 437] width 105 height 32
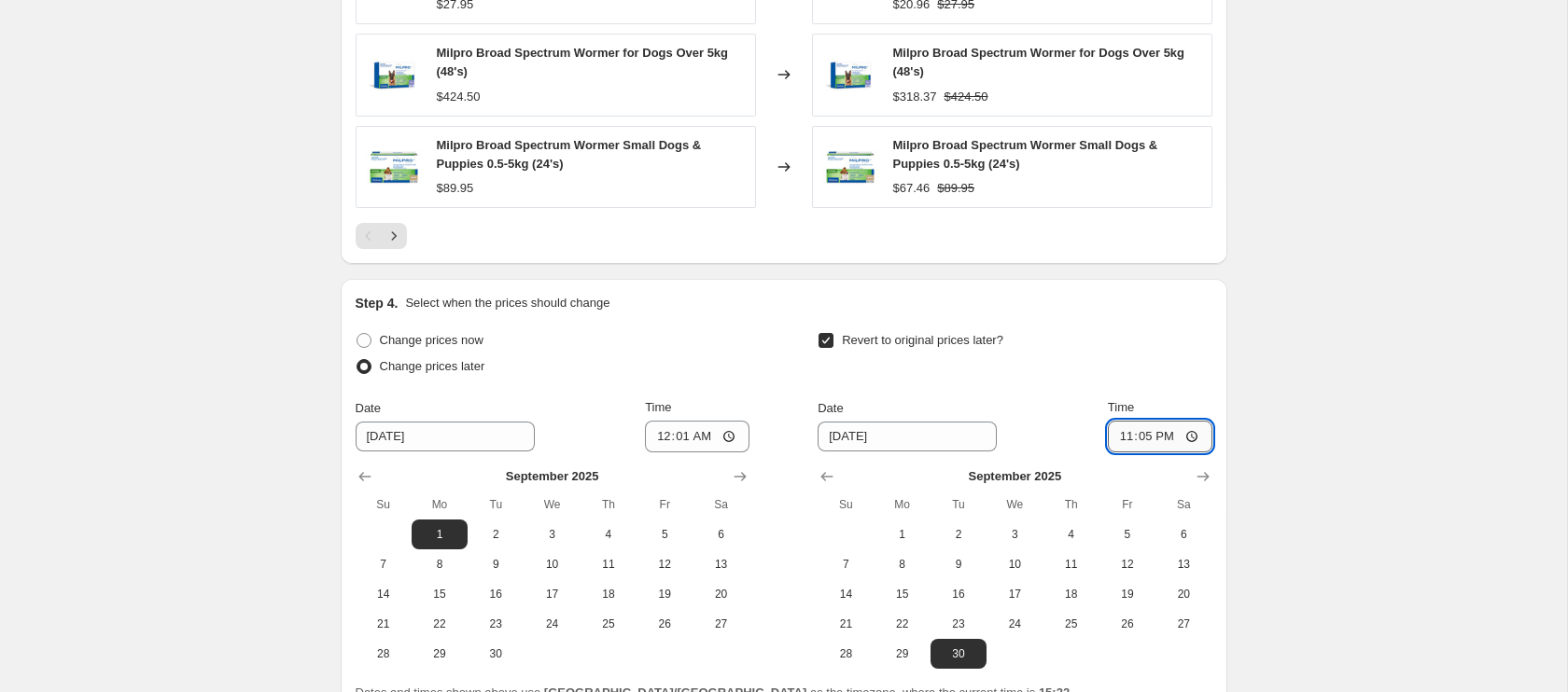
type input "23:59"
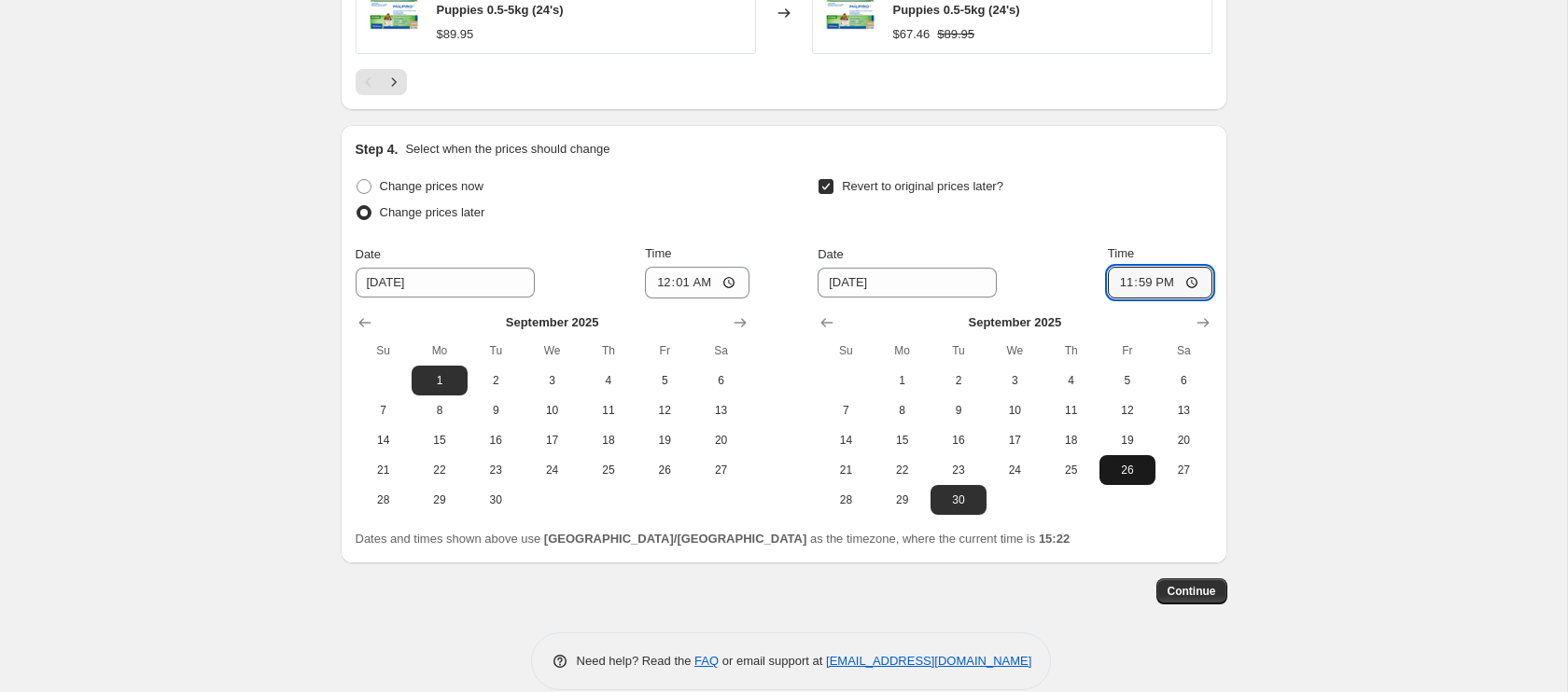
scroll to position [1695, 0]
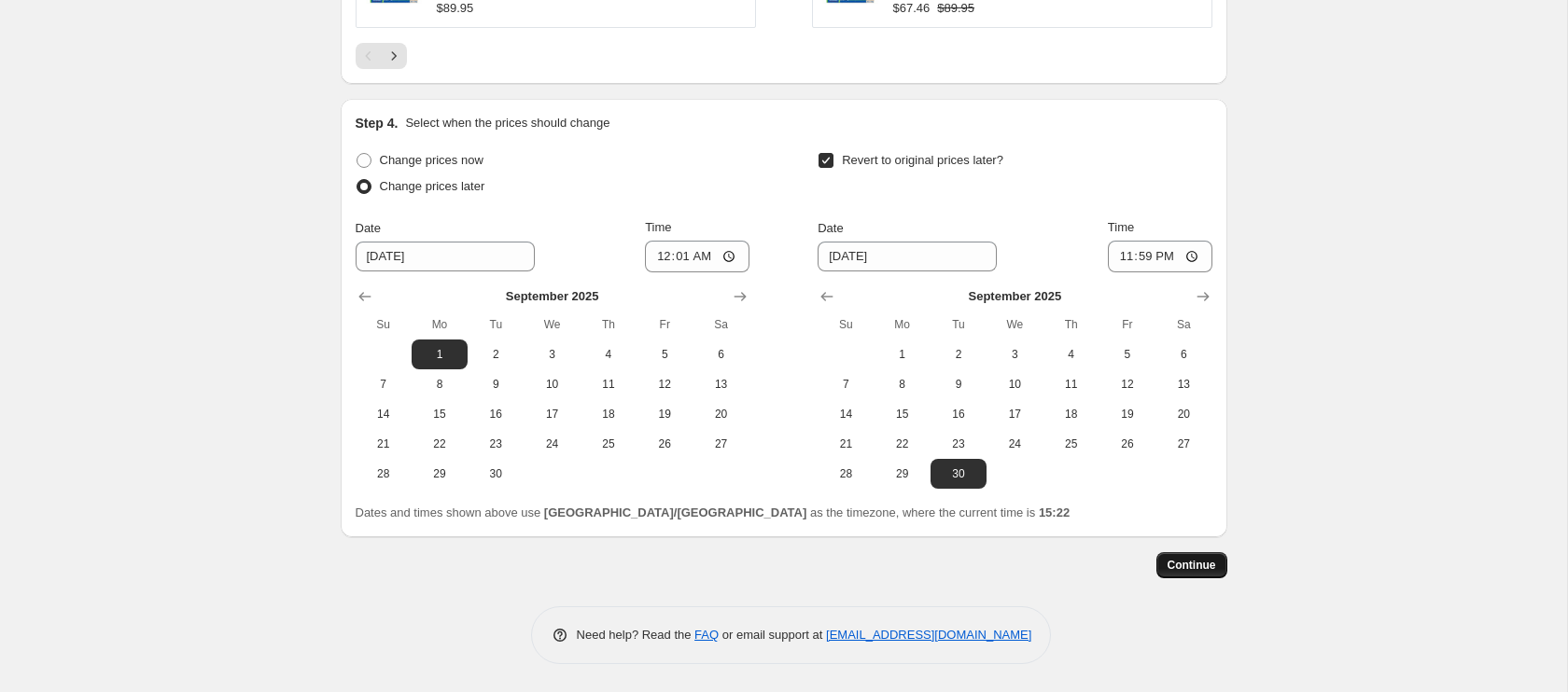
click at [1198, 577] on button "Continue" at bounding box center [1191, 566] width 71 height 26
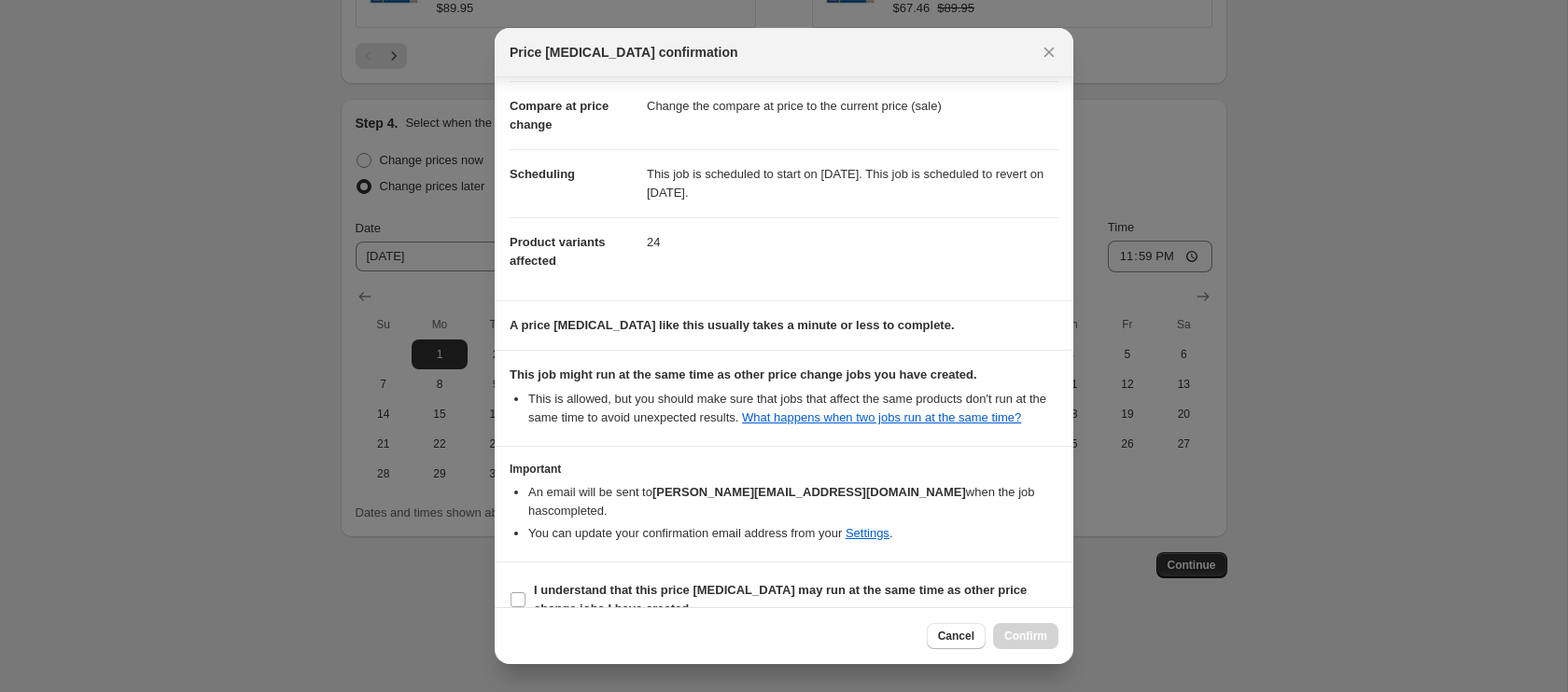
scroll to position [108, 0]
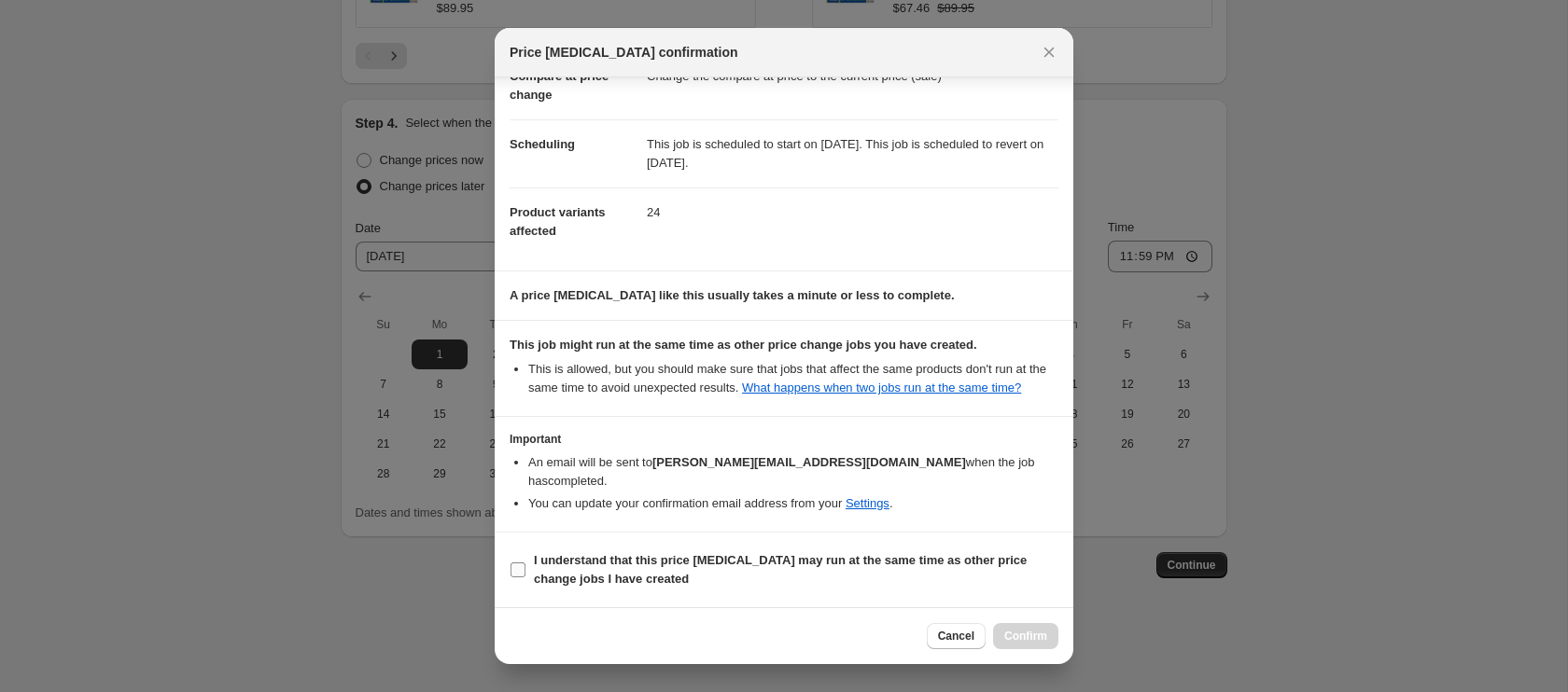
click at [514, 566] on input "I understand that this price [MEDICAL_DATA] may run at the same time as other p…" at bounding box center [518, 571] width 15 height 15
checkbox input "true"
click at [1001, 636] on button "Confirm" at bounding box center [1025, 636] width 65 height 26
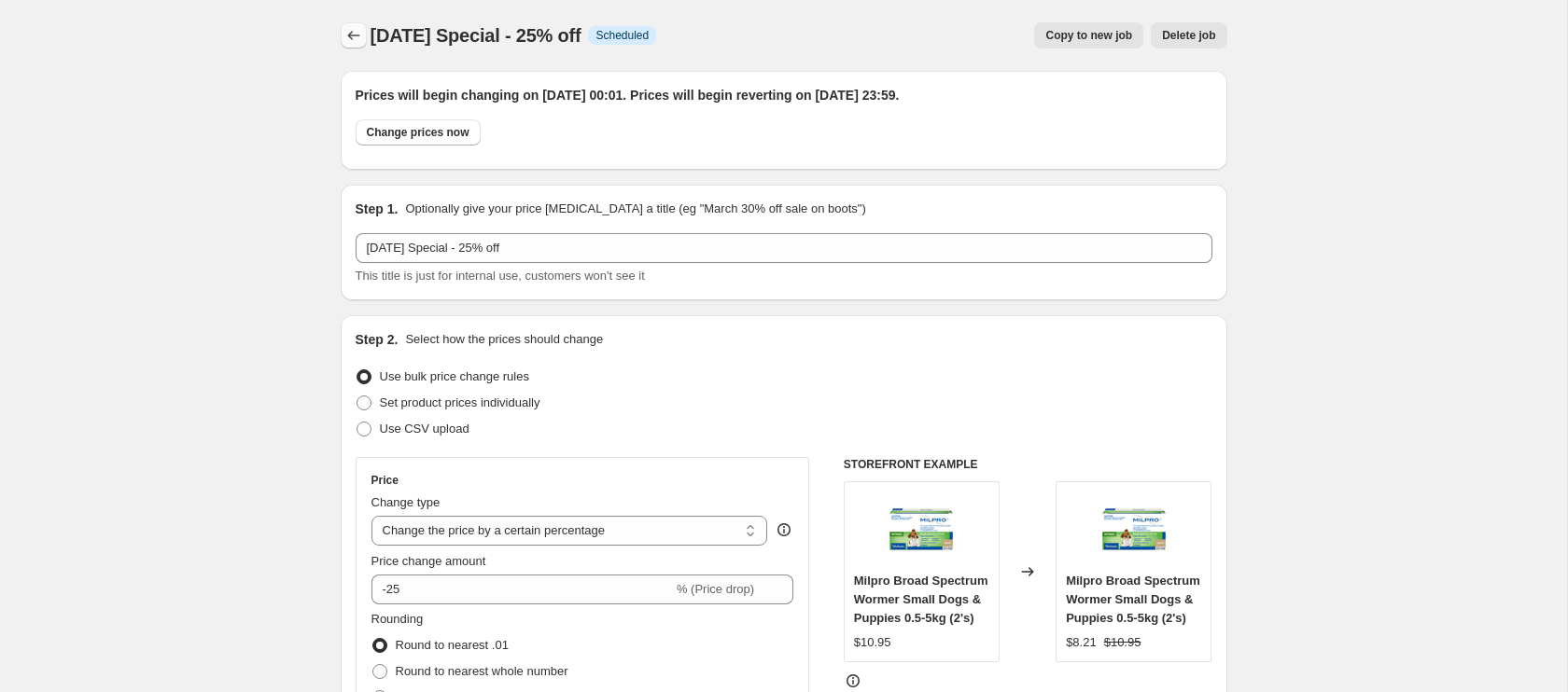
click at [354, 36] on icon "Price change jobs" at bounding box center [353, 36] width 12 height 9
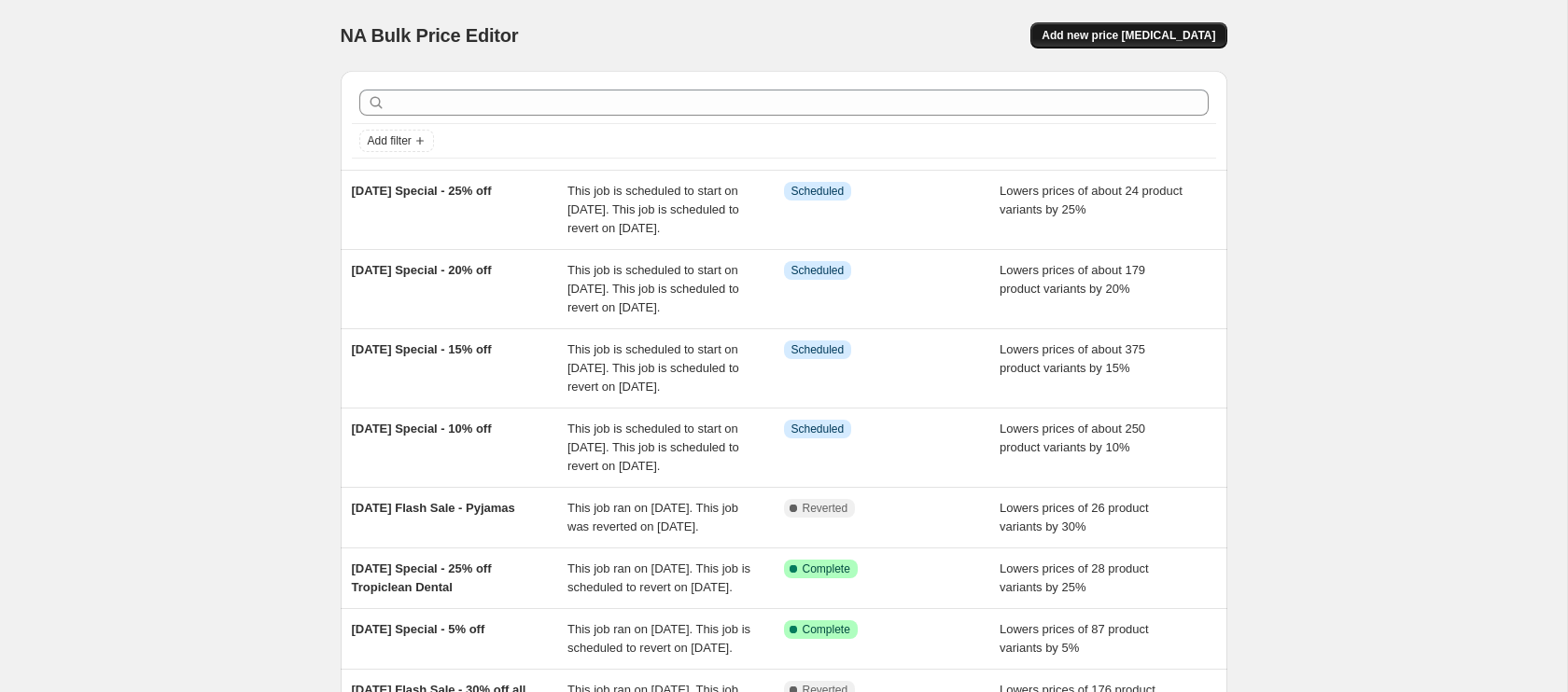
click at [1136, 39] on span "Add new price [MEDICAL_DATA]" at bounding box center [1128, 36] width 173 height 15
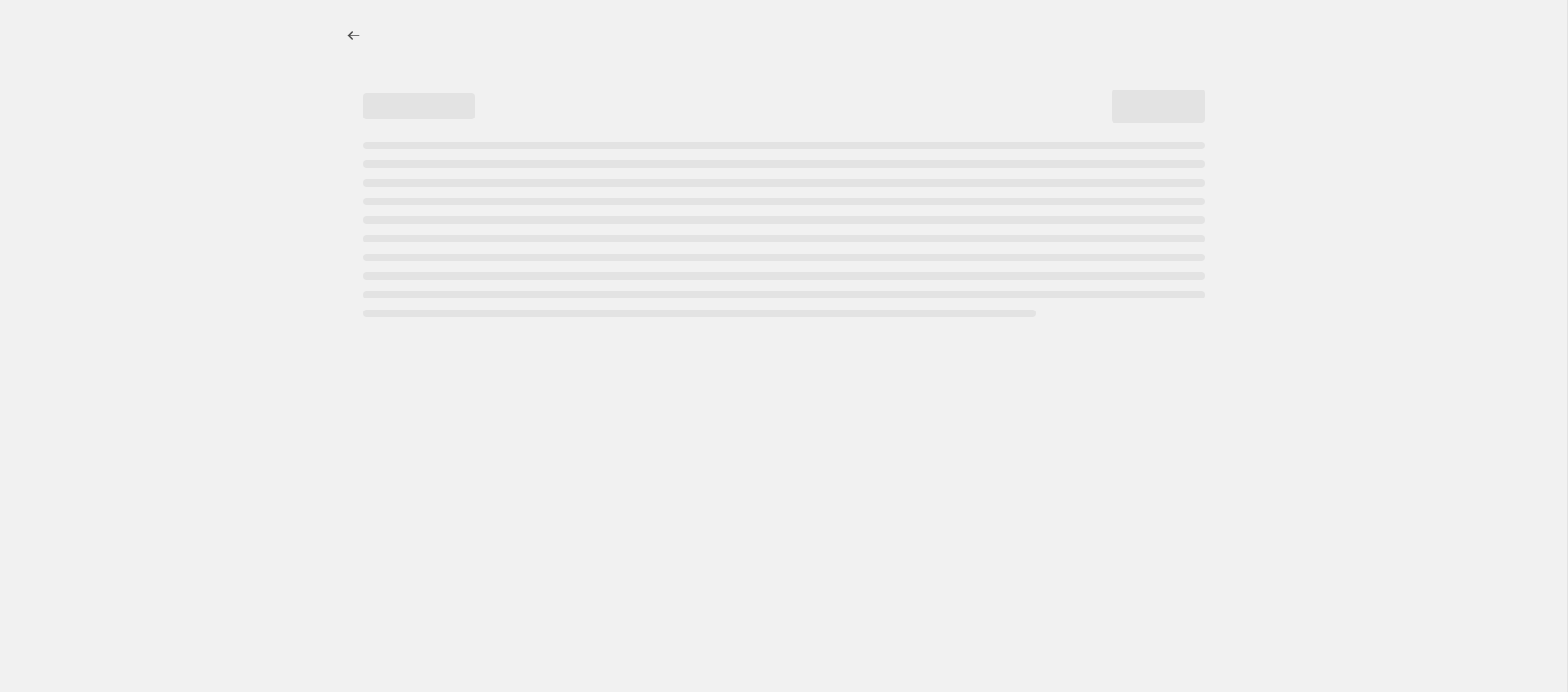
select select "percentage"
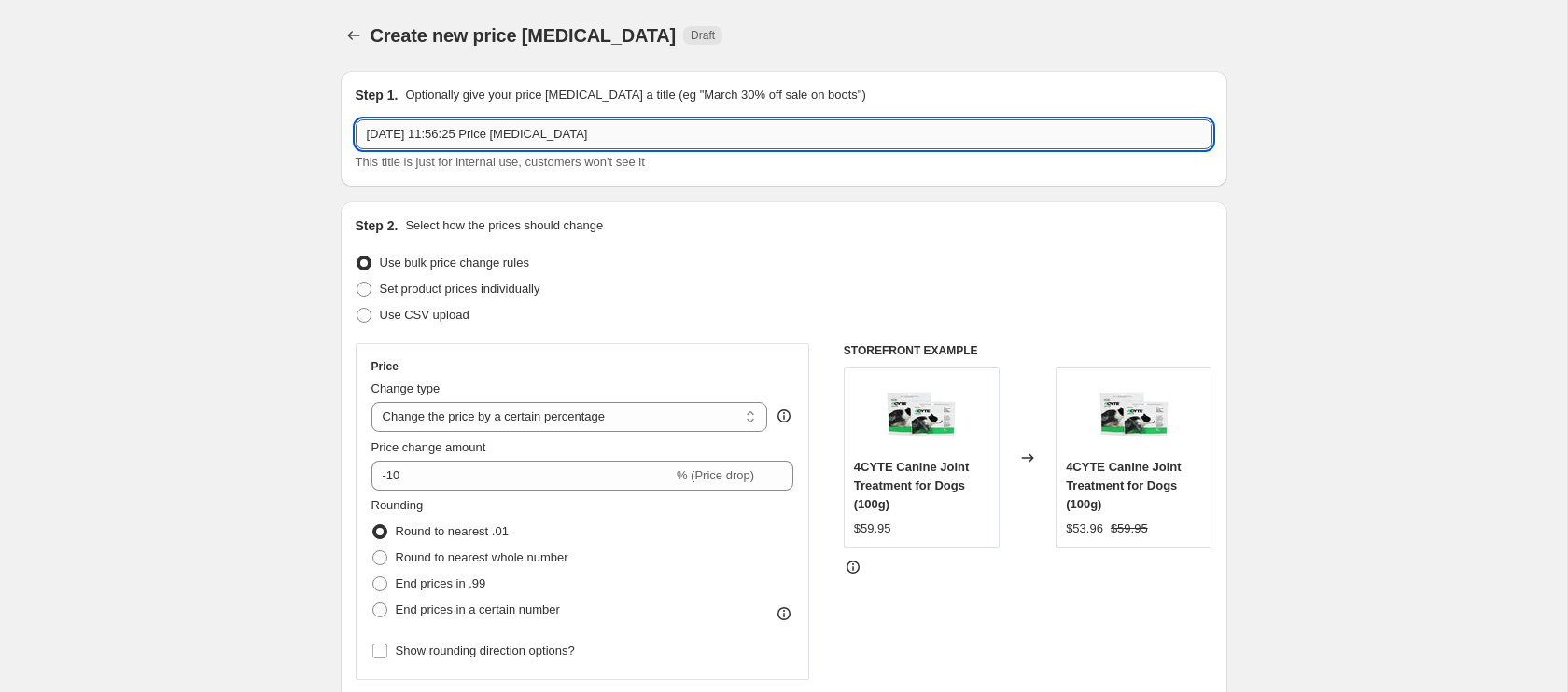
click at [412, 147] on input "[DATE] 11:56:25 Price [MEDICAL_DATA]" at bounding box center [784, 135] width 857 height 30
click at [434, 140] on input "[DATE] 11:56:25 Price [MEDICAL_DATA]" at bounding box center [784, 135] width 857 height 30
click at [434, 138] on input "[DATE] 11:56:25 Price [MEDICAL_DATA]" at bounding box center [784, 135] width 857 height 30
type input "[DATE] Special - 5% off"
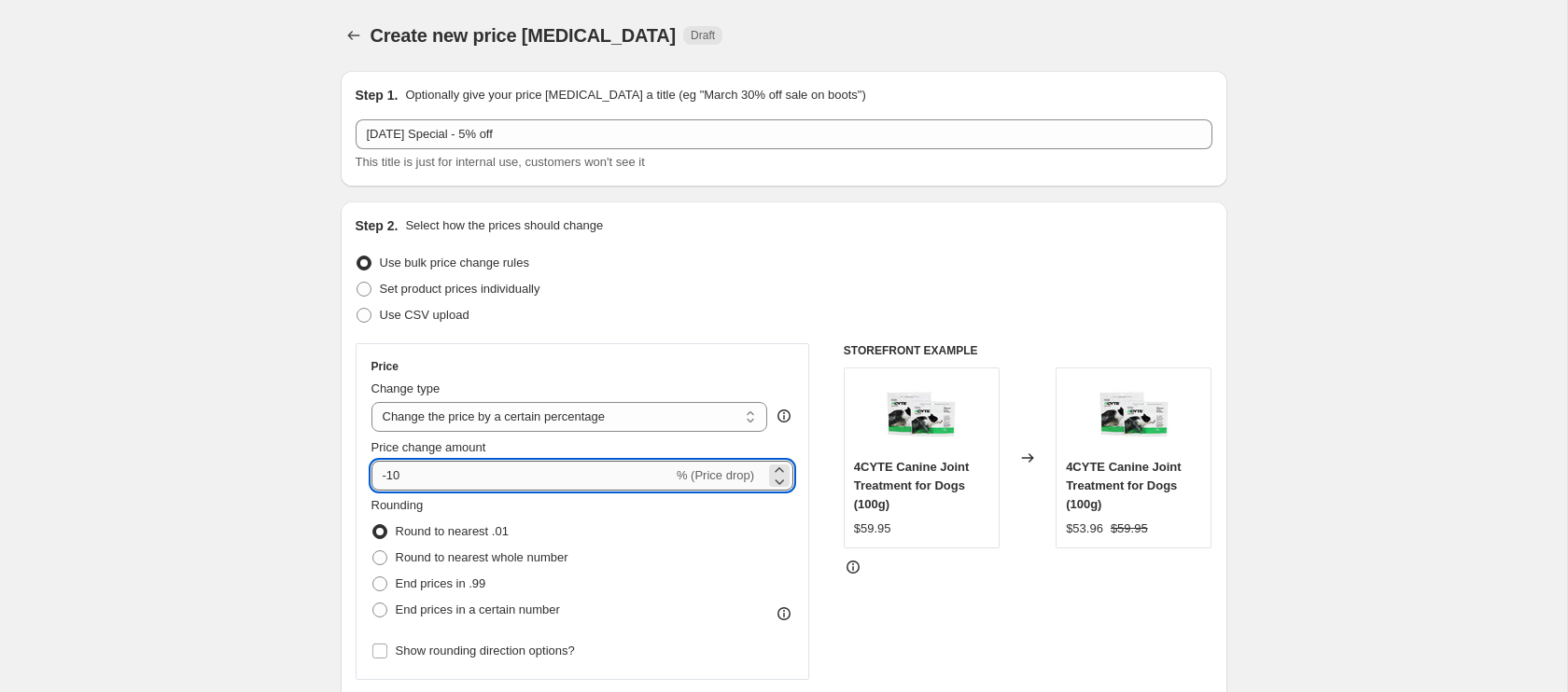
drag, startPoint x: 389, startPoint y: 478, endPoint x: 407, endPoint y: 478, distance: 18.0
click at [407, 478] on input "-10" at bounding box center [522, 476] width 301 height 30
click at [416, 481] on input "-50" at bounding box center [522, 476] width 301 height 30
click at [409, 478] on input "-50" at bounding box center [522, 476] width 301 height 30
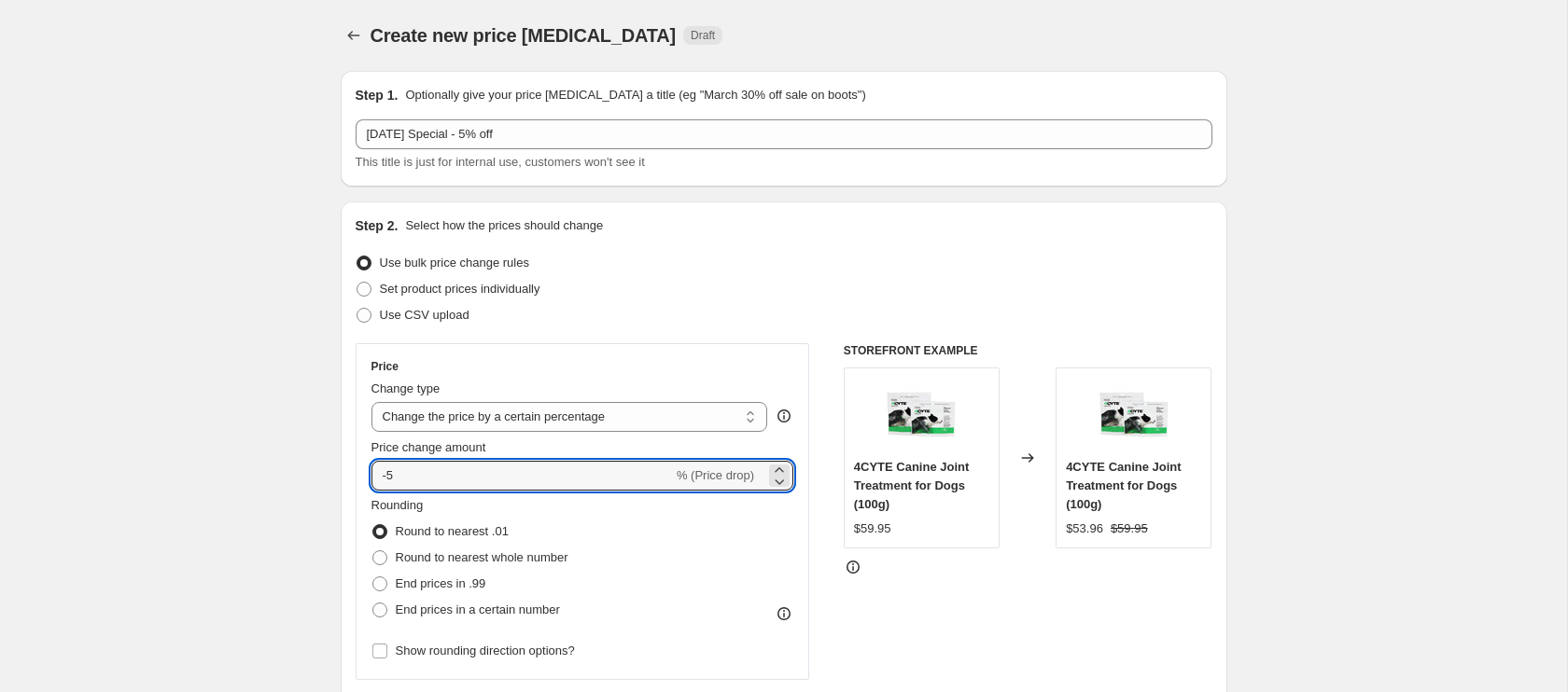
type input "-5"
click at [475, 521] on label "Round to nearest .01" at bounding box center [440, 532] width 137 height 26
click at [373, 524] on input "Round to nearest .01" at bounding box center [372, 524] width 1 height 1
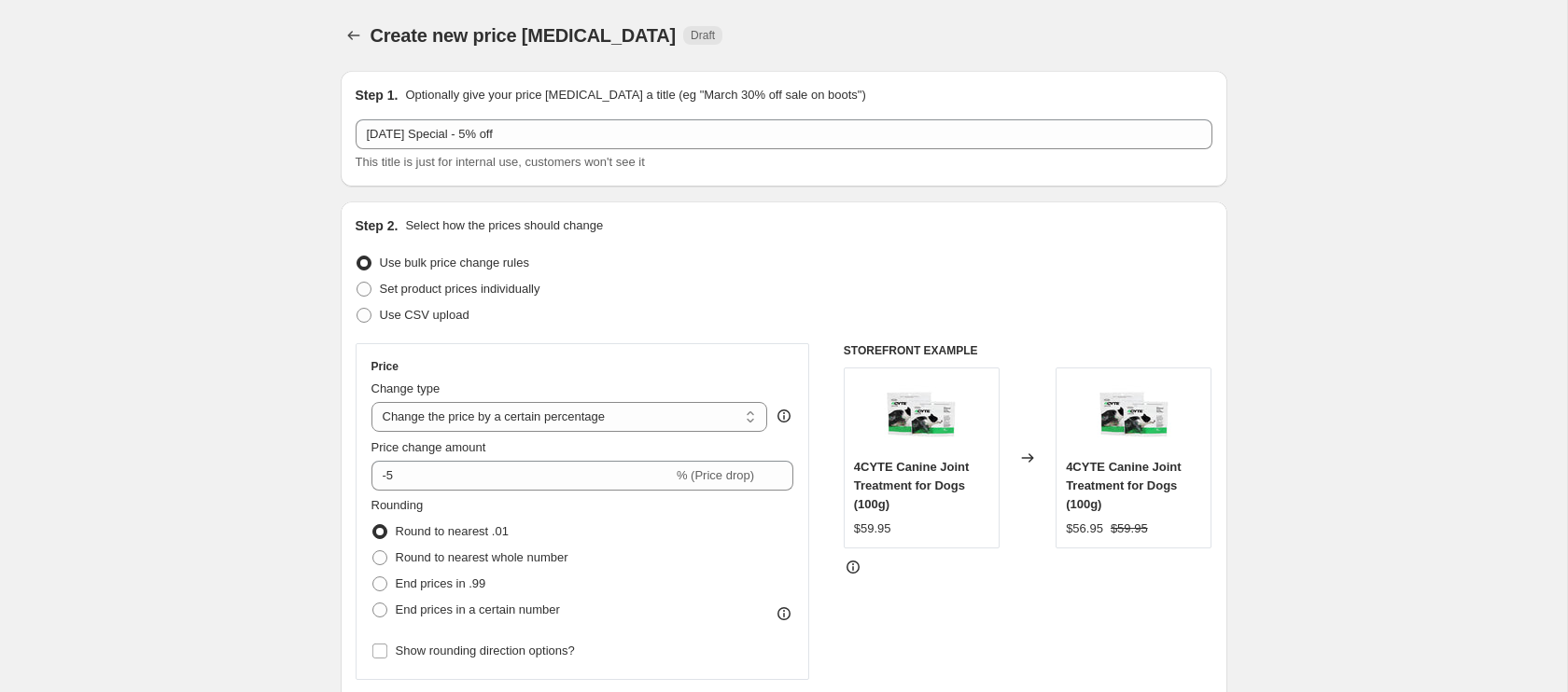
click at [709, 559] on div "Rounding Round to nearest .01 Round to nearest whole number End prices in .99 E…" at bounding box center [582, 559] width 423 height 127
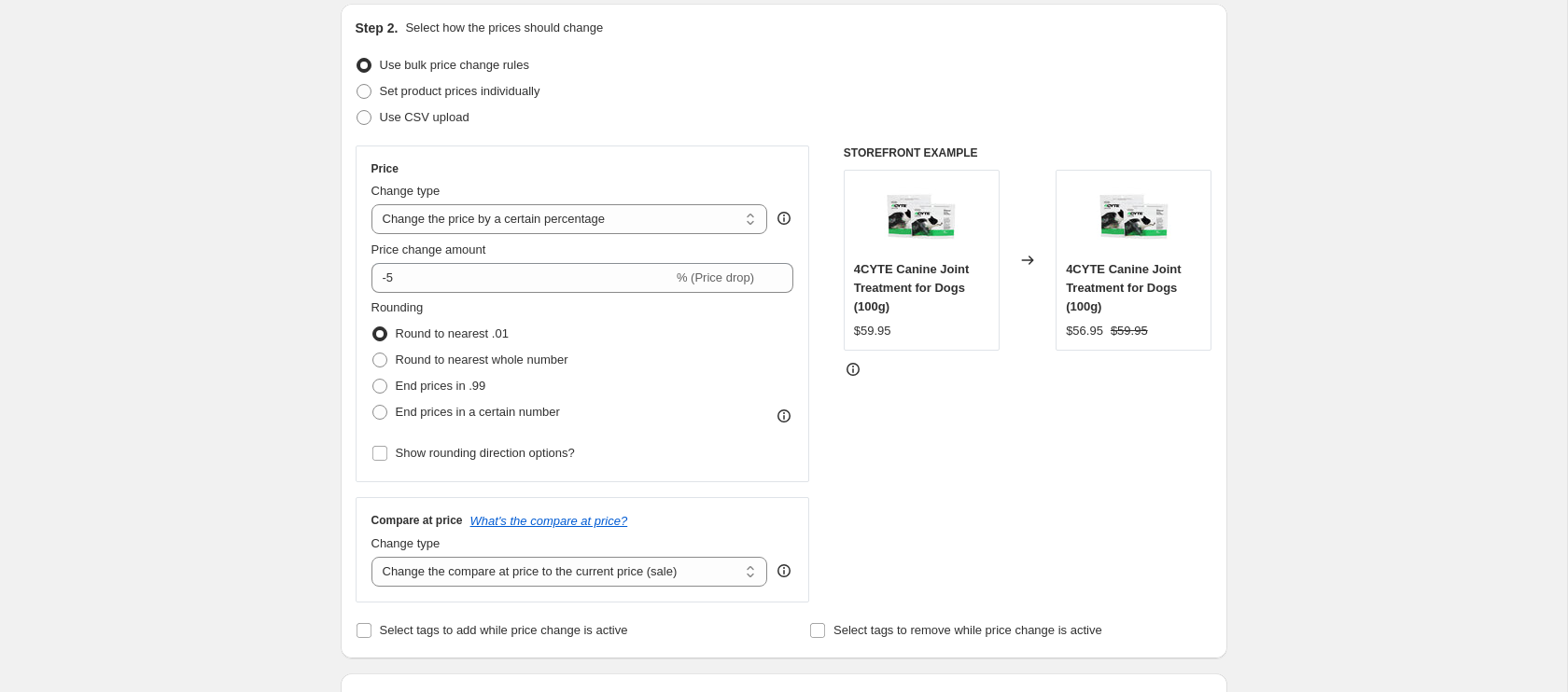
scroll to position [228, 0]
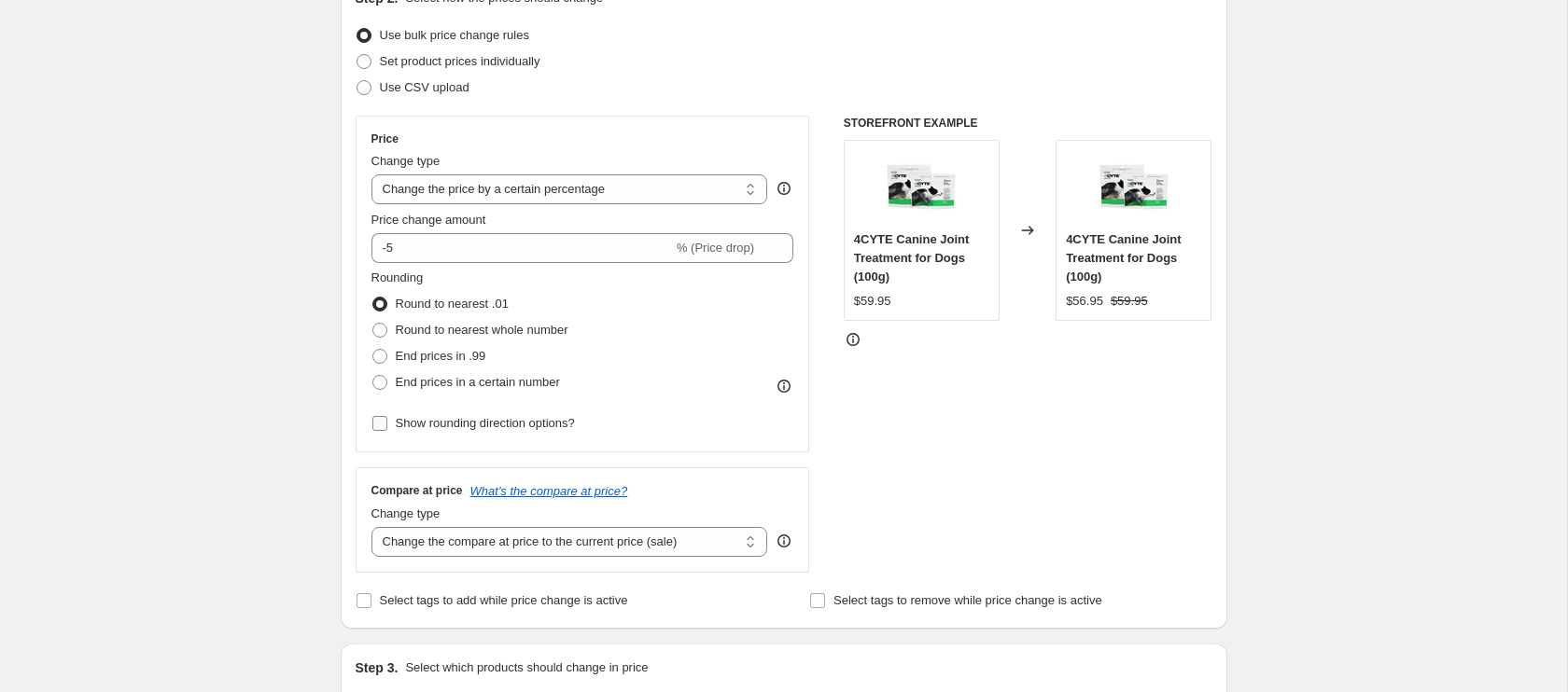
click at [376, 423] on input "Show rounding direction options?" at bounding box center [380, 424] width 15 height 15
checkbox input "true"
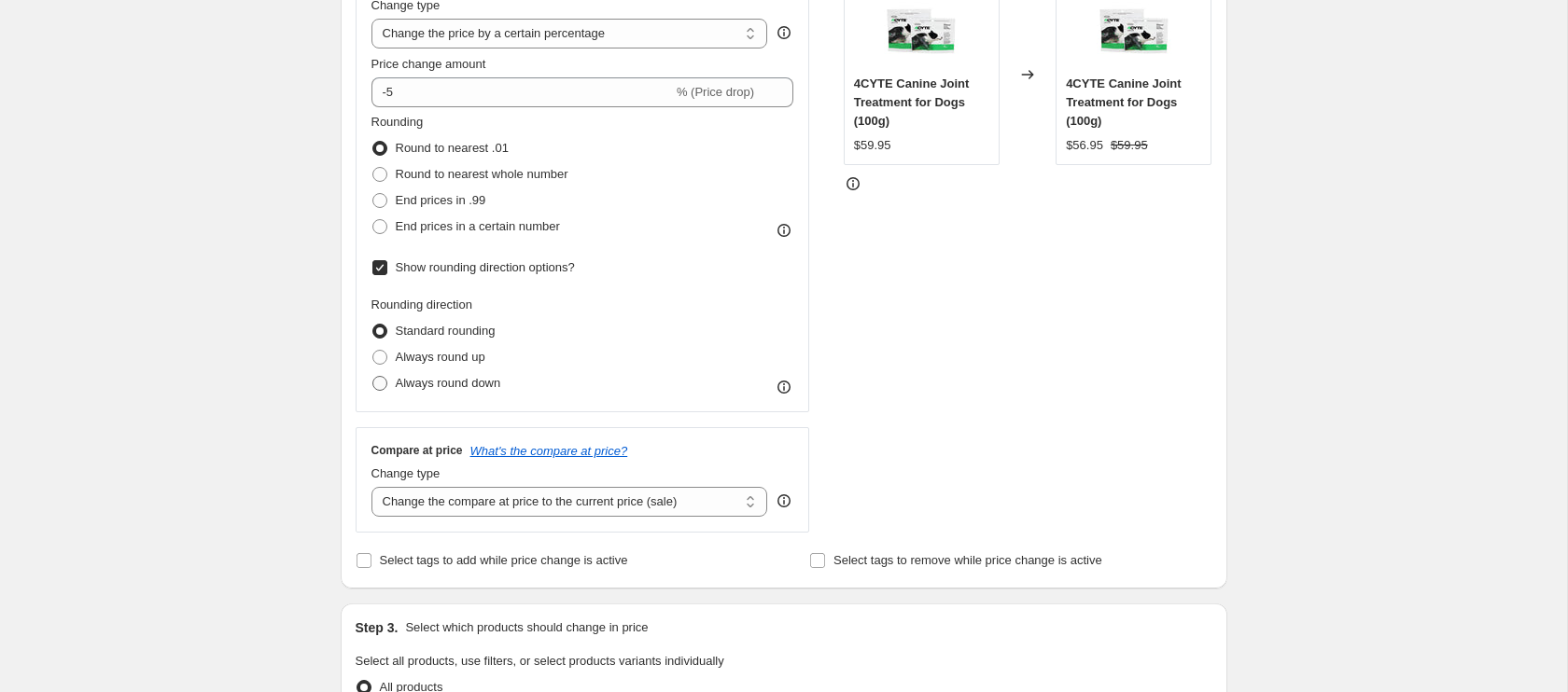
scroll to position [386, 0]
click at [382, 386] on span at bounding box center [380, 380] width 15 height 15
click at [373, 374] on input "Always round down" at bounding box center [372, 373] width 1 height 1
radio input "true"
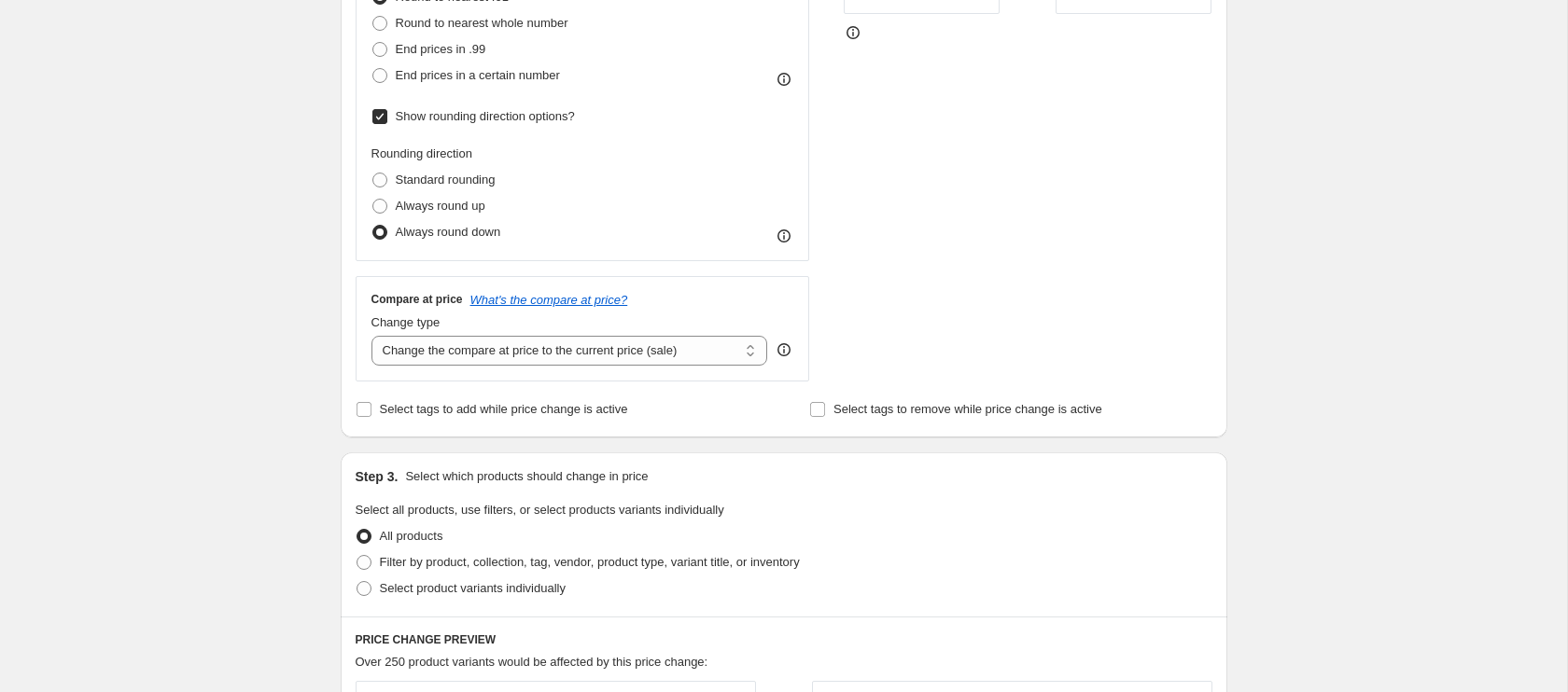
scroll to position [557, 0]
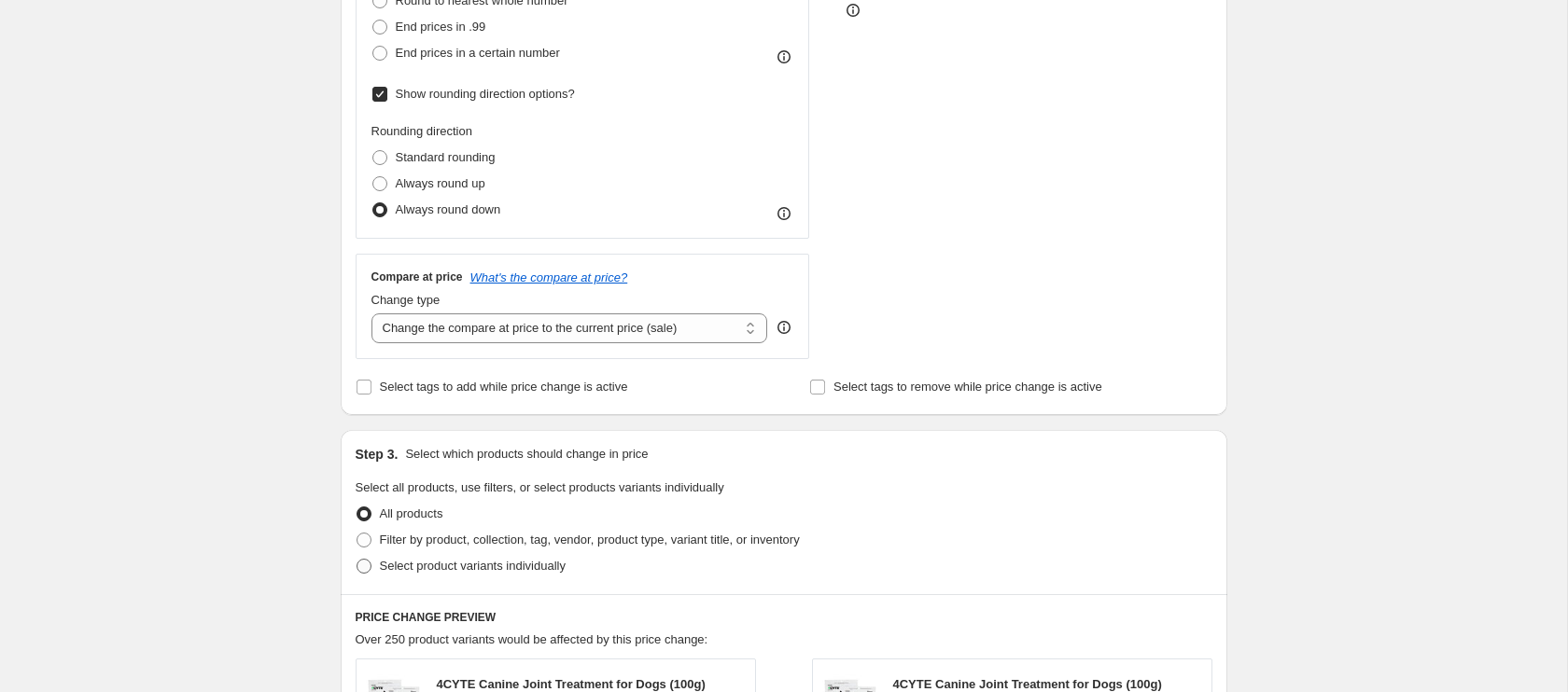
drag, startPoint x: 363, startPoint y: 570, endPoint x: 371, endPoint y: 569, distance: 8.1
click at [362, 570] on span at bounding box center [364, 567] width 15 height 15
click at [358, 560] on input "Select product variants individually" at bounding box center [357, 559] width 1 height 1
radio input "true"
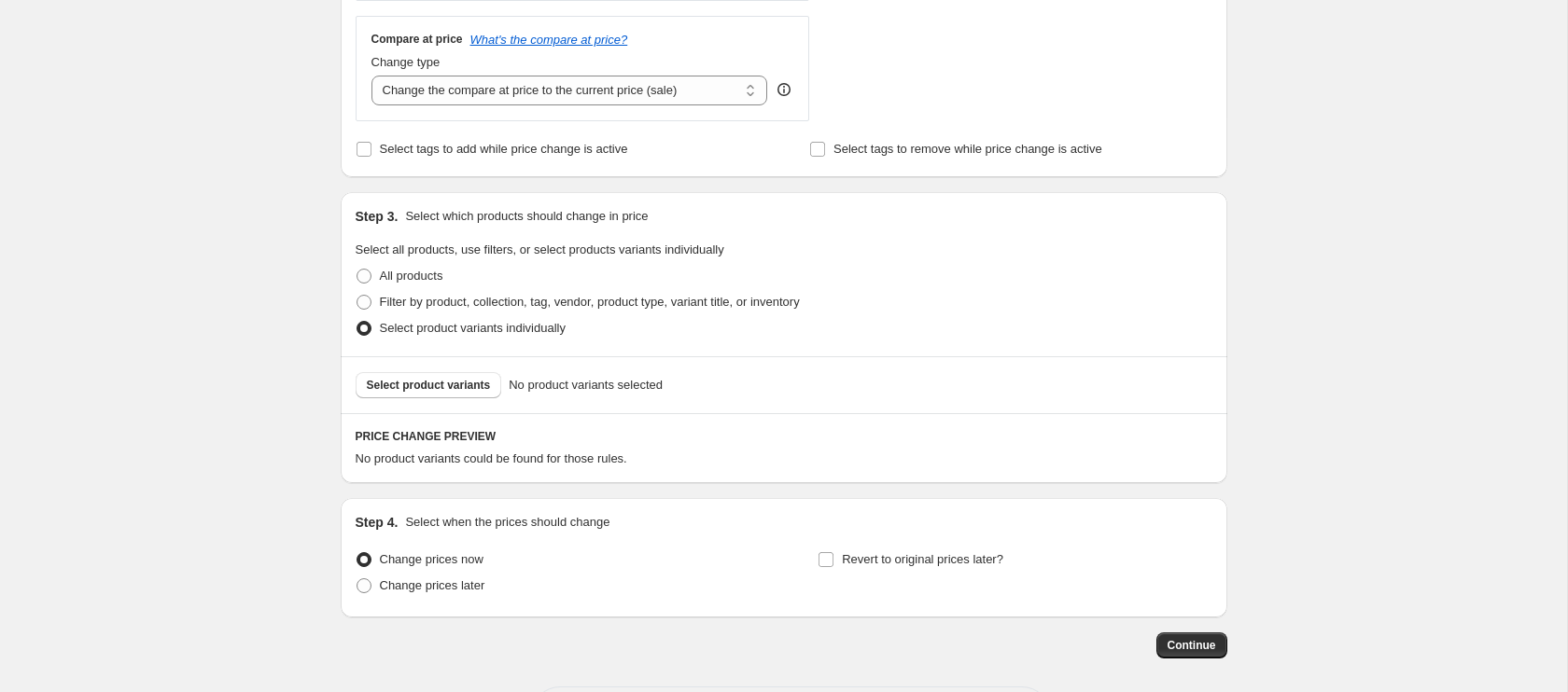
scroll to position [802, 0]
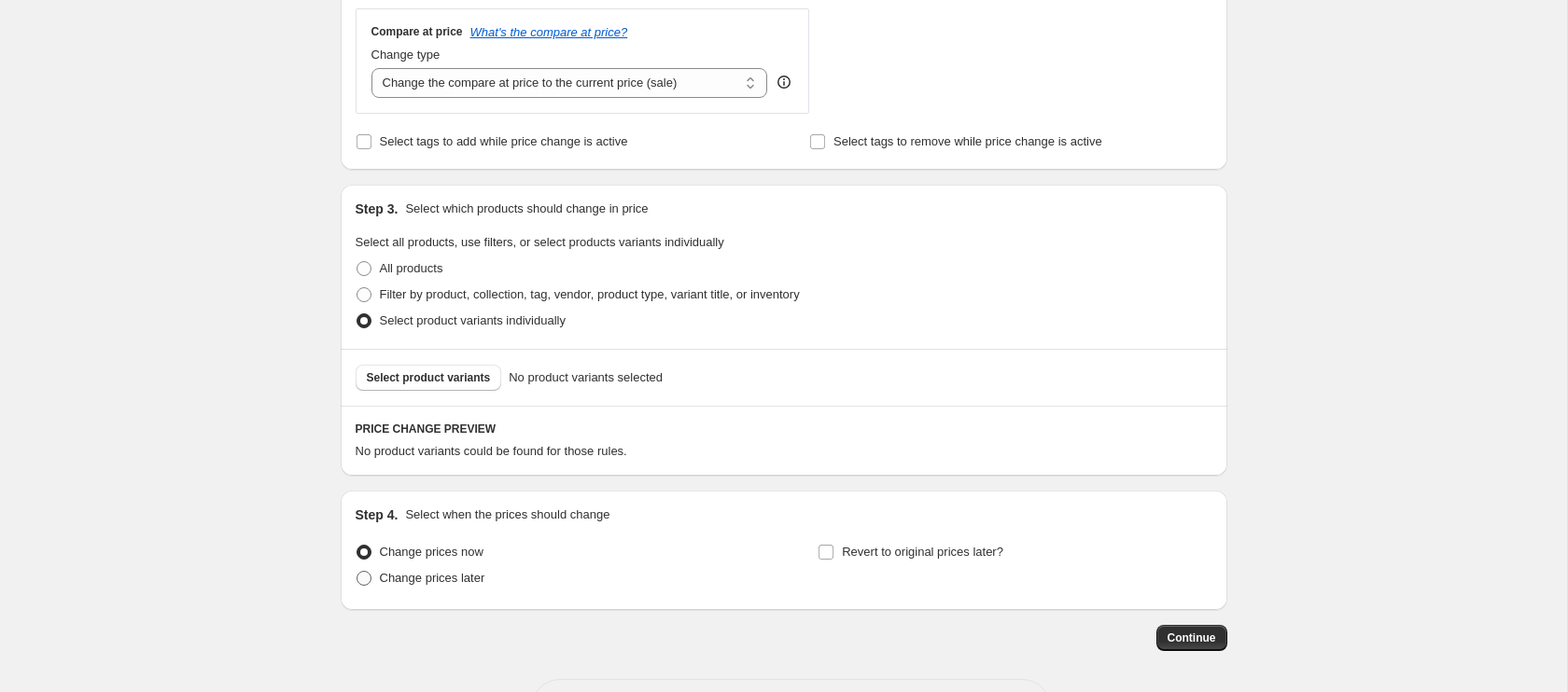
click at [363, 580] on span at bounding box center [364, 578] width 15 height 15
click at [358, 571] on input "Change prices later" at bounding box center [357, 571] width 1 height 1
radio input "true"
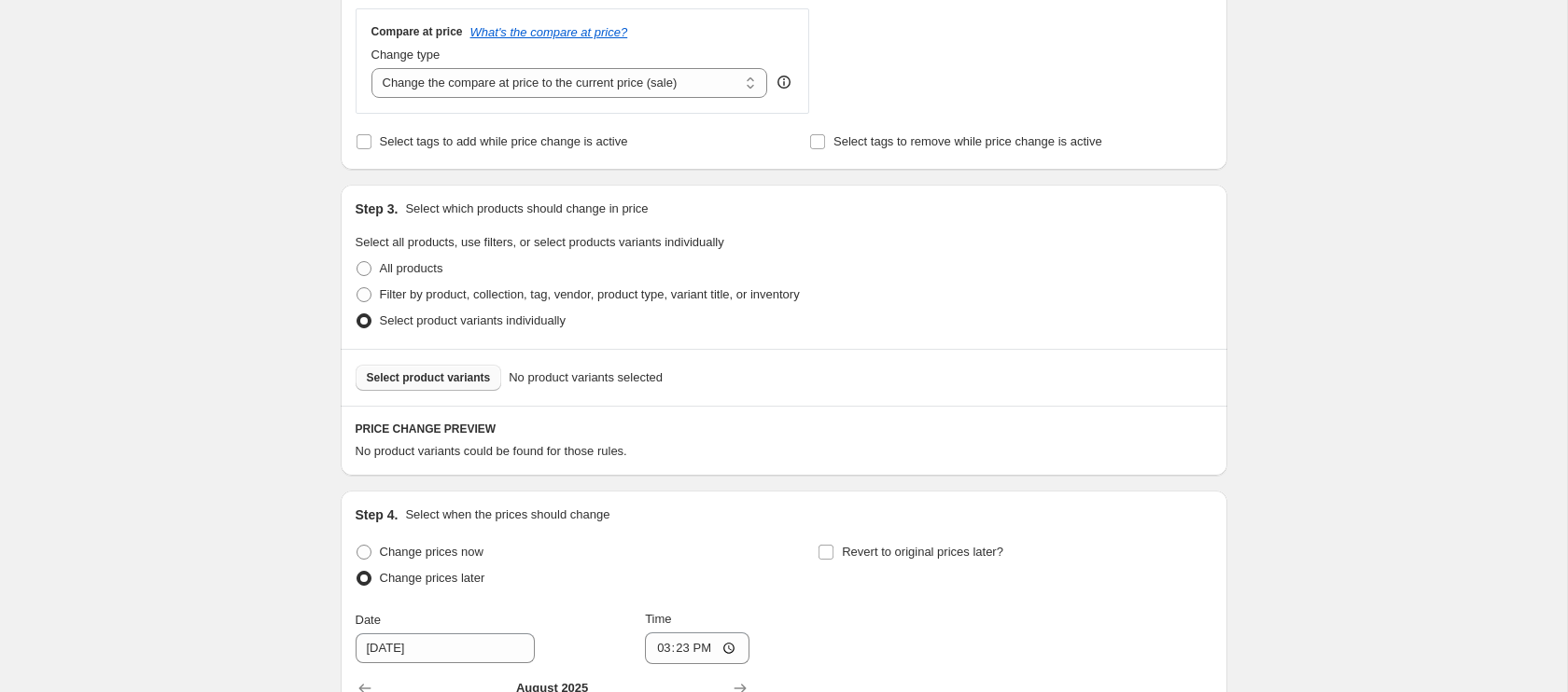
click at [434, 368] on button "Select product variants" at bounding box center [429, 378] width 147 height 26
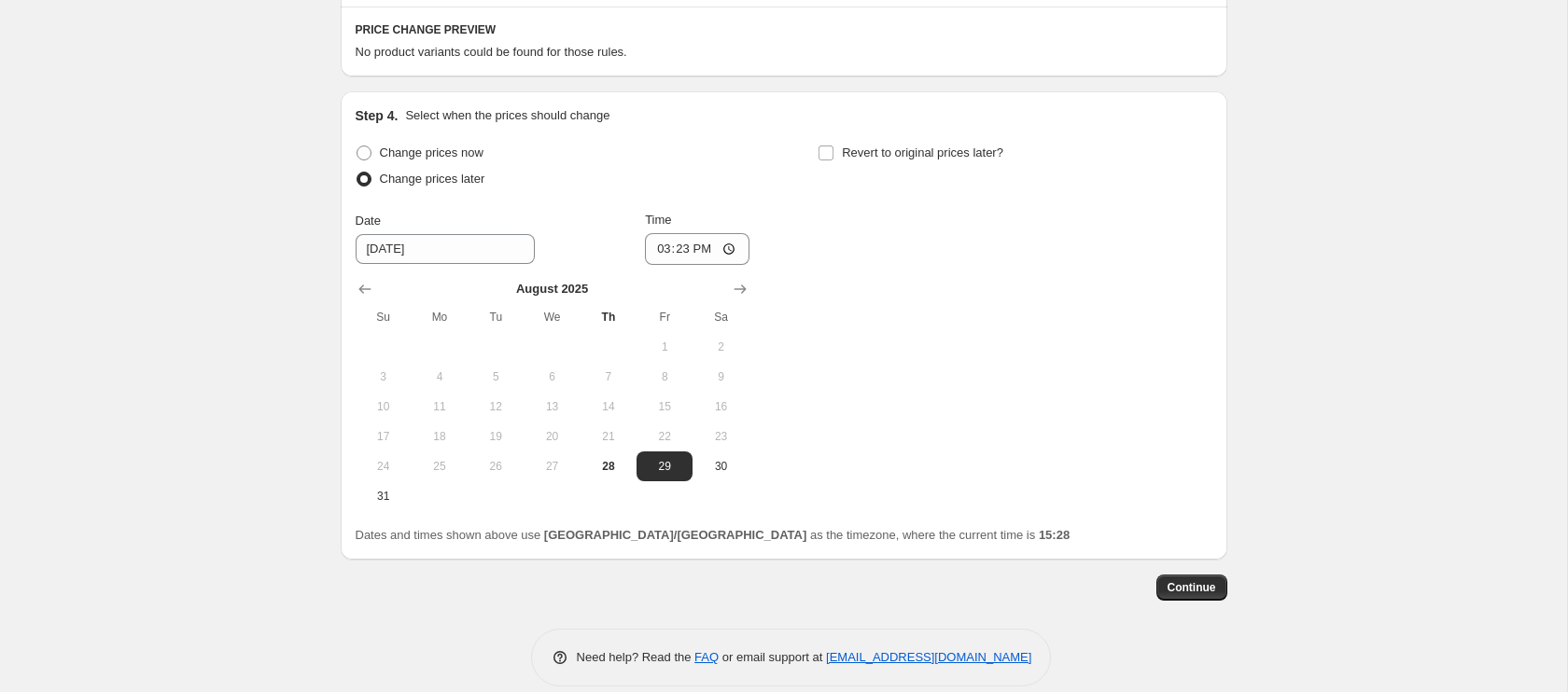
scroll to position [1224, 0]
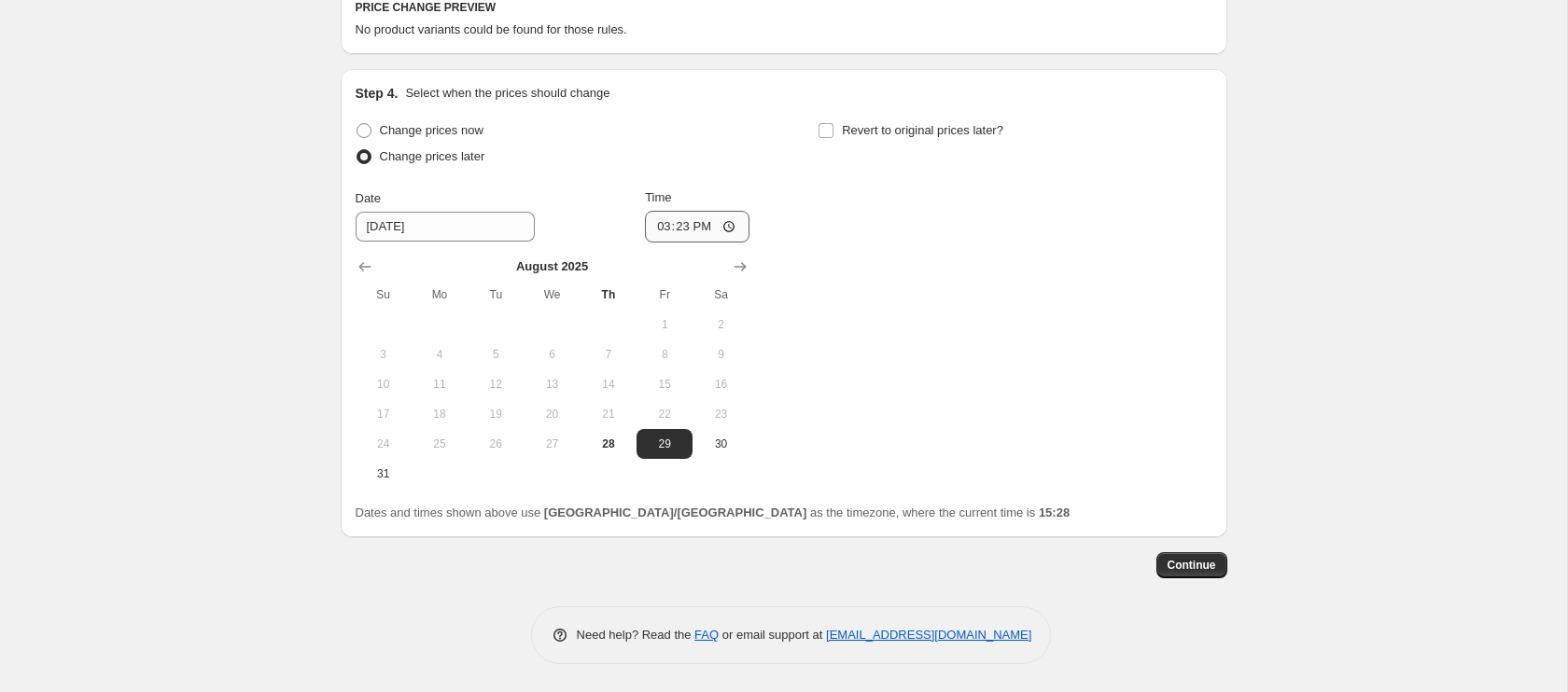
click at [737, 270] on icon "Show next month, September 2025" at bounding box center [740, 267] width 19 height 19
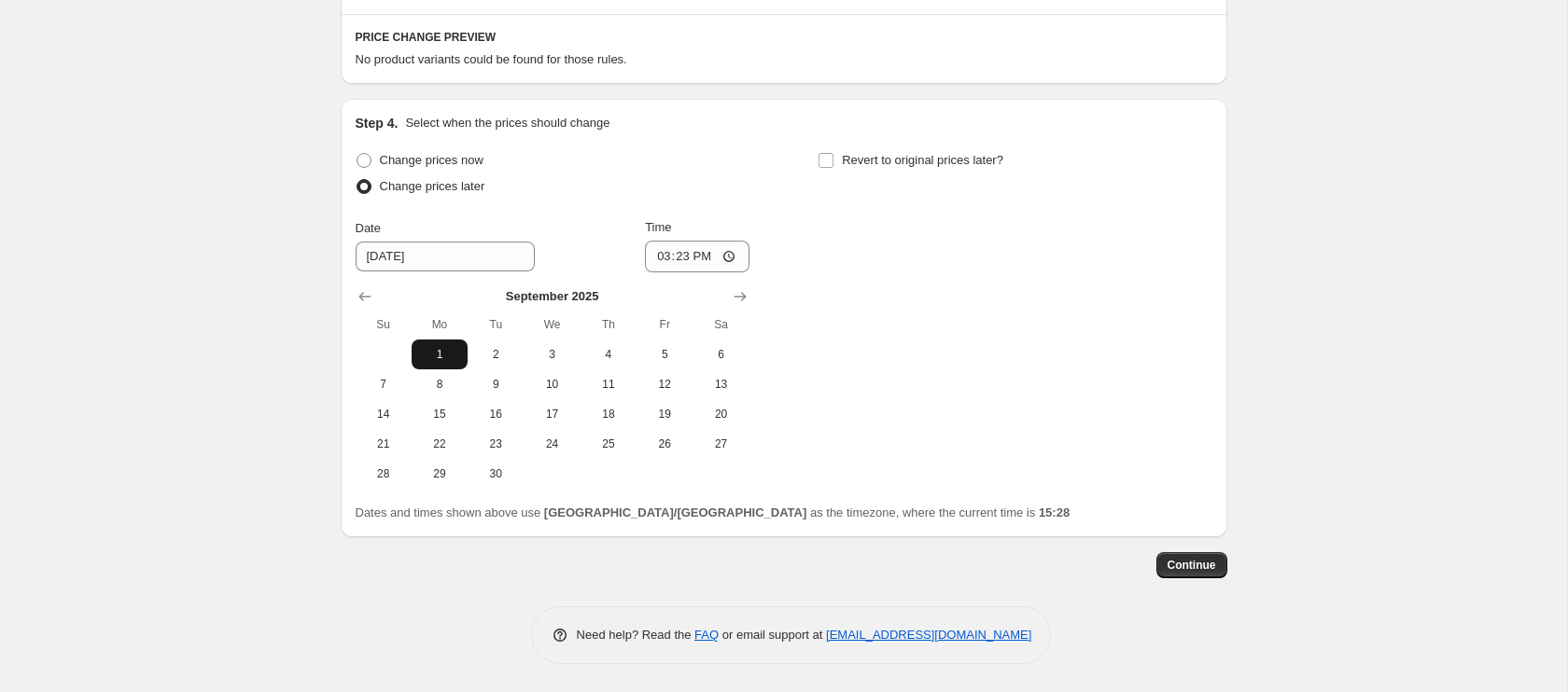
click at [438, 353] on span "1" at bounding box center [440, 355] width 41 height 15
type input "[DATE]"
click at [661, 263] on input "15:23" at bounding box center [697, 257] width 105 height 32
type input "00:01"
click at [825, 159] on input "Revert to original prices later?" at bounding box center [826, 161] width 15 height 15
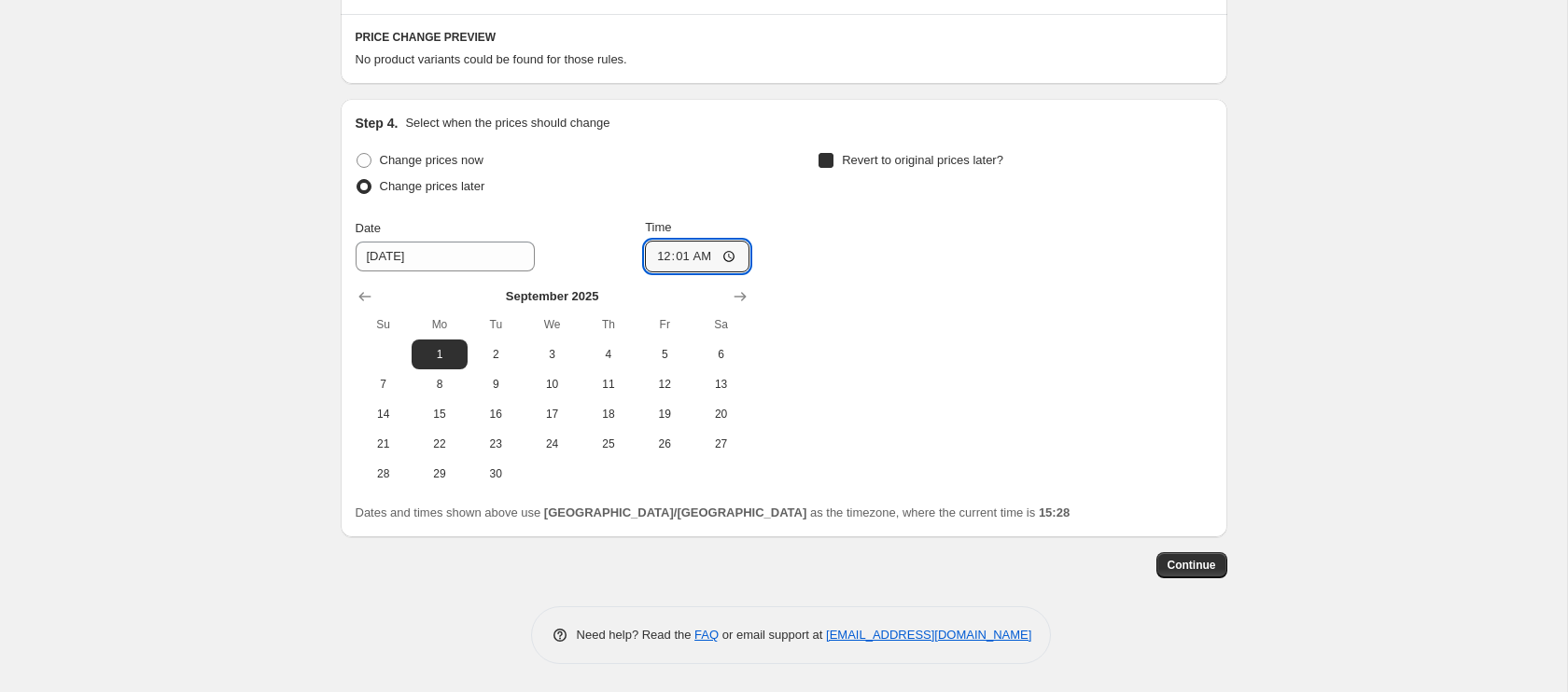
checkbox input "true"
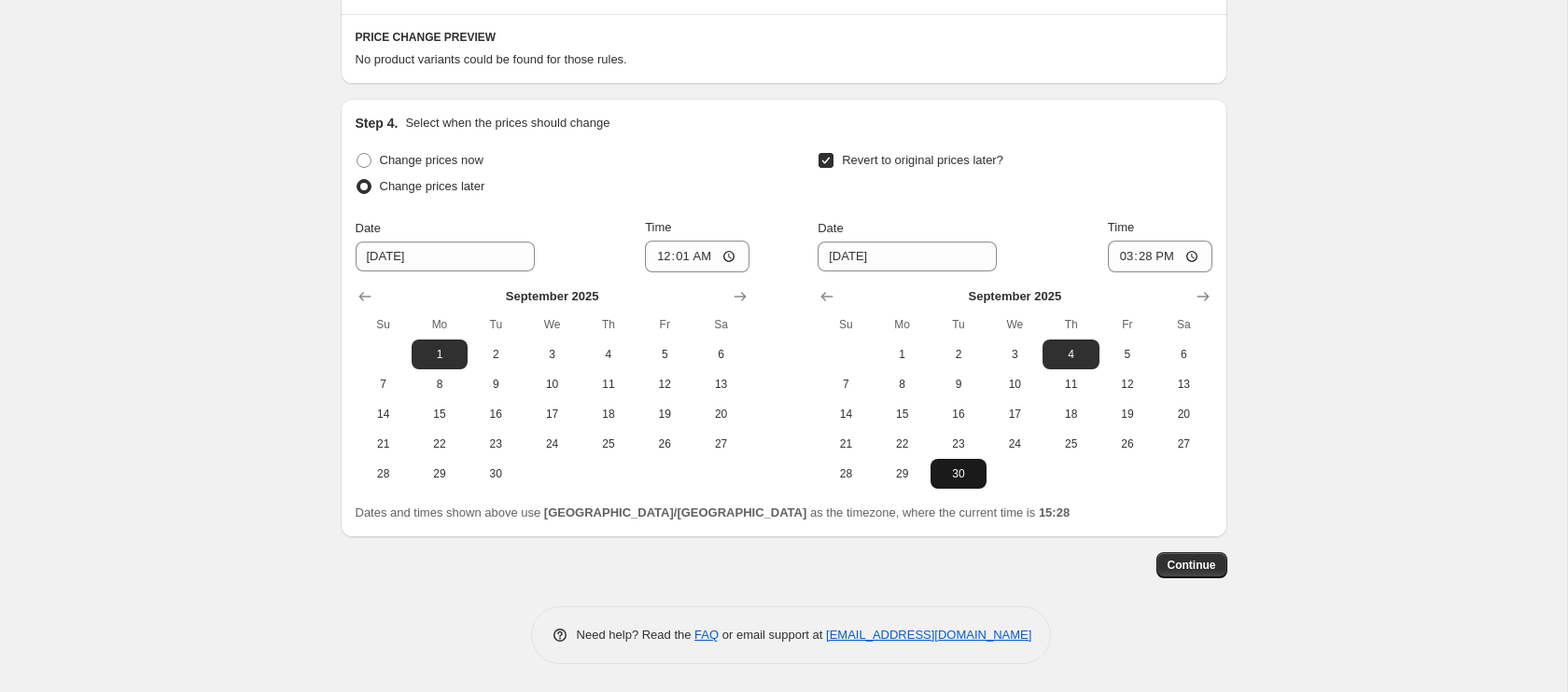
click at [962, 467] on span "30" at bounding box center [959, 474] width 41 height 15
type input "[DATE]"
click at [1118, 259] on input "15:28" at bounding box center [1159, 257] width 105 height 32
type input "23:59"
click at [1188, 570] on span "Continue" at bounding box center [1192, 566] width 49 height 15
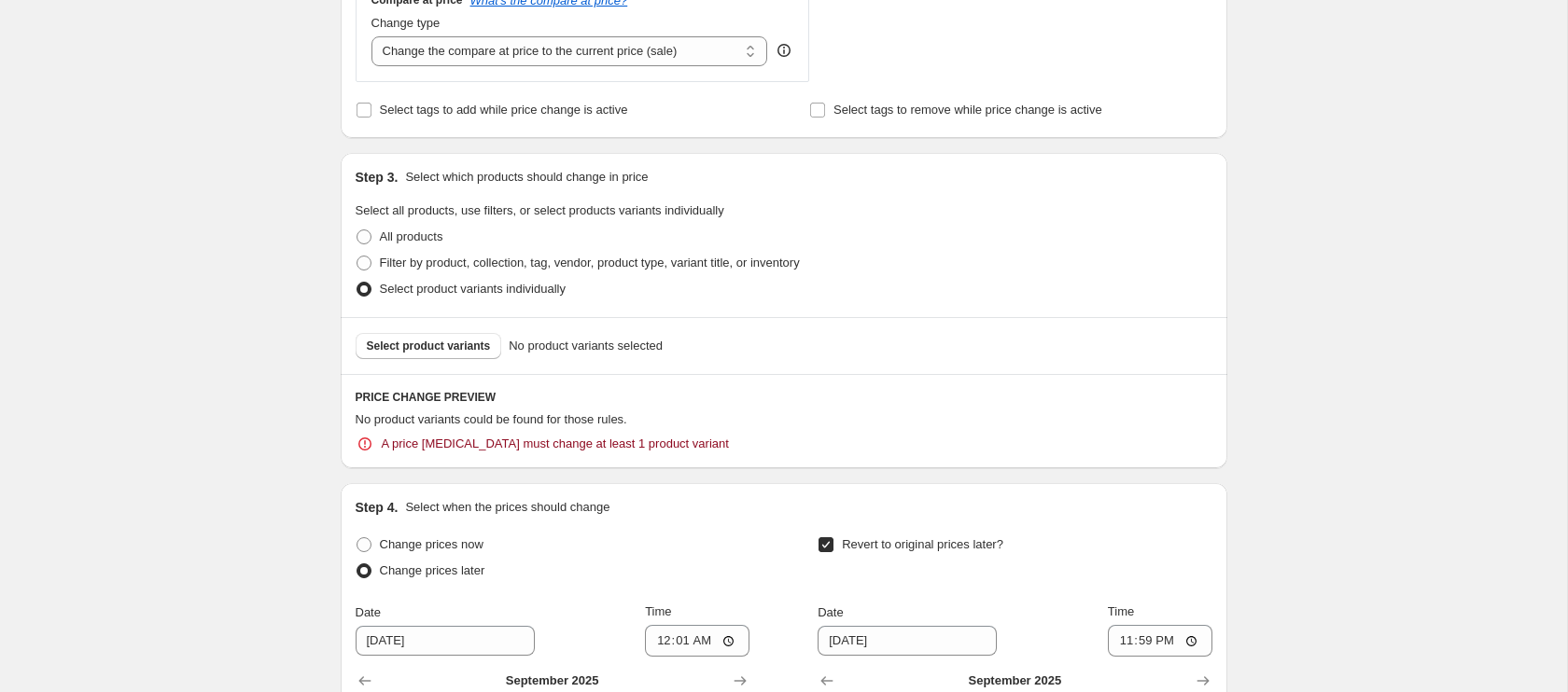
scroll to position [941, 0]
click at [409, 343] on span "Select product variants" at bounding box center [428, 345] width 124 height 15
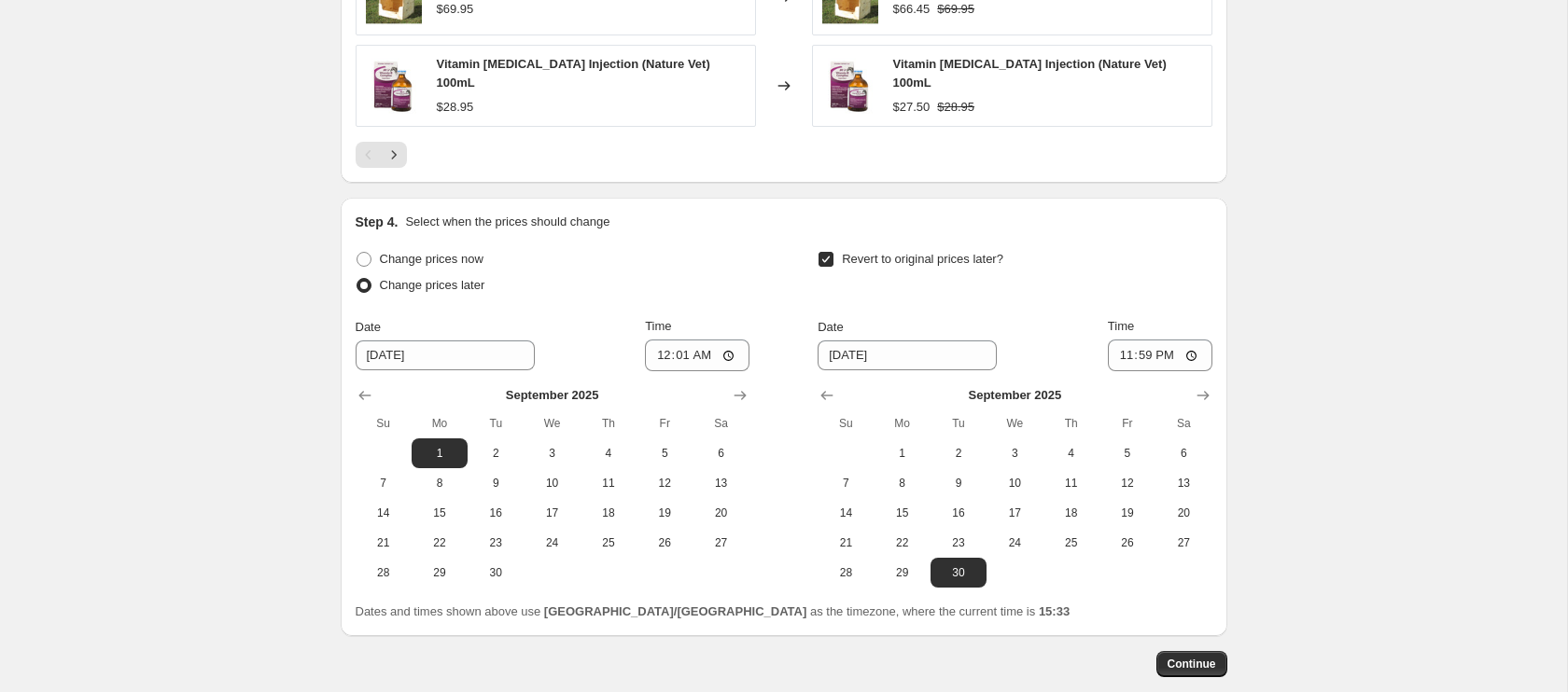
scroll to position [1665, 0]
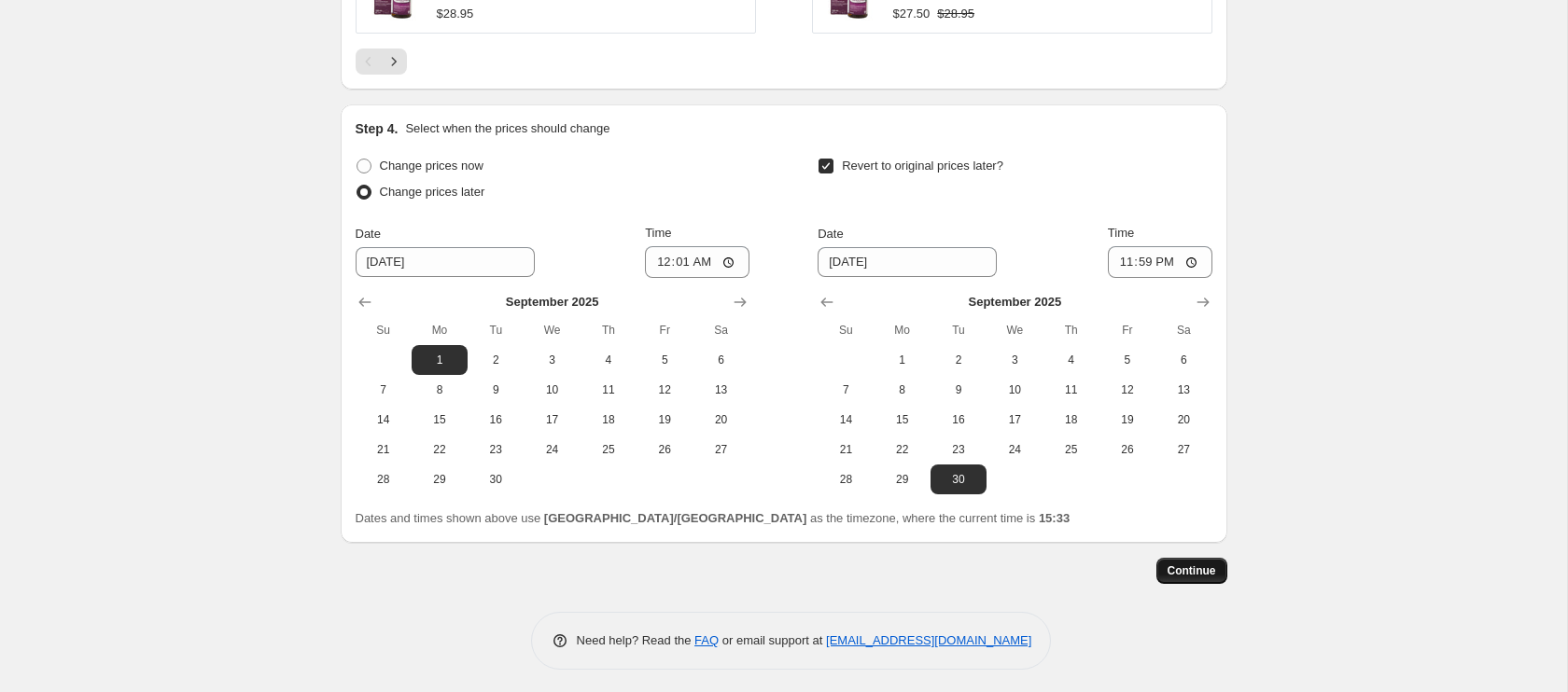
click at [1194, 571] on span "Continue" at bounding box center [1192, 571] width 49 height 15
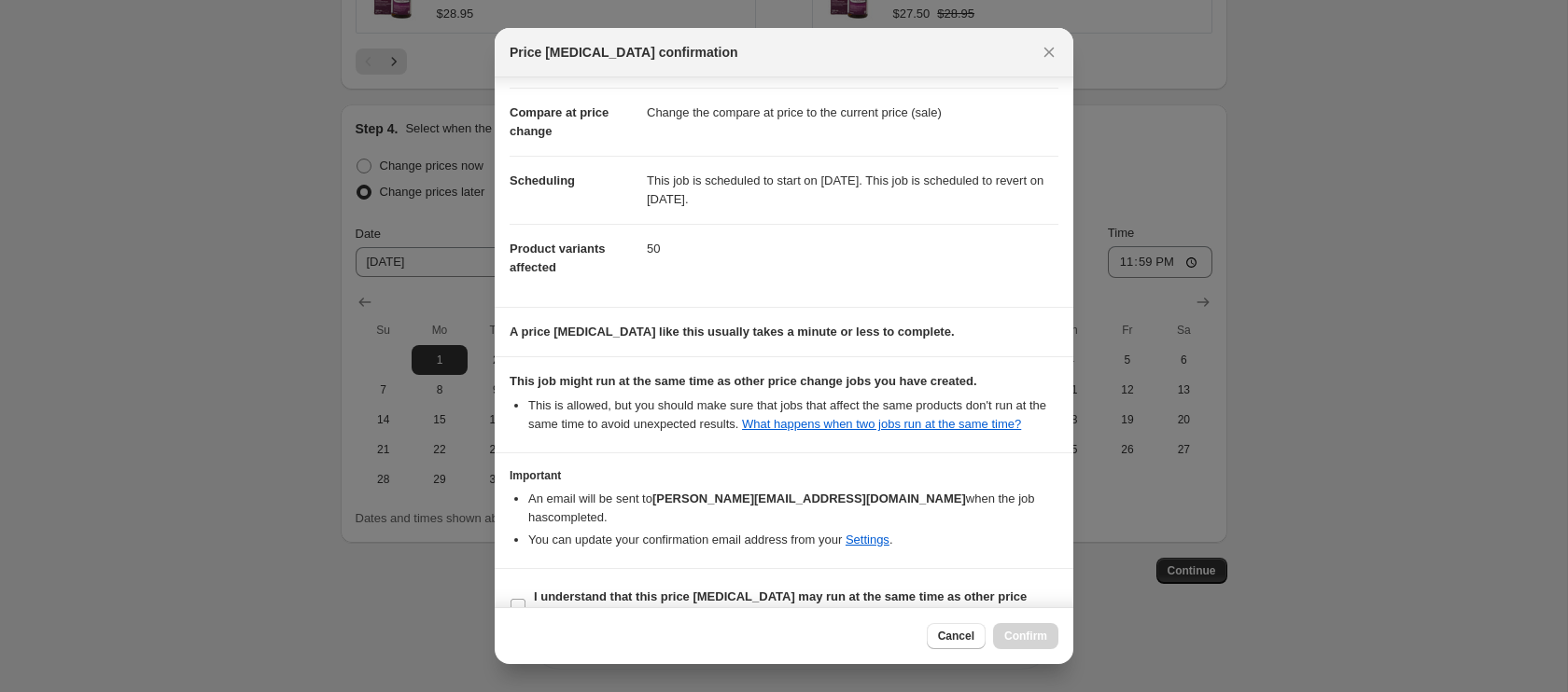
scroll to position [108, 0]
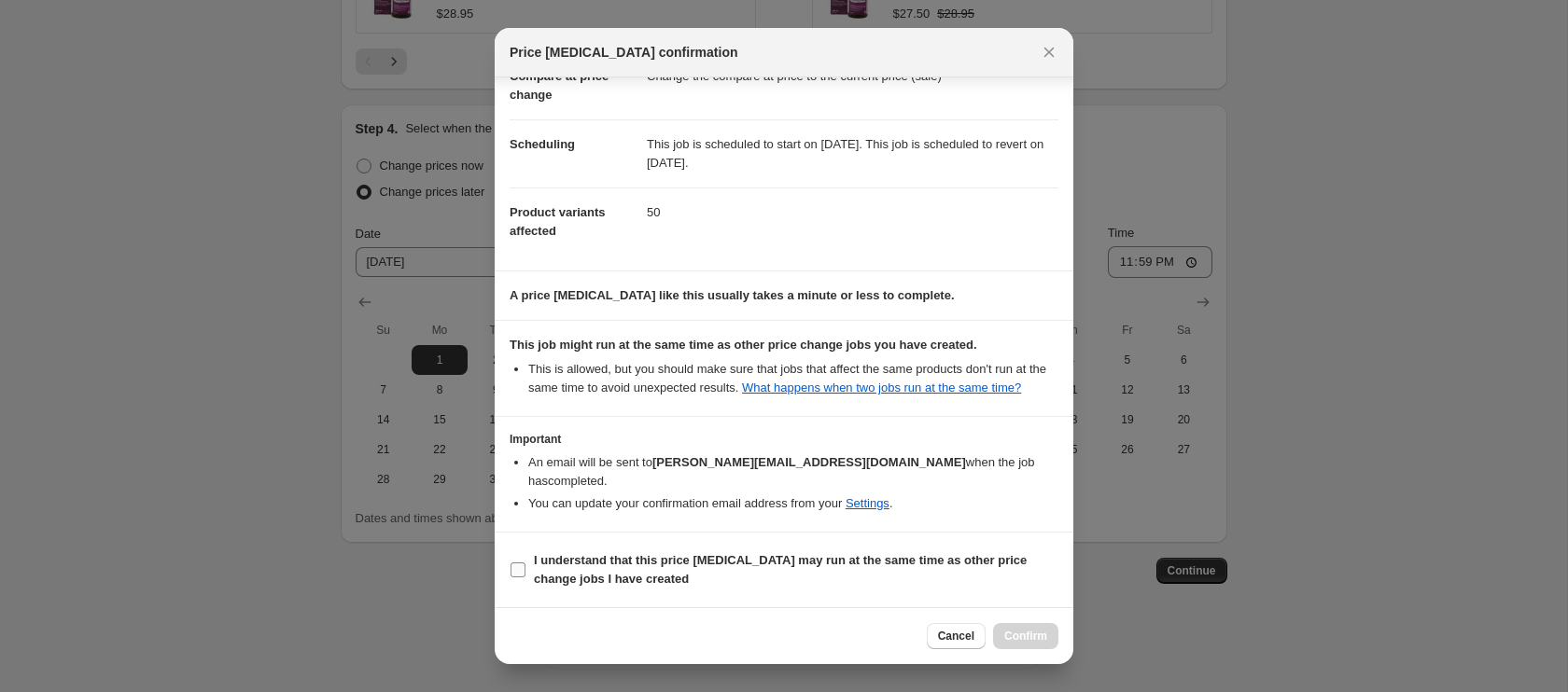
click at [519, 568] on input "I understand that this price [MEDICAL_DATA] may run at the same time as other p…" at bounding box center [518, 571] width 15 height 15
checkbox input "true"
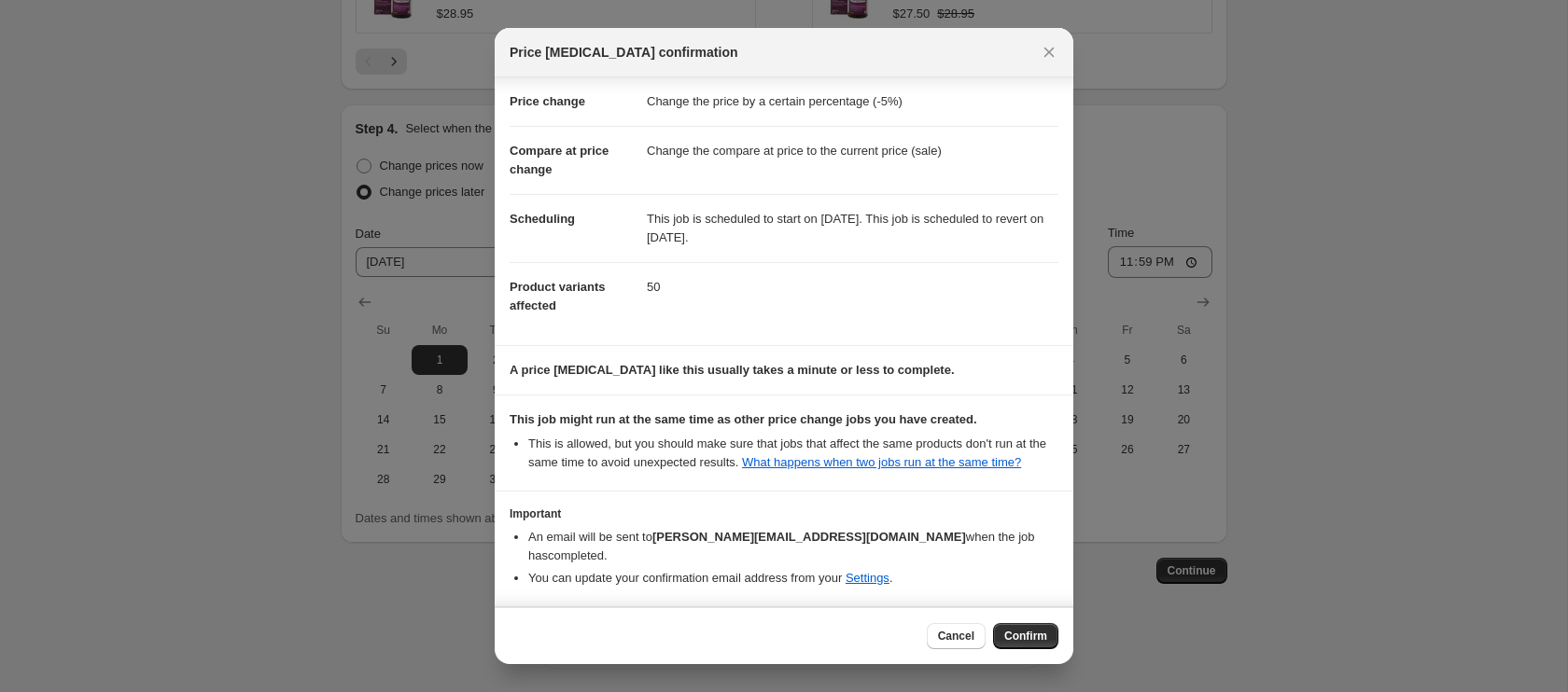
scroll to position [0, 0]
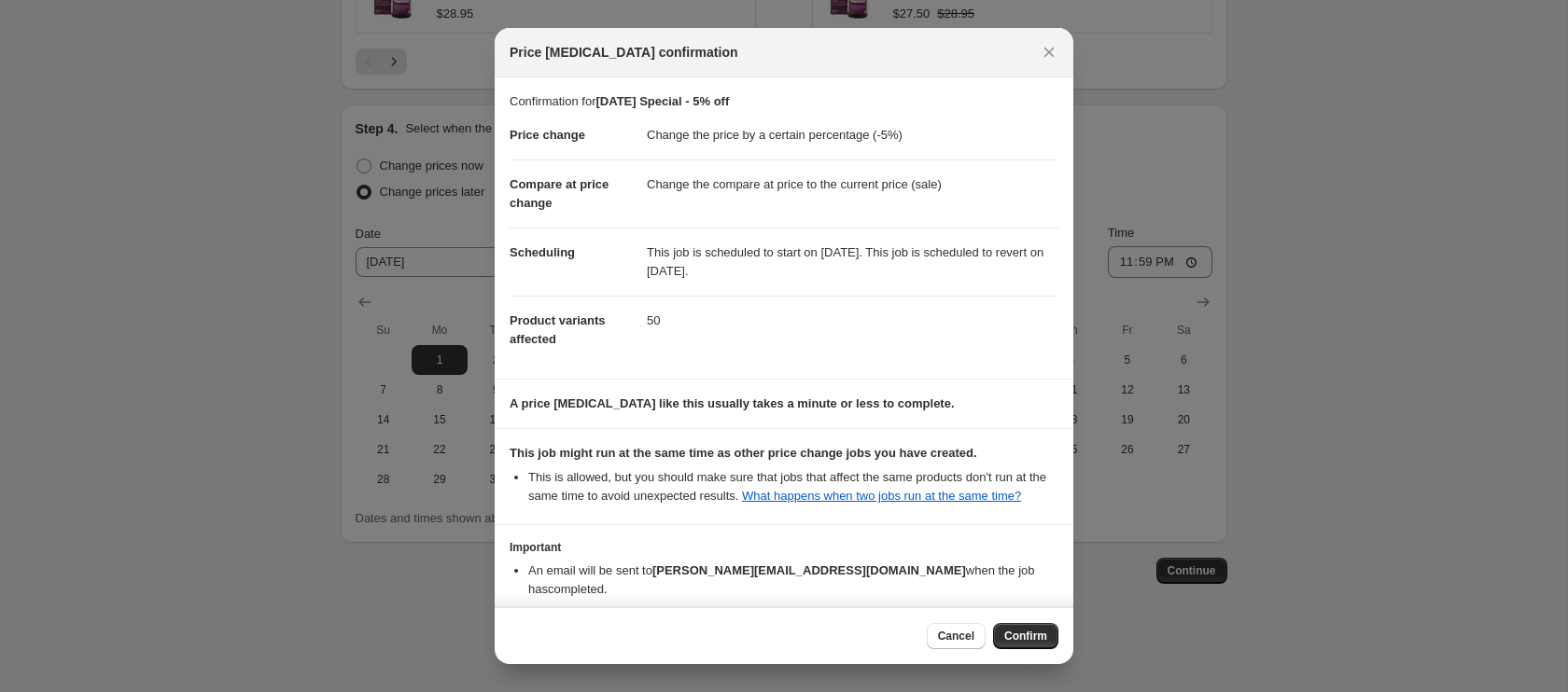
click at [1032, 636] on span "Confirm" at bounding box center [1026, 636] width 43 height 15
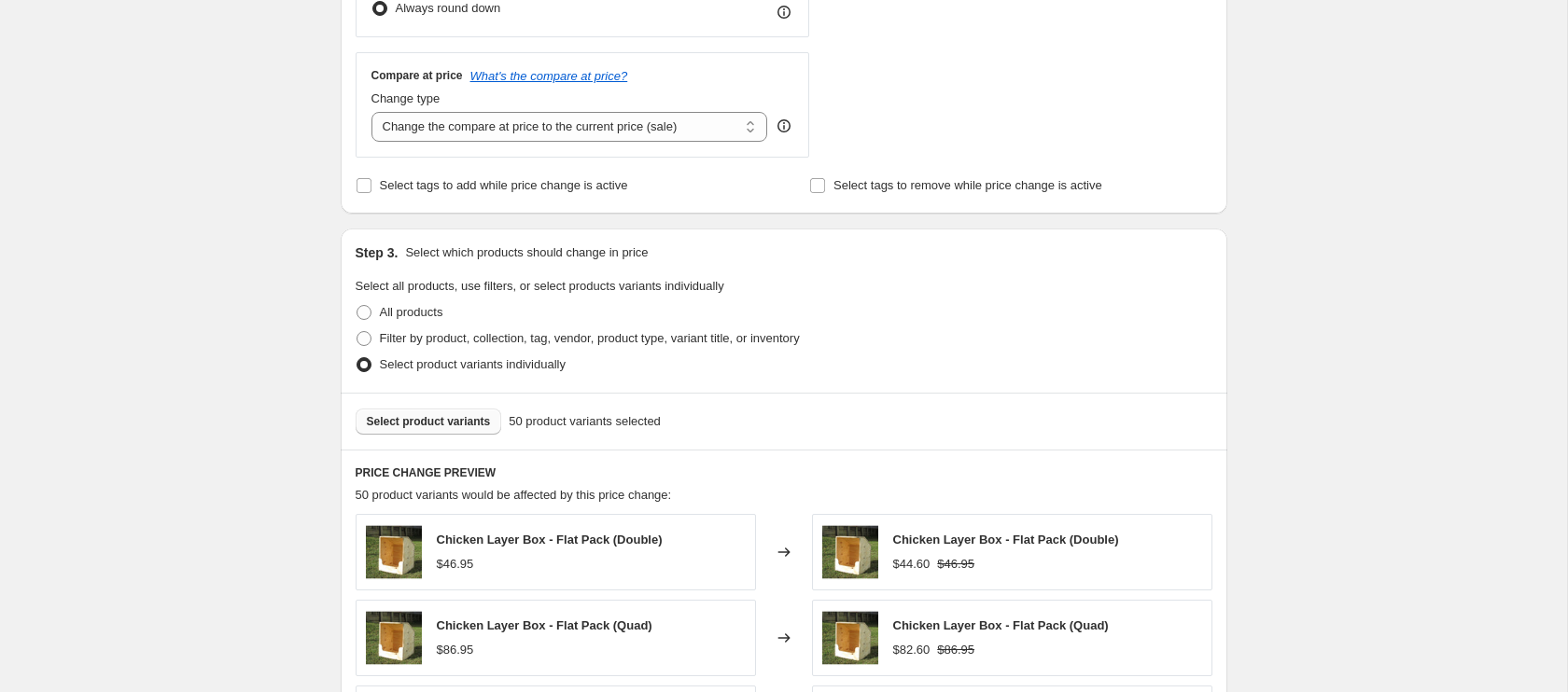
scroll to position [871, 0]
